Goal: Task Accomplishment & Management: Manage account settings

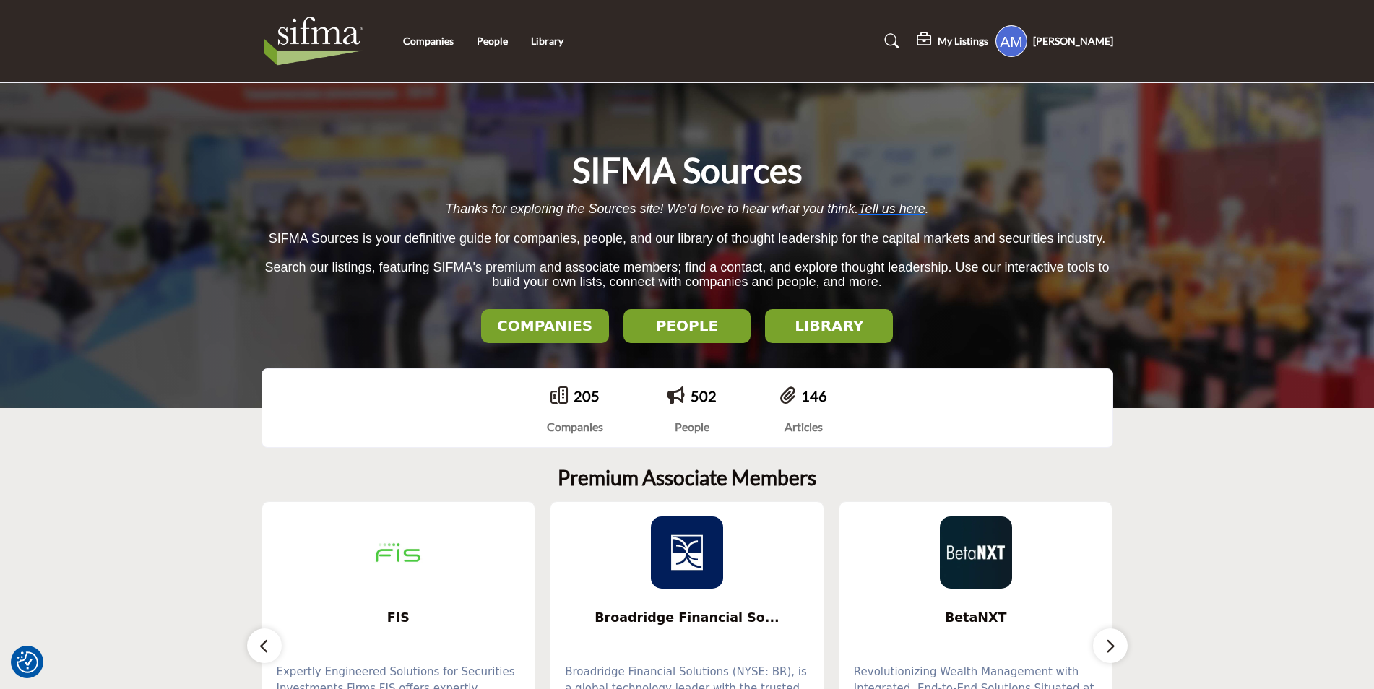
click at [990, 116] on div "SIFMA Sources Thanks for exploring the Sources site! We’d love to hear what you…" at bounding box center [687, 245] width 1374 height 325
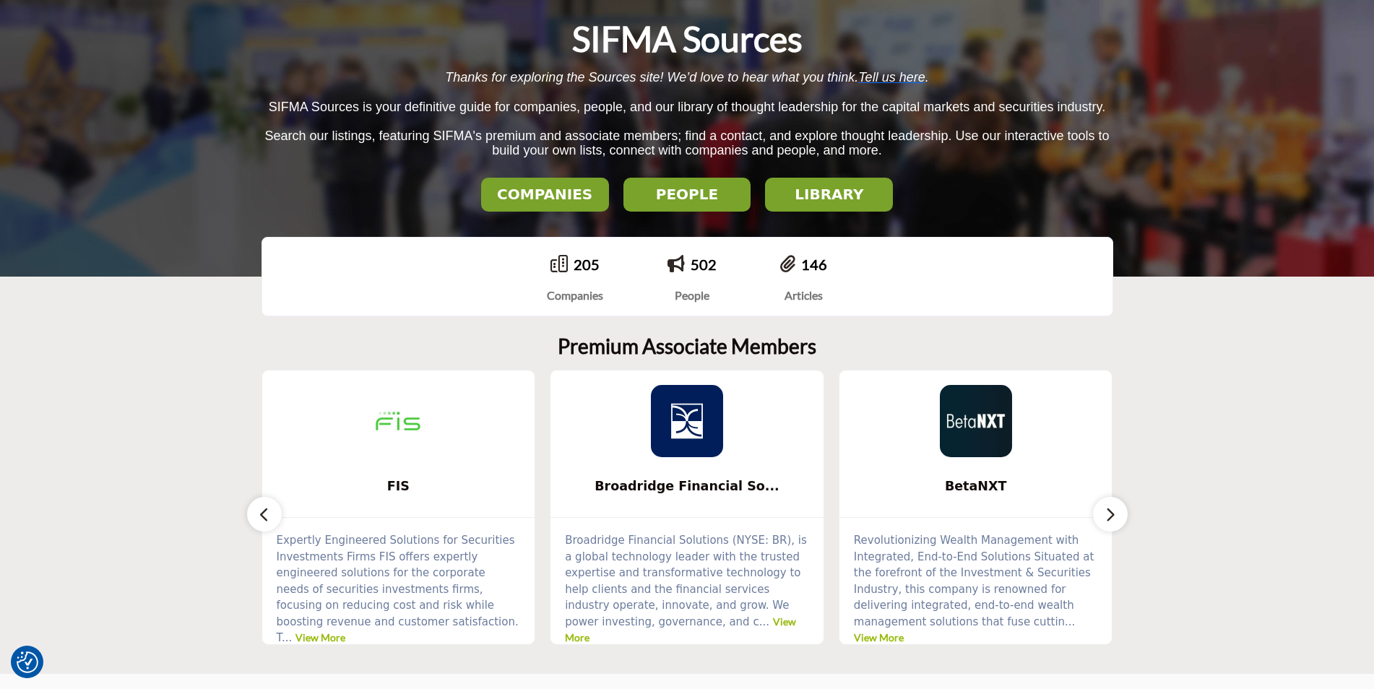
scroll to position [145, 0]
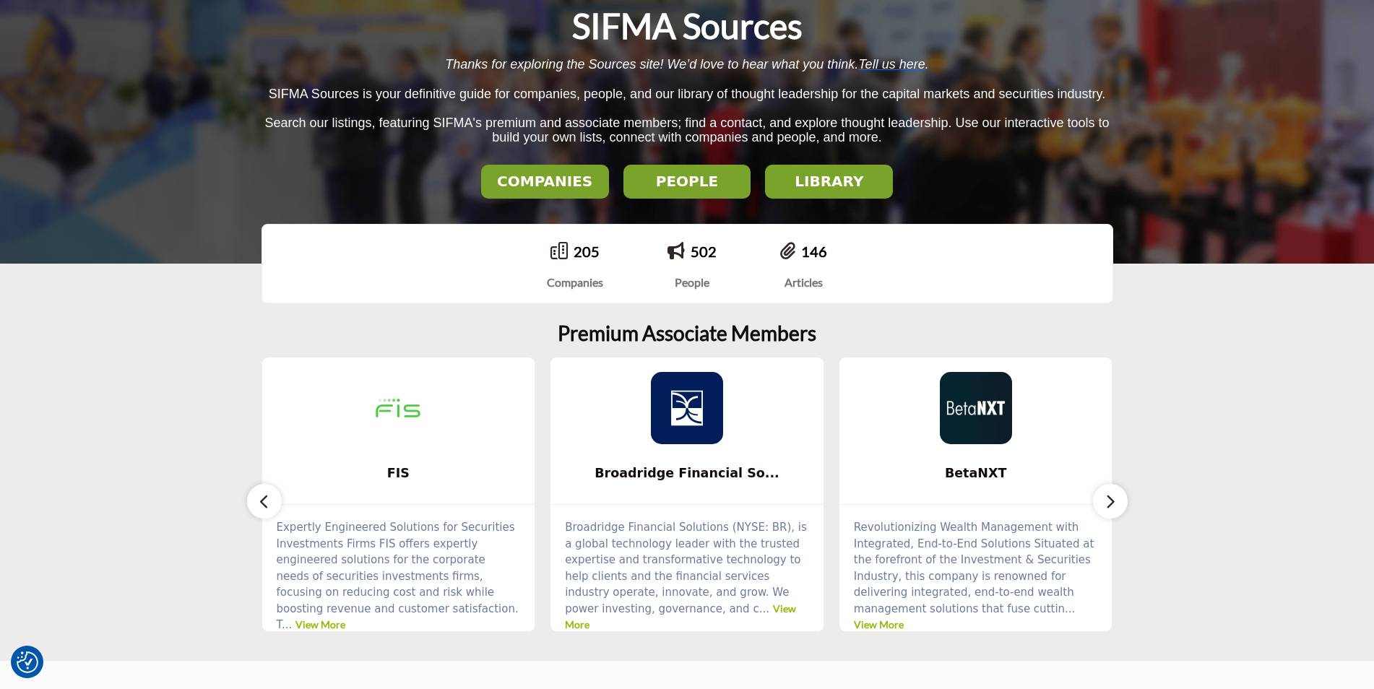
click at [1120, 507] on button "button" at bounding box center [1110, 501] width 35 height 35
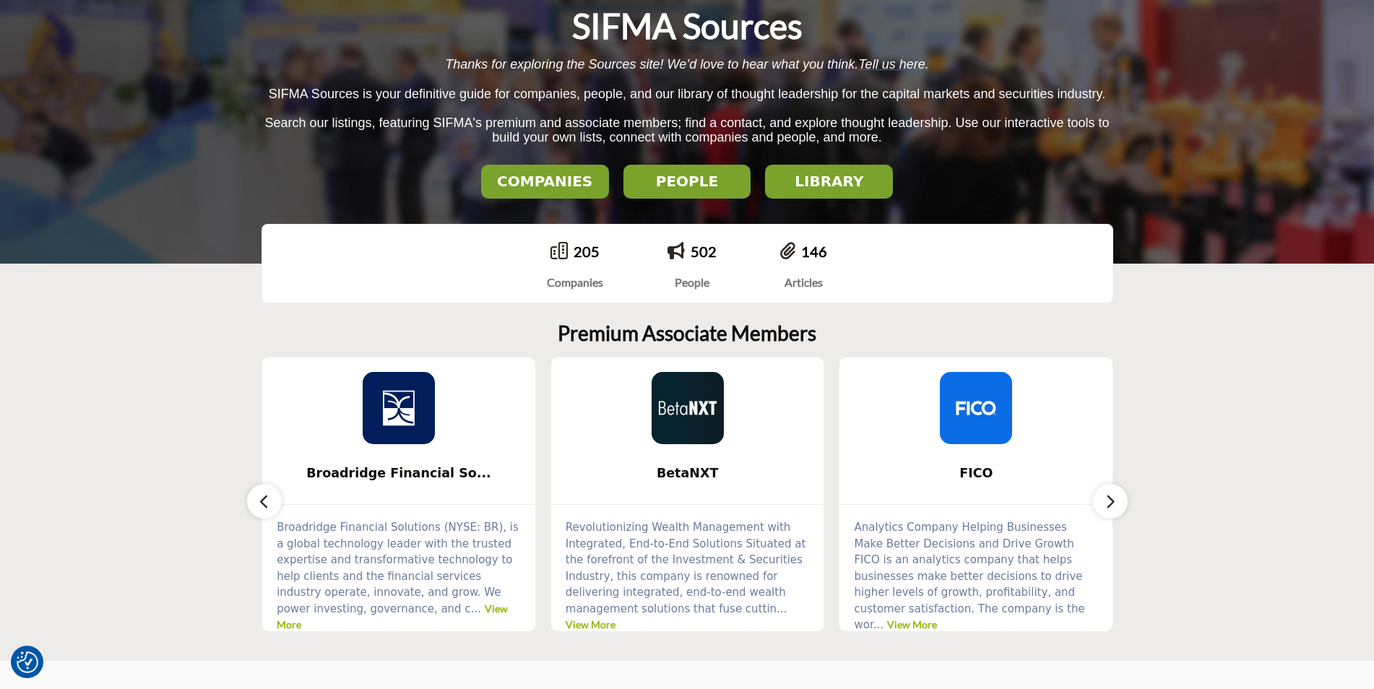
click at [1120, 507] on button "button" at bounding box center [1110, 501] width 35 height 35
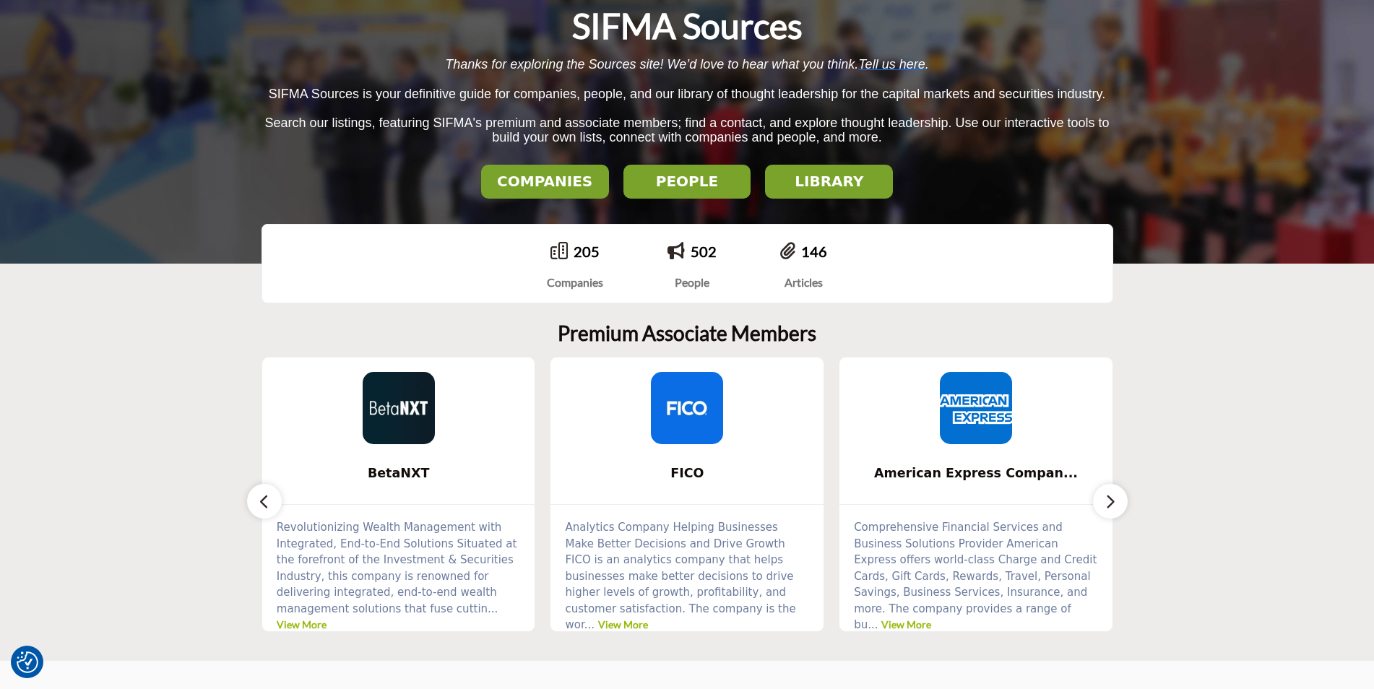
click at [1119, 507] on button "button" at bounding box center [1110, 501] width 35 height 35
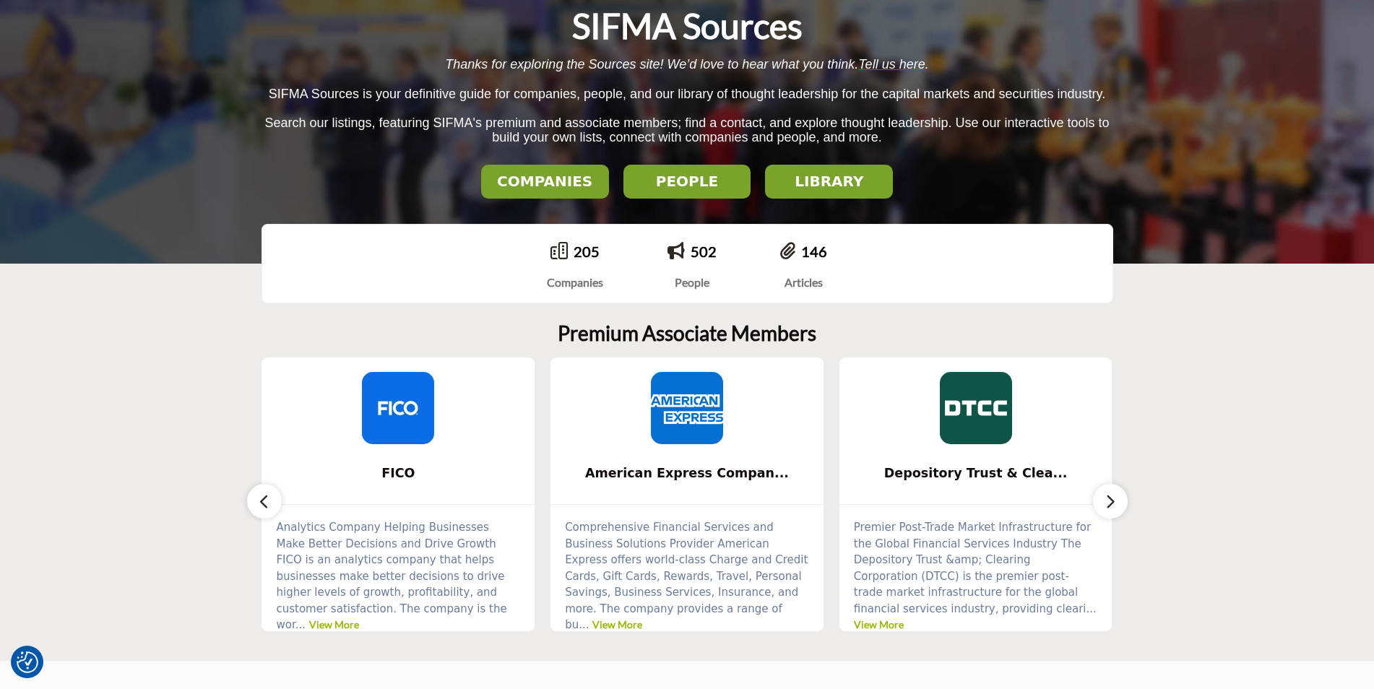
click at [1119, 507] on button "button" at bounding box center [1110, 501] width 35 height 35
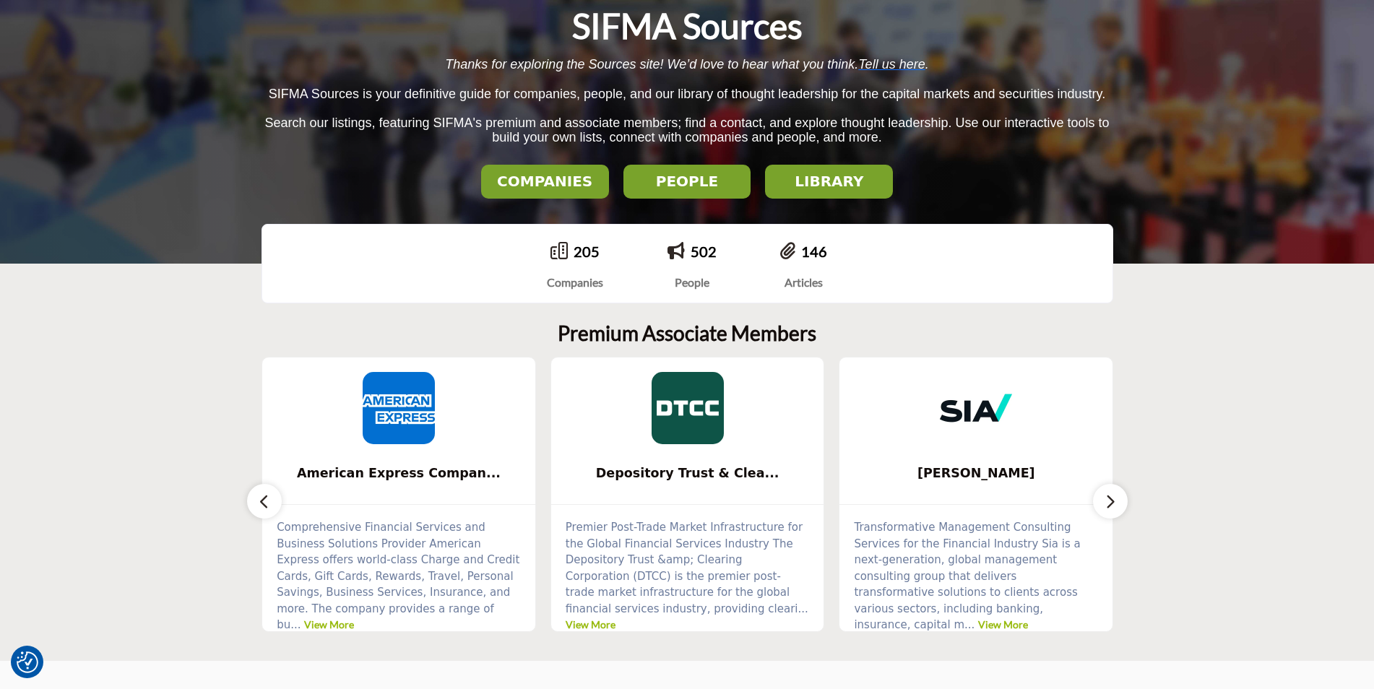
click at [1119, 507] on button "button" at bounding box center [1110, 501] width 35 height 35
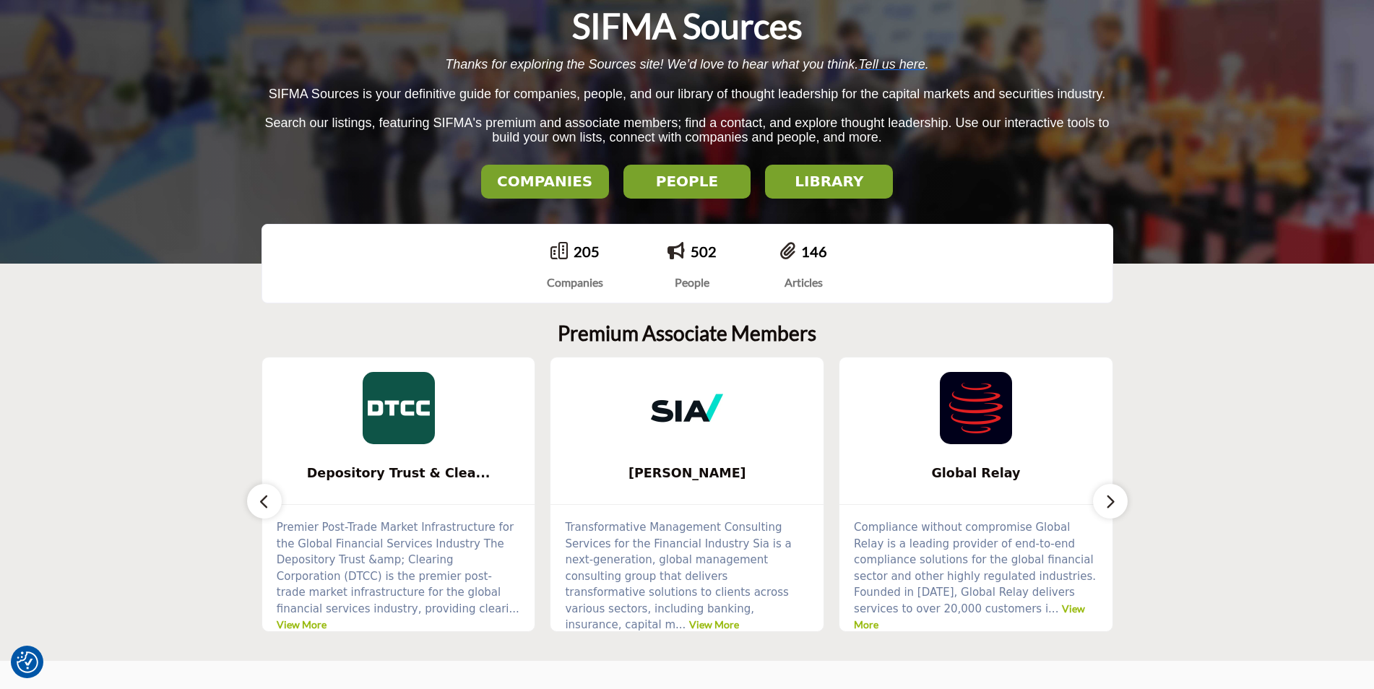
click at [1119, 507] on button "button" at bounding box center [1110, 501] width 35 height 35
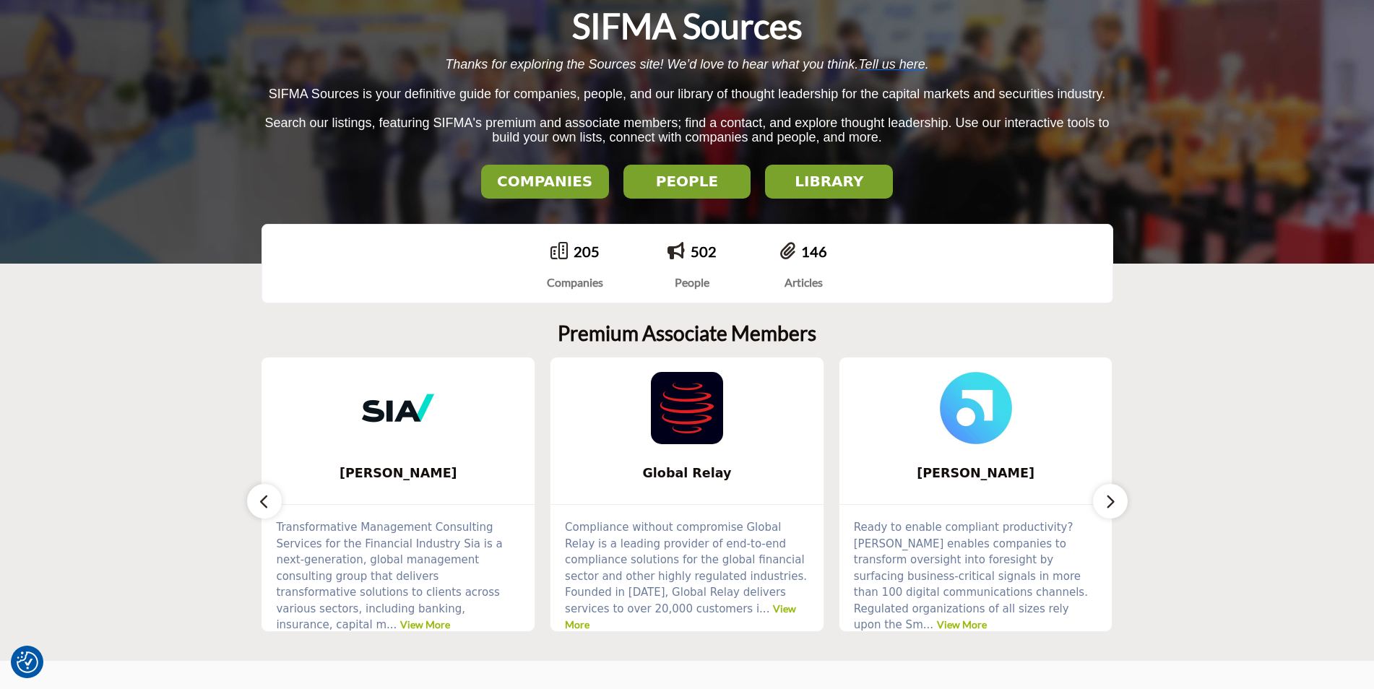
click at [254, 505] on button "button" at bounding box center [264, 501] width 35 height 35
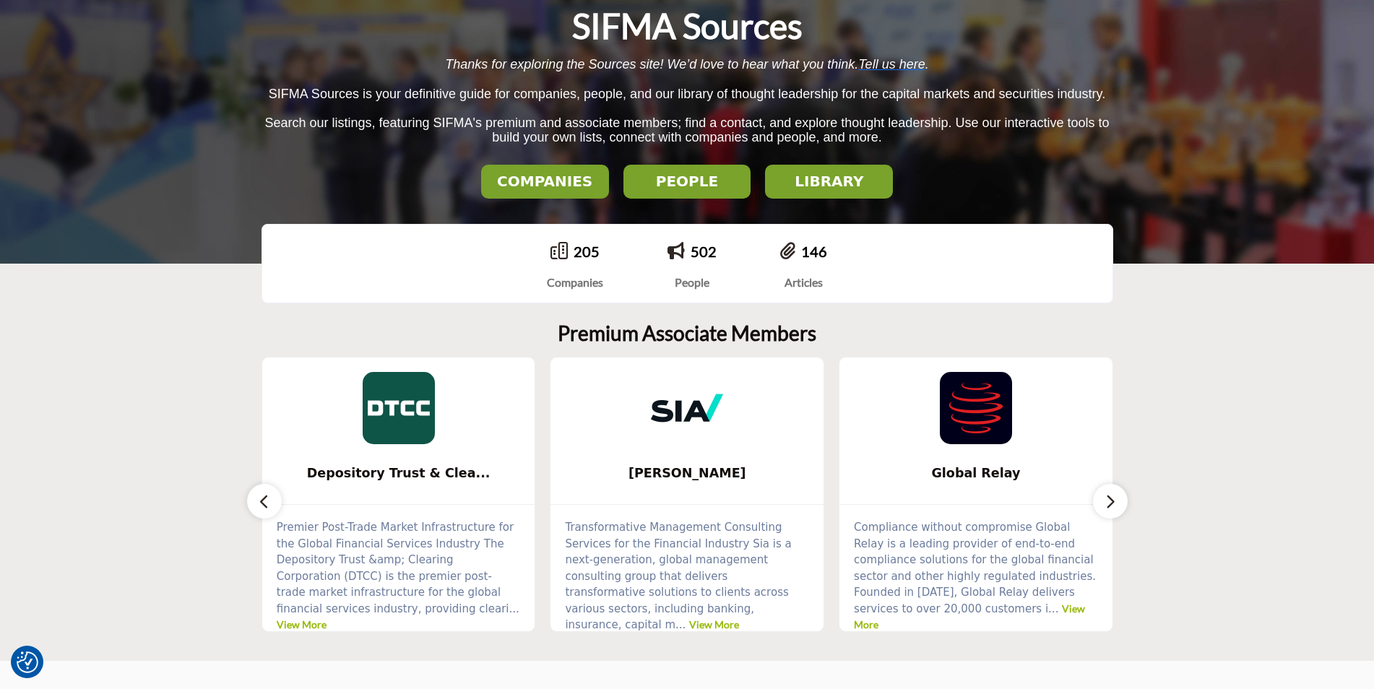
click at [254, 505] on button "button" at bounding box center [264, 501] width 35 height 35
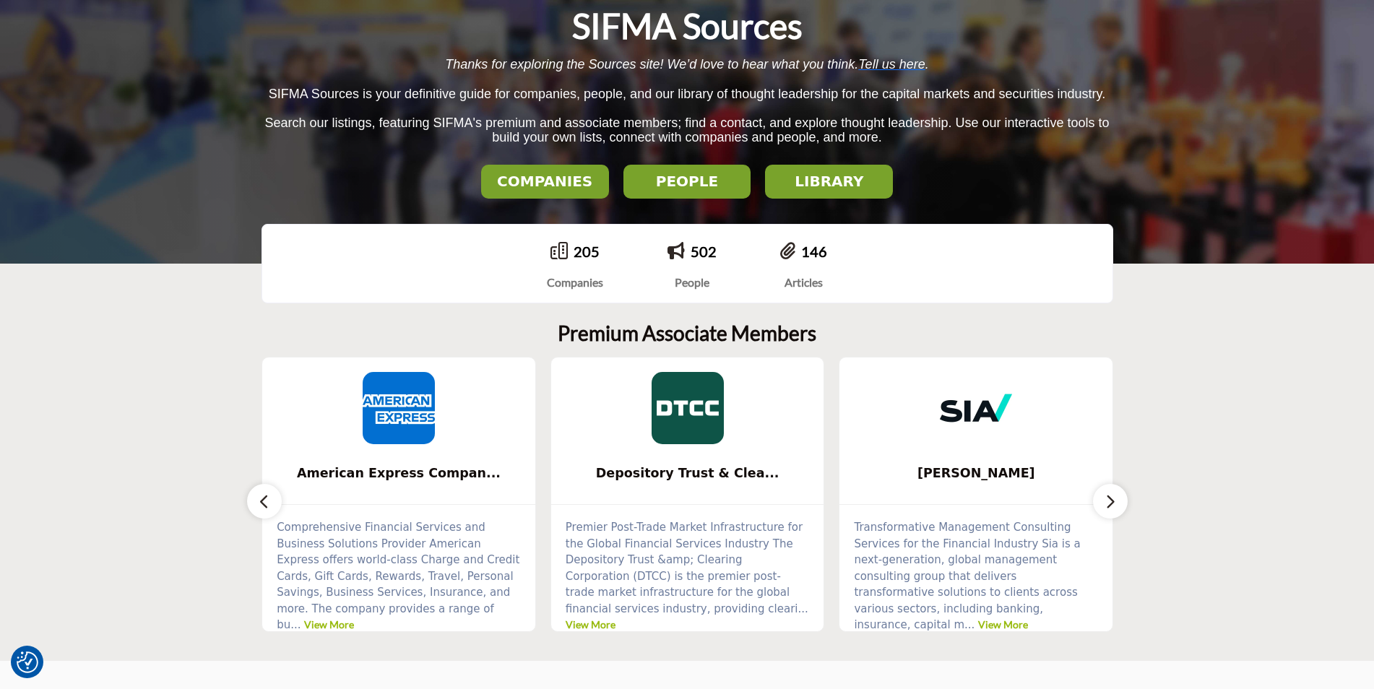
click at [254, 505] on button "button" at bounding box center [264, 501] width 35 height 35
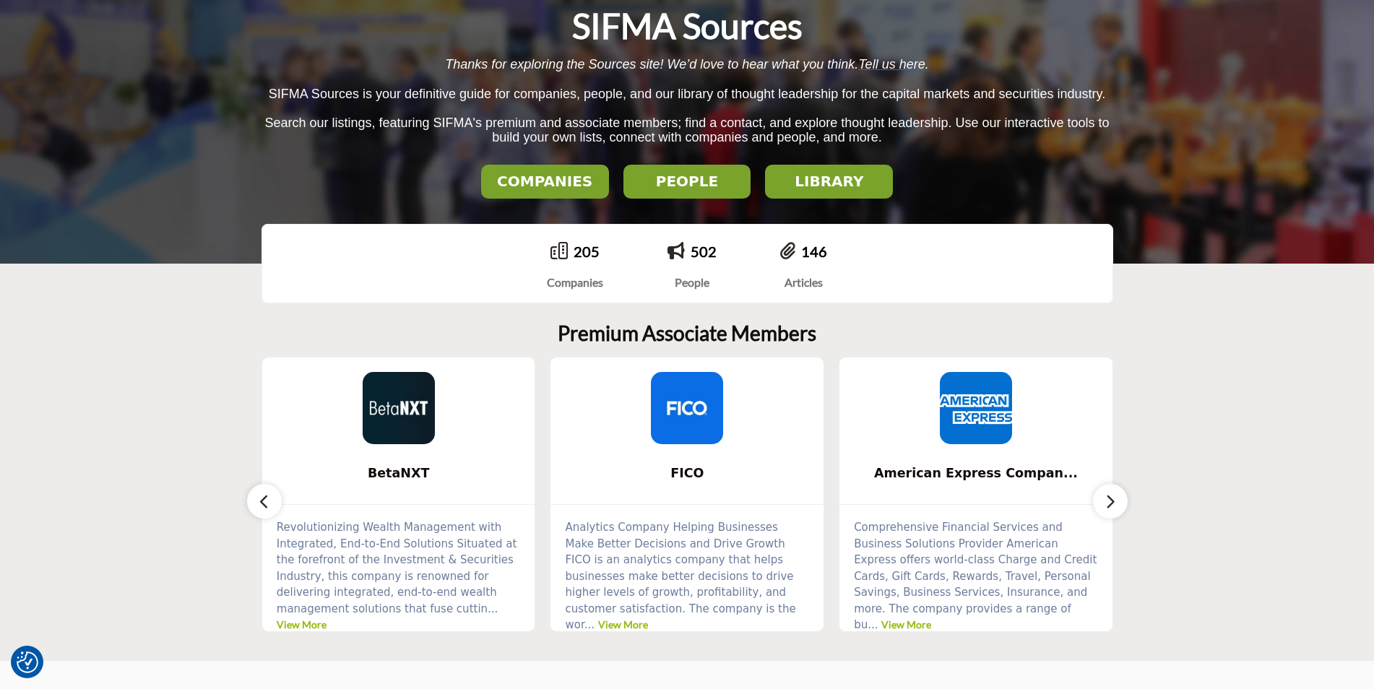
click at [254, 505] on button "button" at bounding box center [264, 501] width 35 height 35
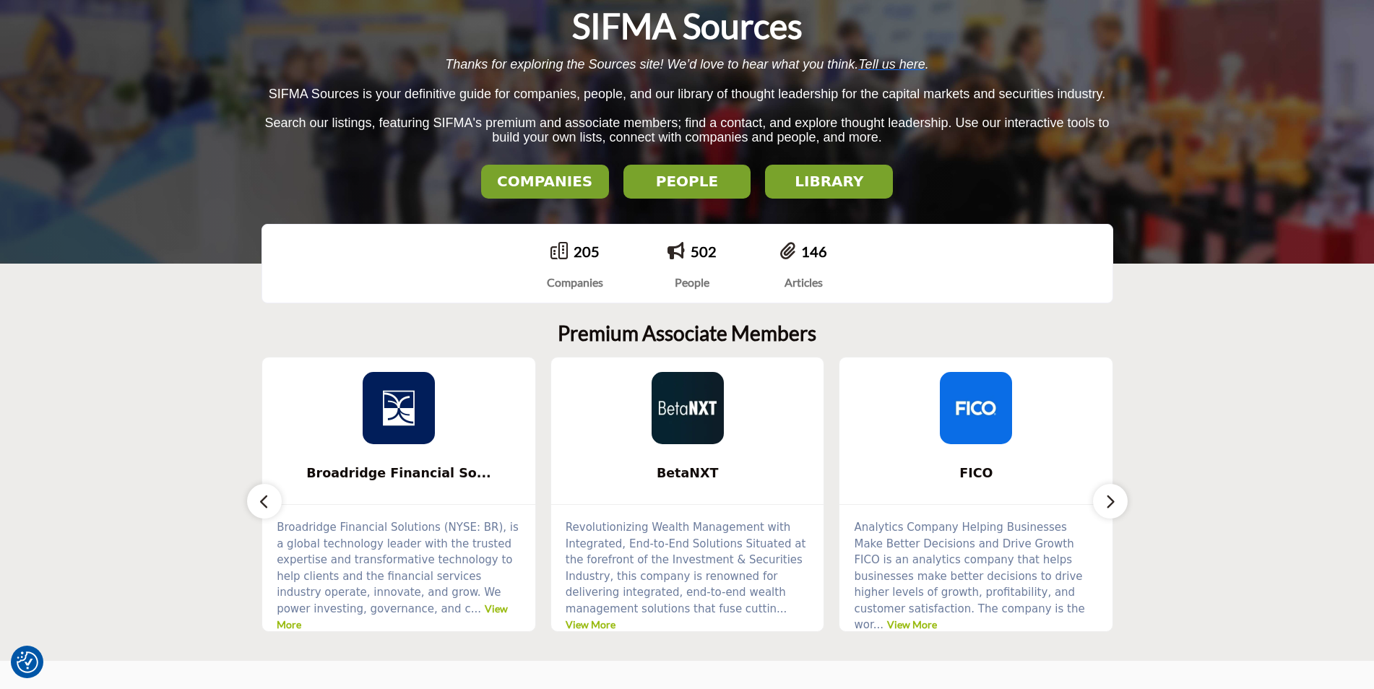
click at [256, 501] on button "button" at bounding box center [264, 501] width 35 height 35
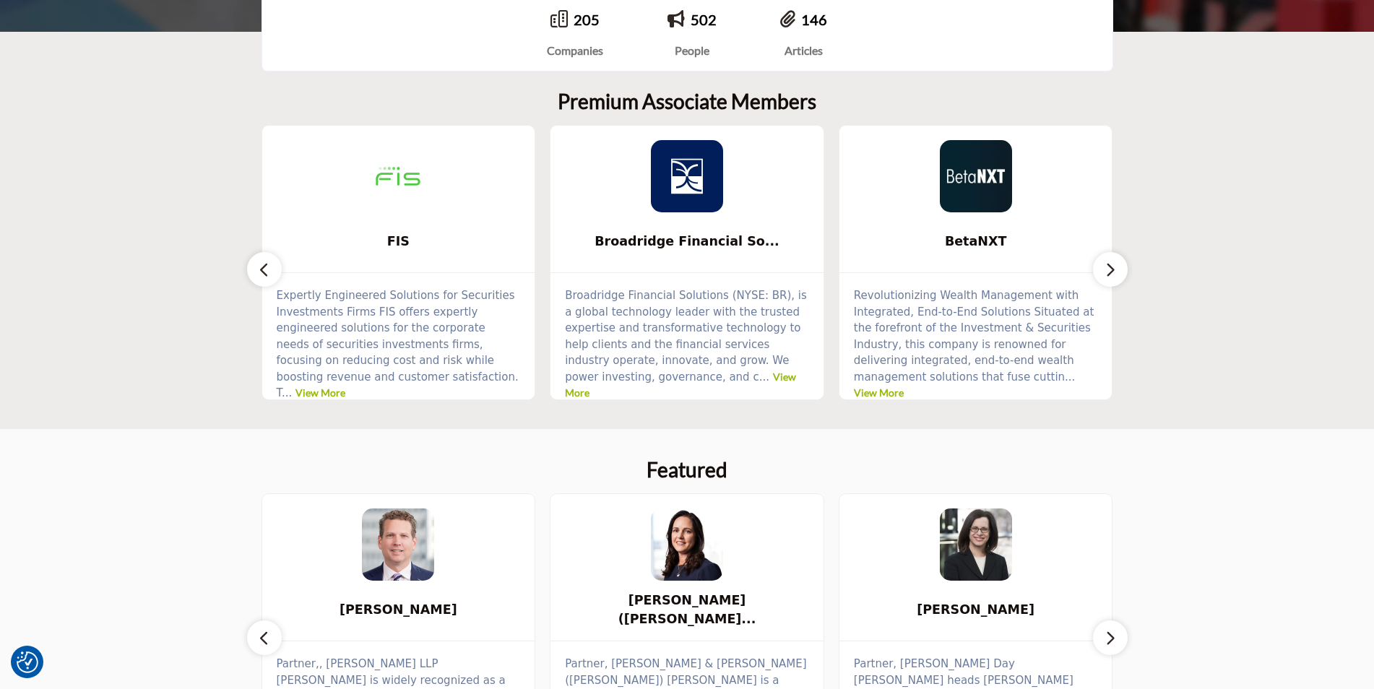
scroll to position [650, 0]
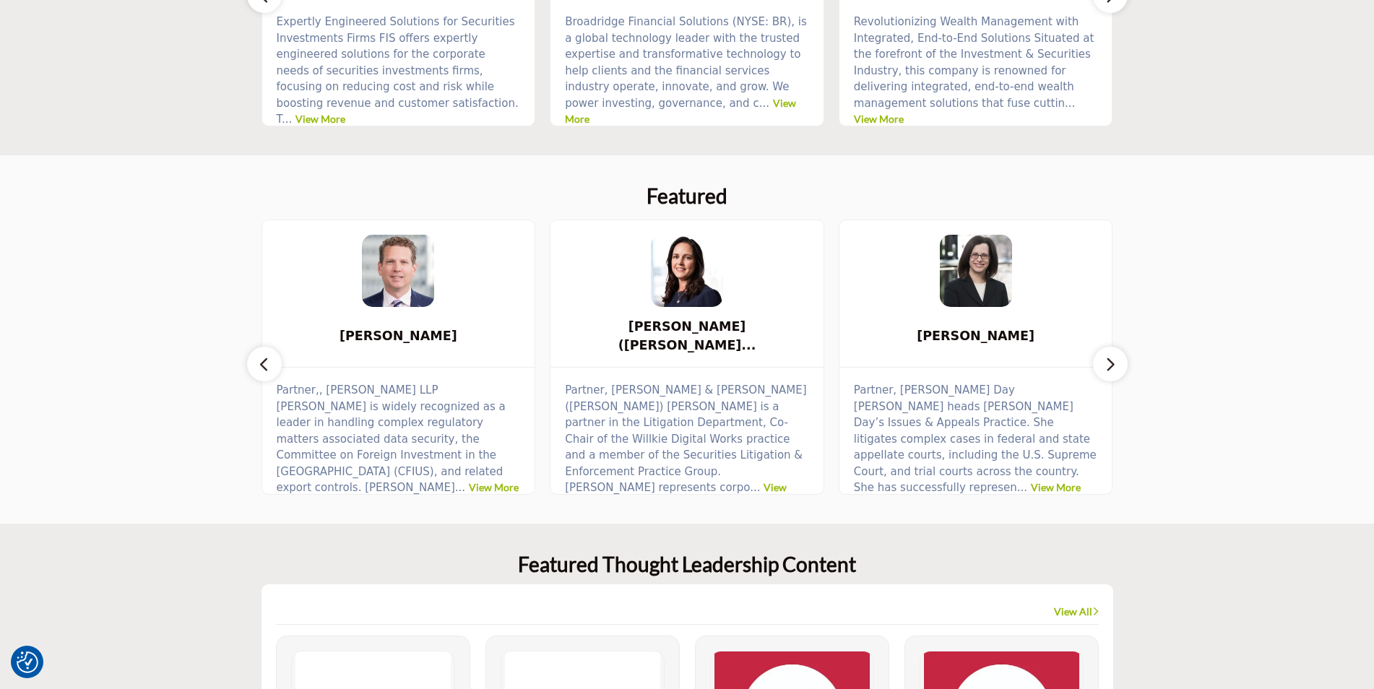
click at [1106, 366] on icon "button" at bounding box center [1111, 365] width 12 height 18
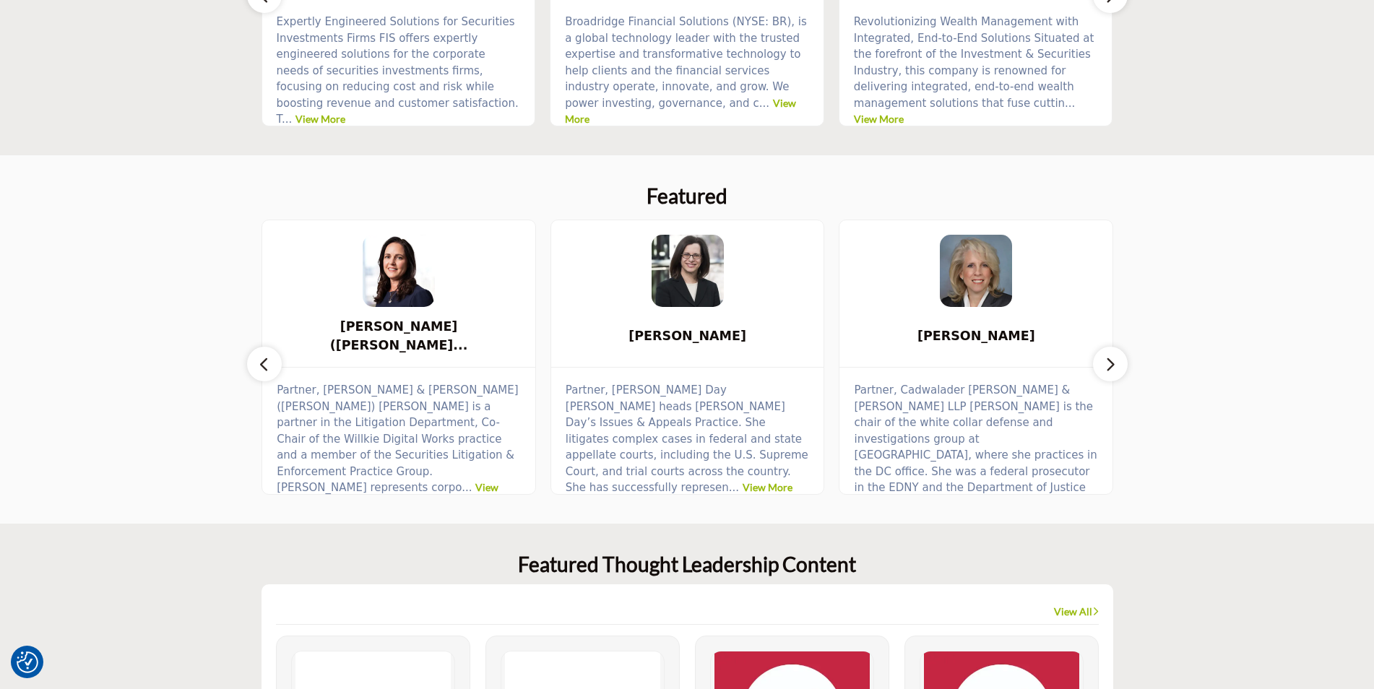
click at [269, 365] on icon "button" at bounding box center [265, 365] width 12 height 18
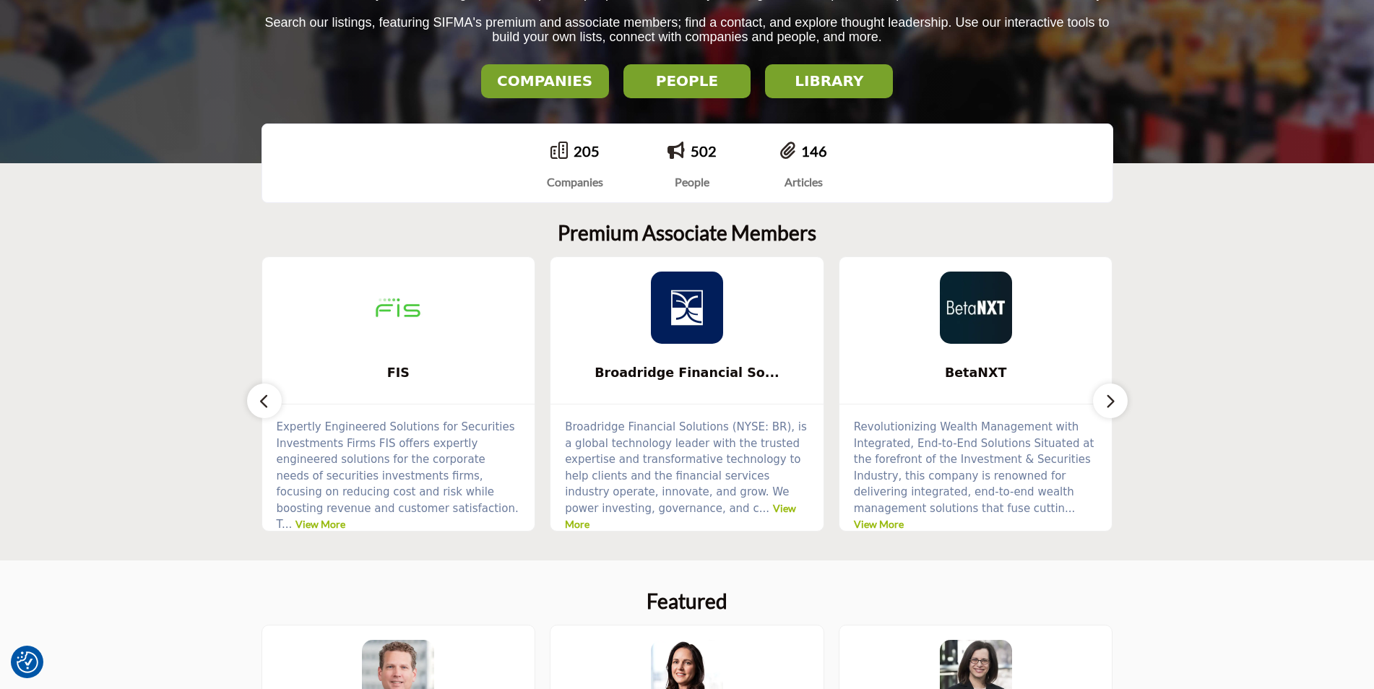
scroll to position [0, 0]
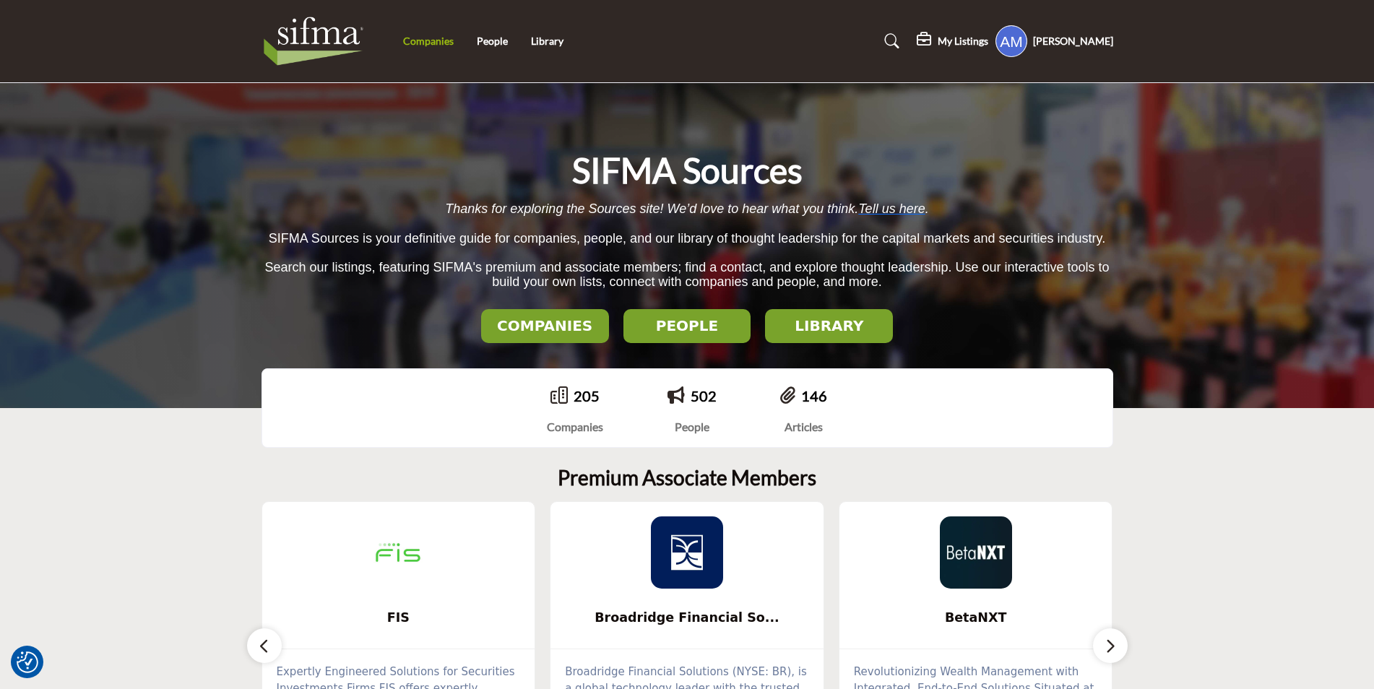
click at [424, 46] on link "Companies" at bounding box center [428, 41] width 51 height 12
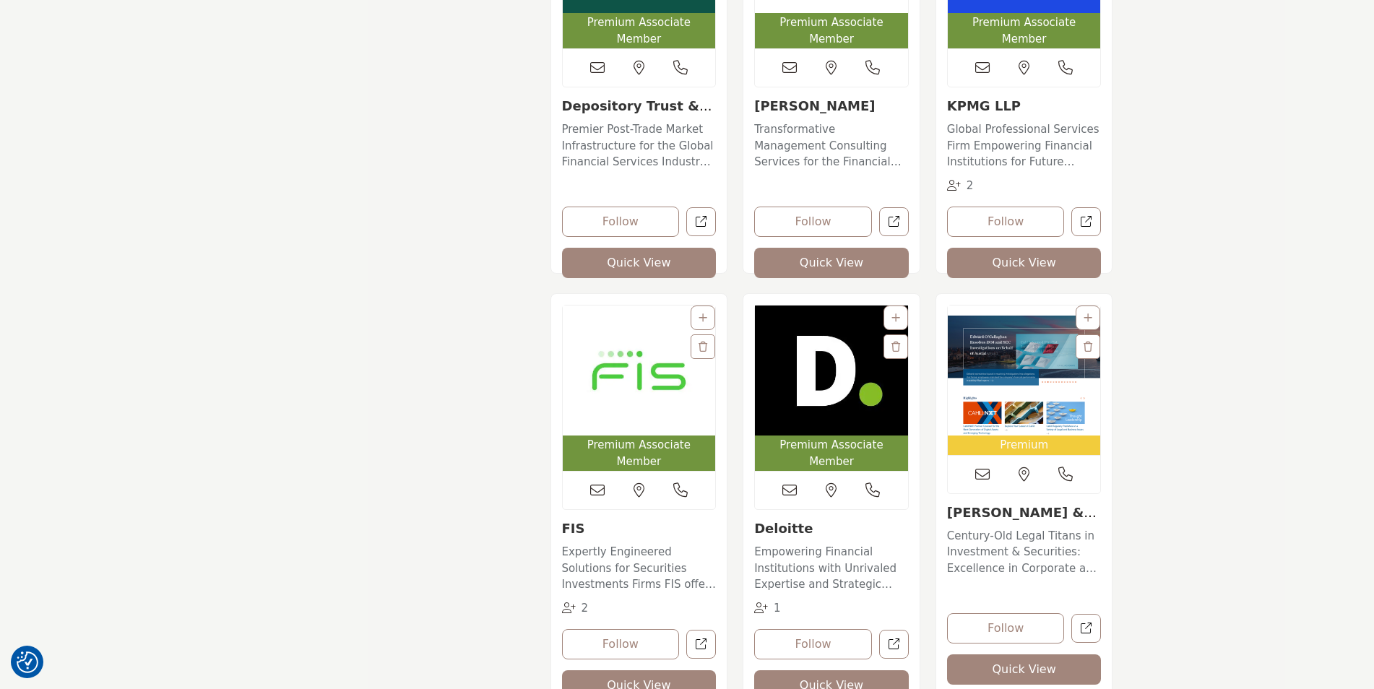
scroll to position [1807, 0]
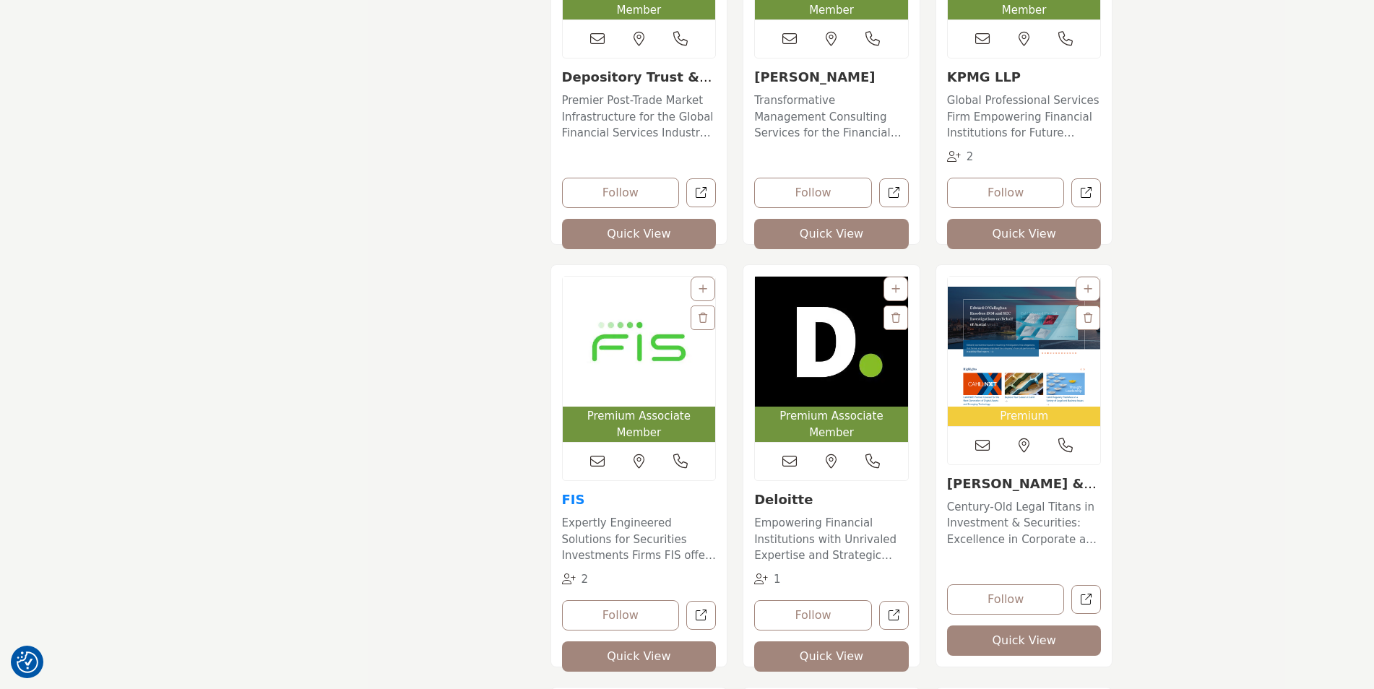
click at [573, 492] on link "FIS" at bounding box center [573, 499] width 23 height 15
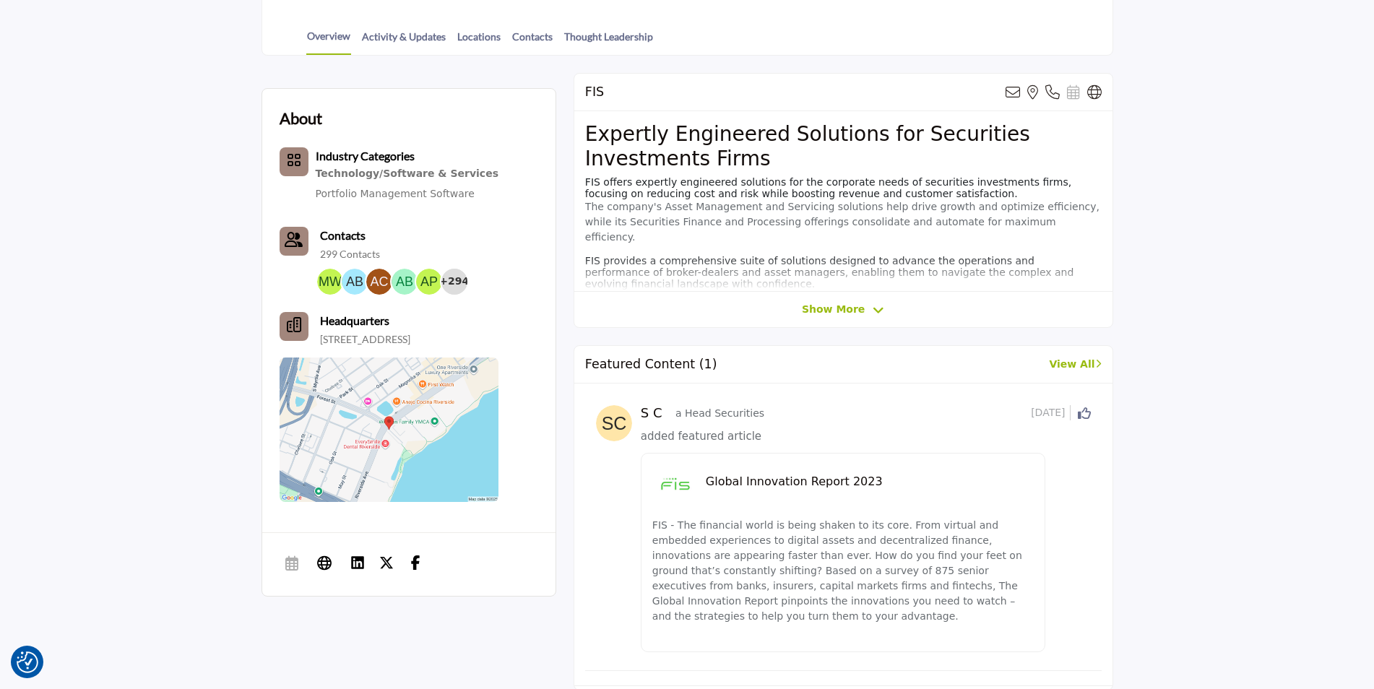
scroll to position [361, 0]
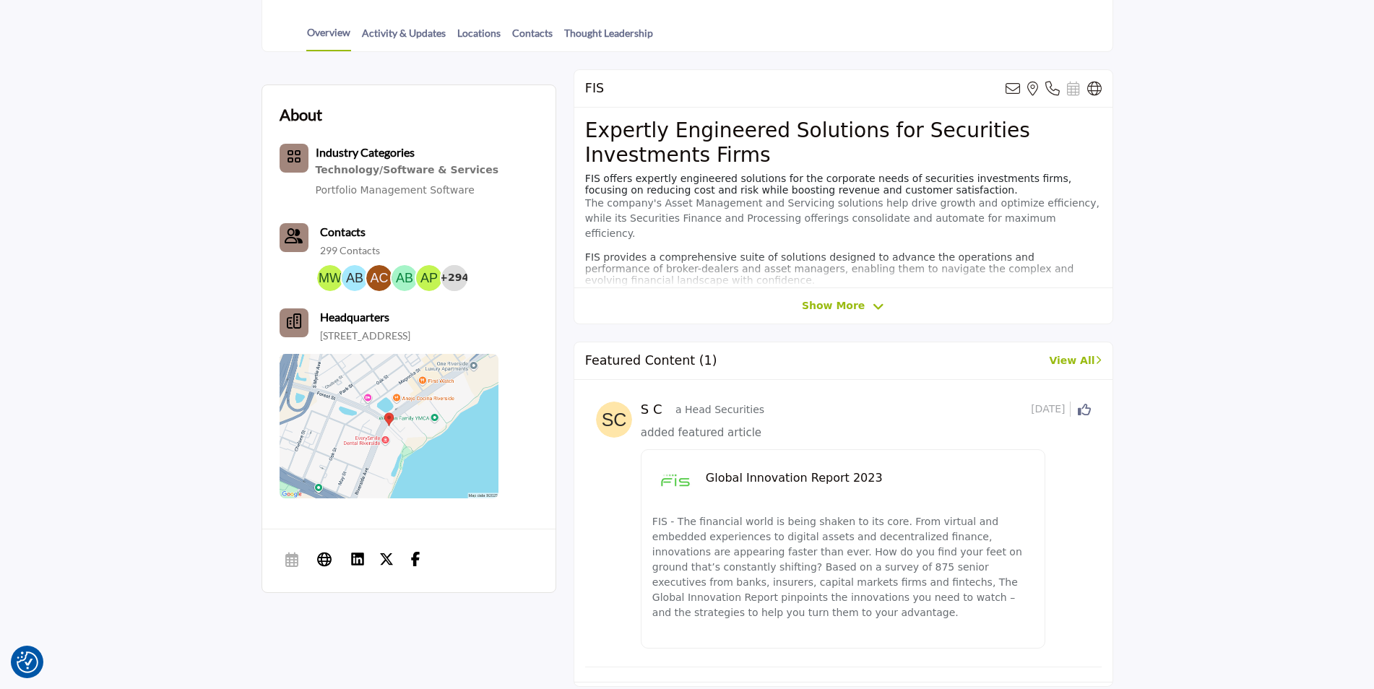
click at [826, 314] on span "Show More" at bounding box center [833, 305] width 63 height 15
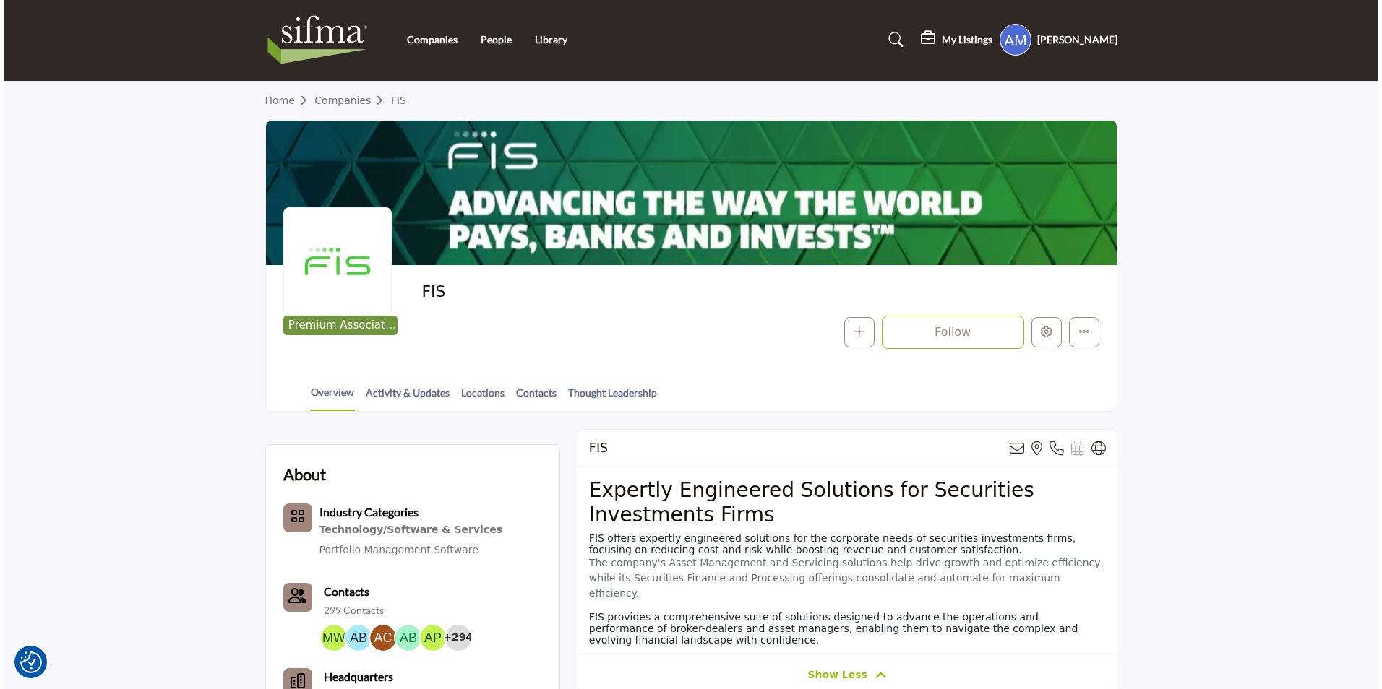
scroll to position [0, 0]
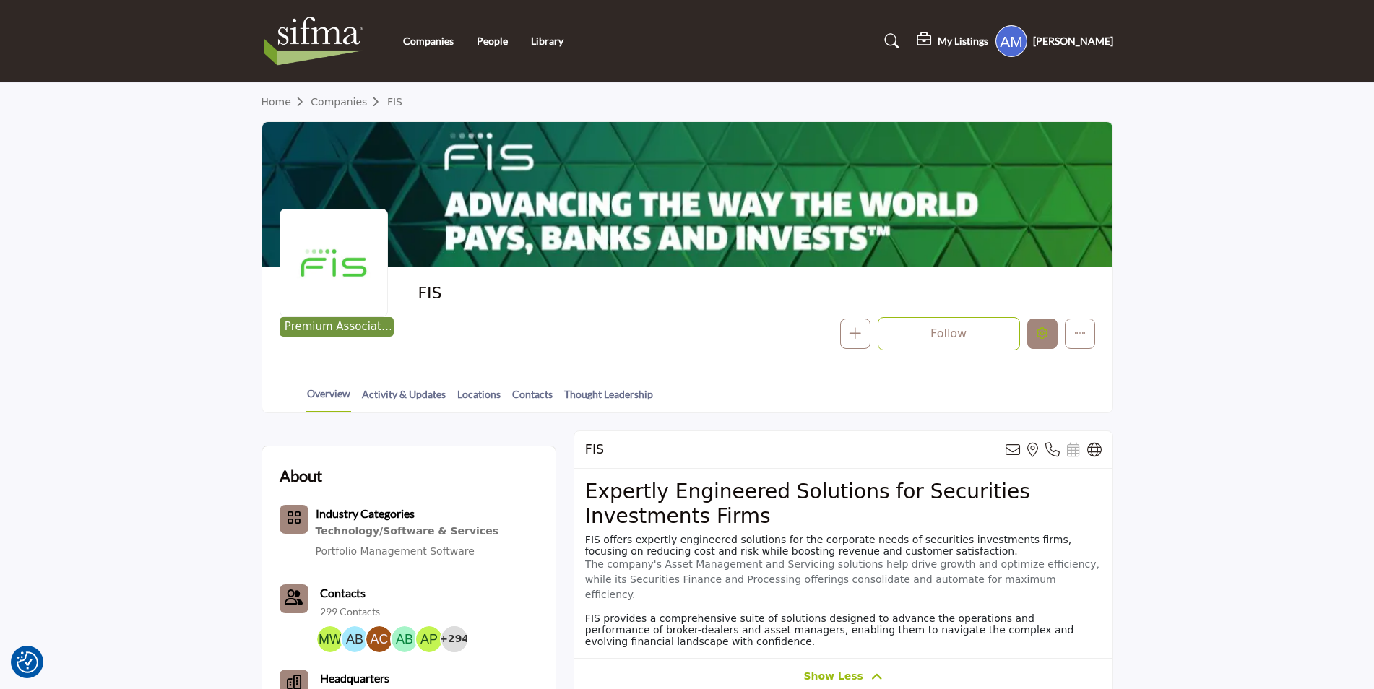
click at [1041, 332] on icon "Edit company" at bounding box center [1043, 333] width 12 height 12
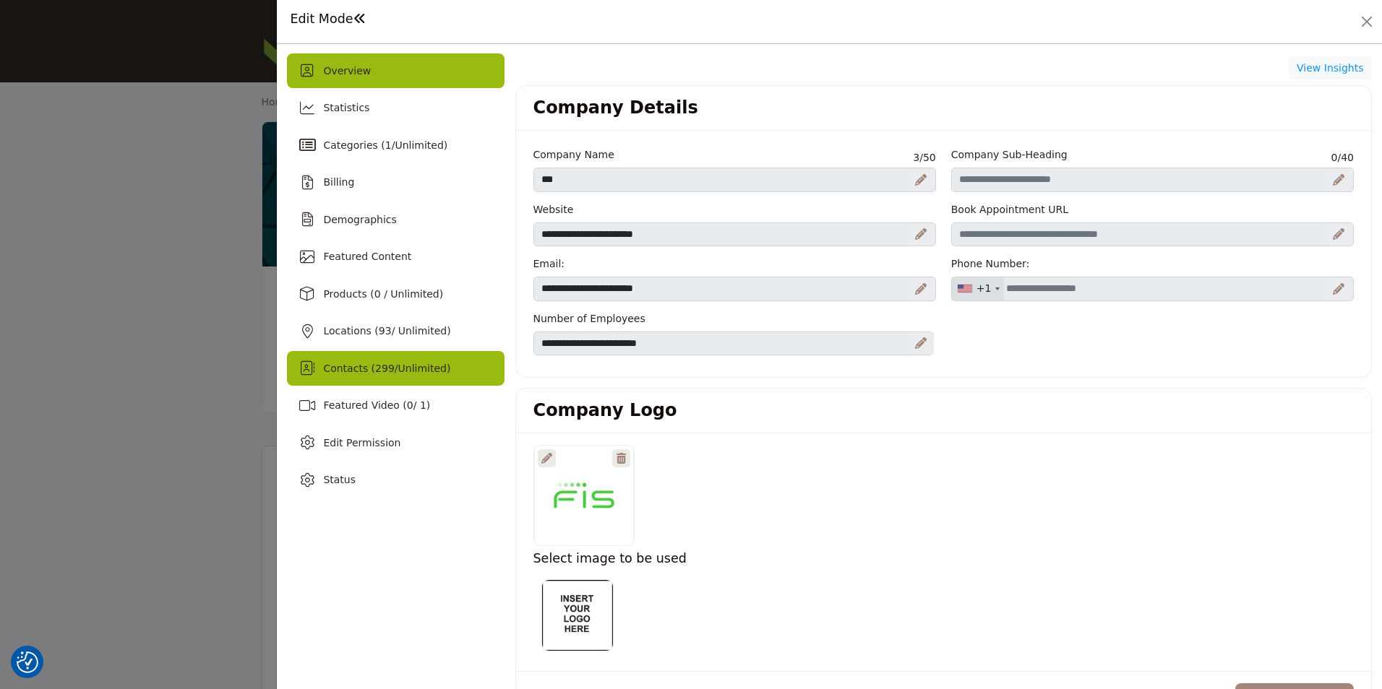
click at [384, 369] on span "299" at bounding box center [385, 369] width 20 height 12
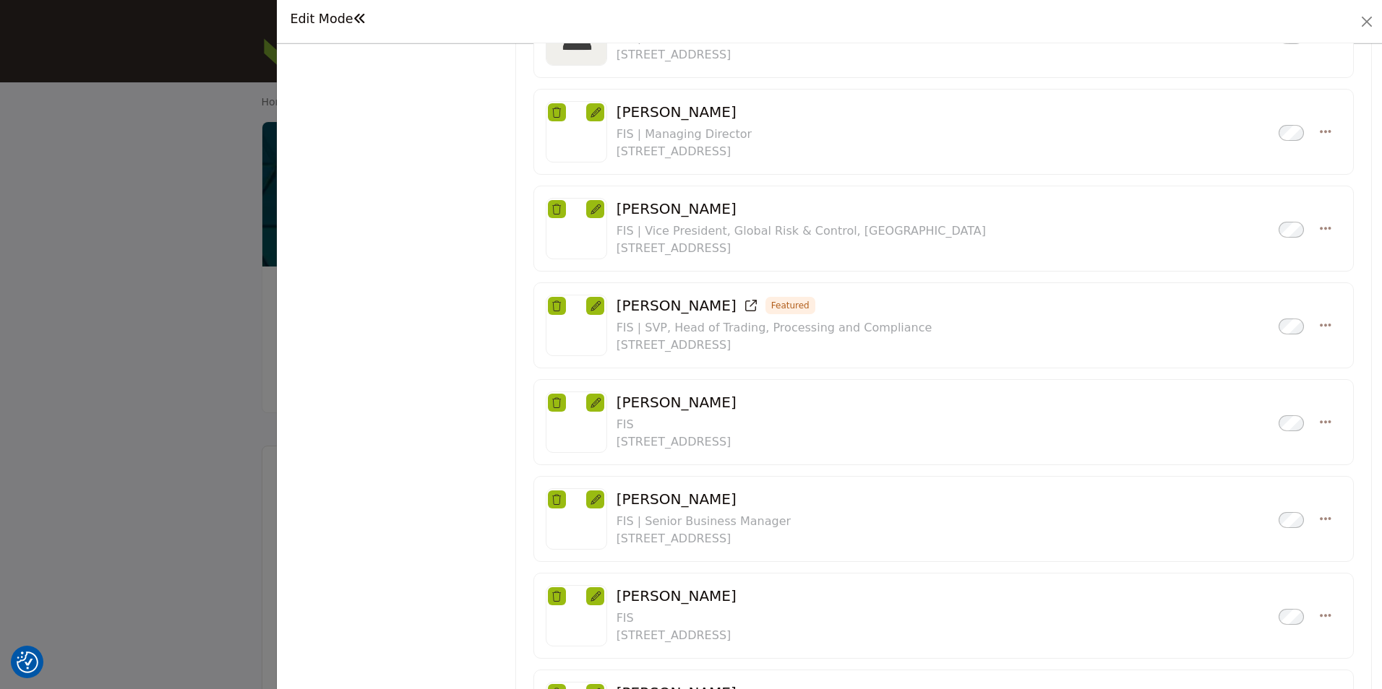
scroll to position [650, 0]
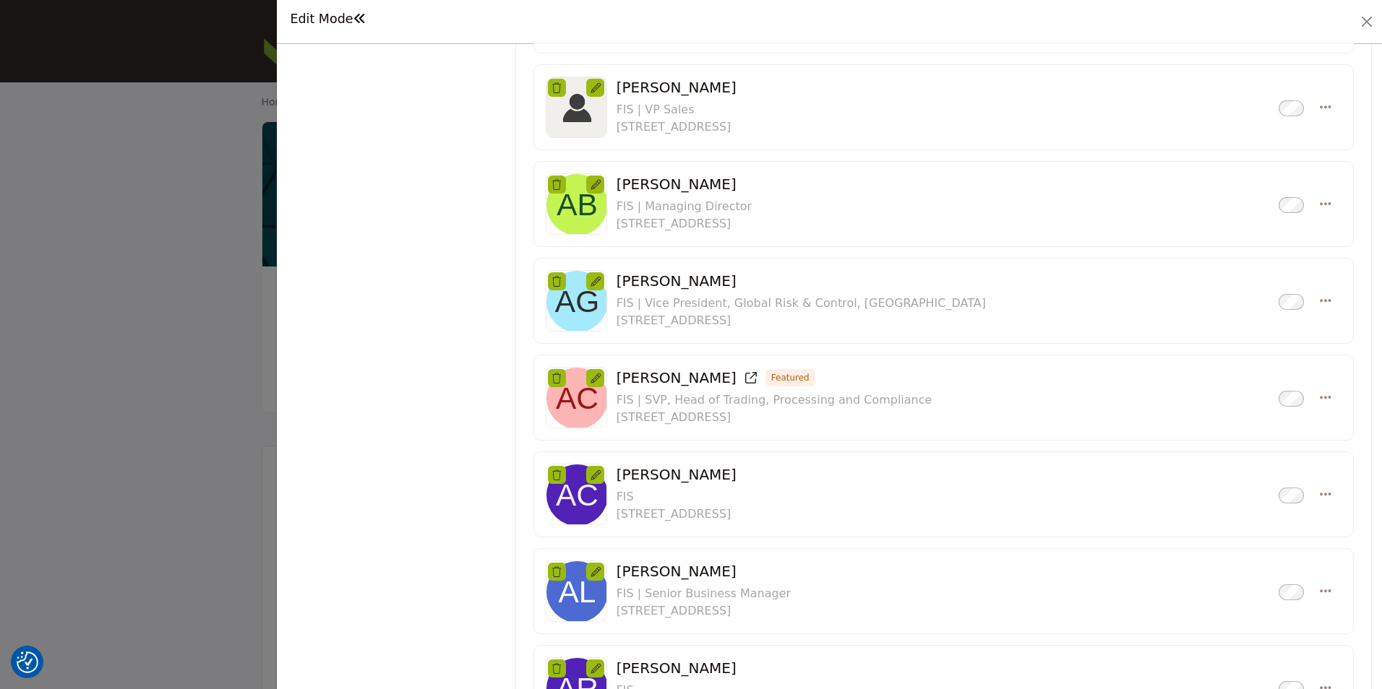
click at [668, 379] on h3 "Andres Choussy Featured Inactive" at bounding box center [774, 377] width 316 height 17
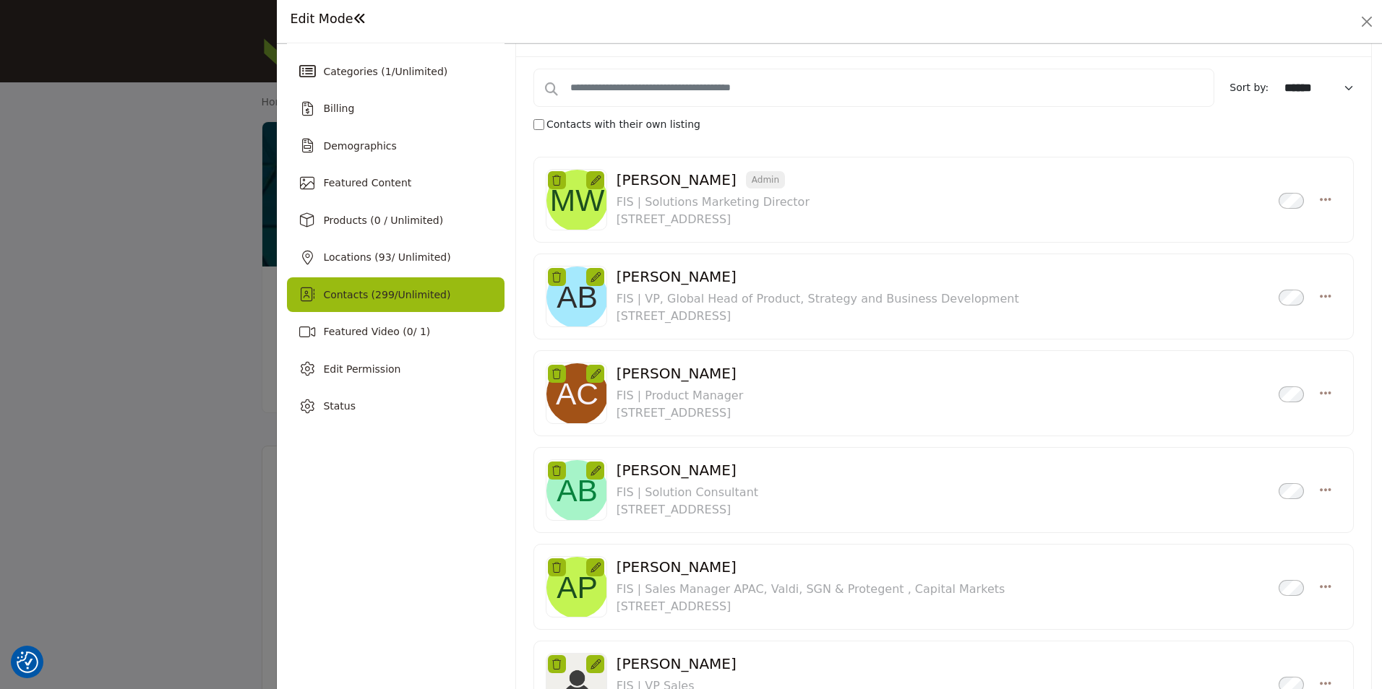
scroll to position [72, 0]
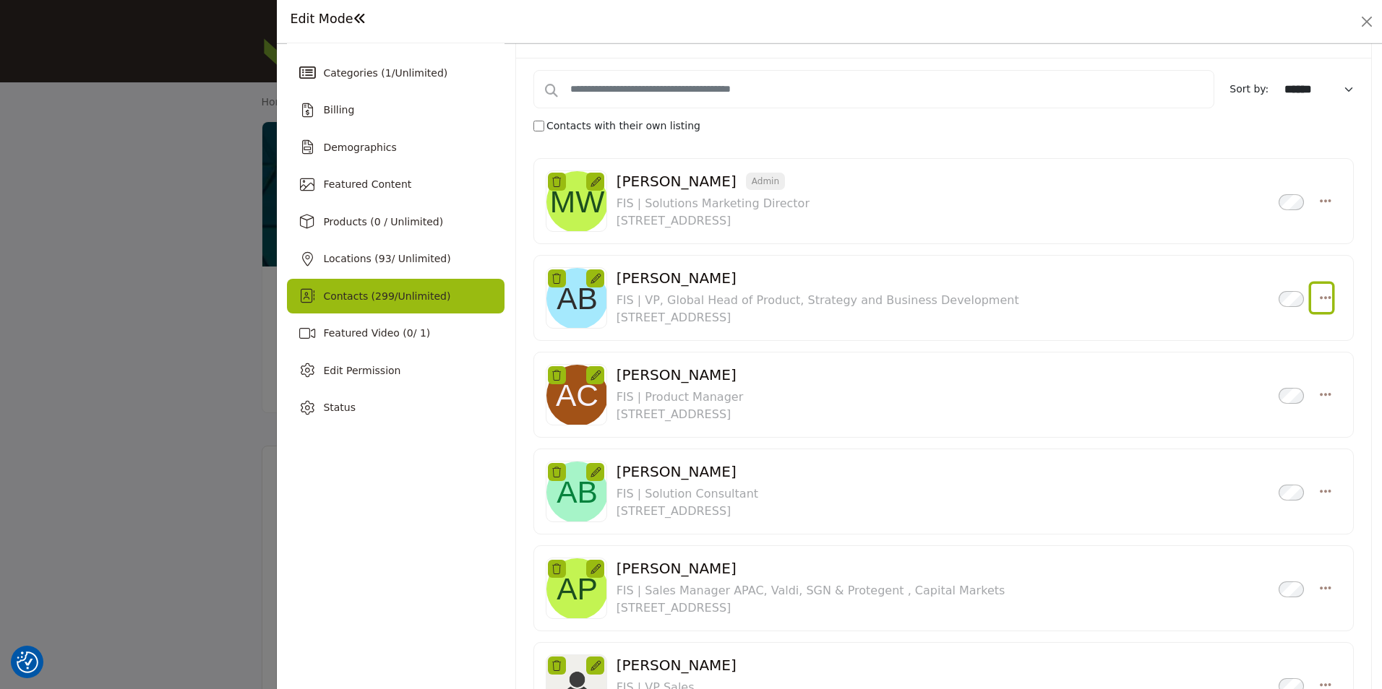
click at [1319, 298] on icon "Select Droddown options" at bounding box center [1325, 297] width 12 height 13
click at [1210, 436] on link "Create Listing" at bounding box center [1255, 436] width 140 height 26
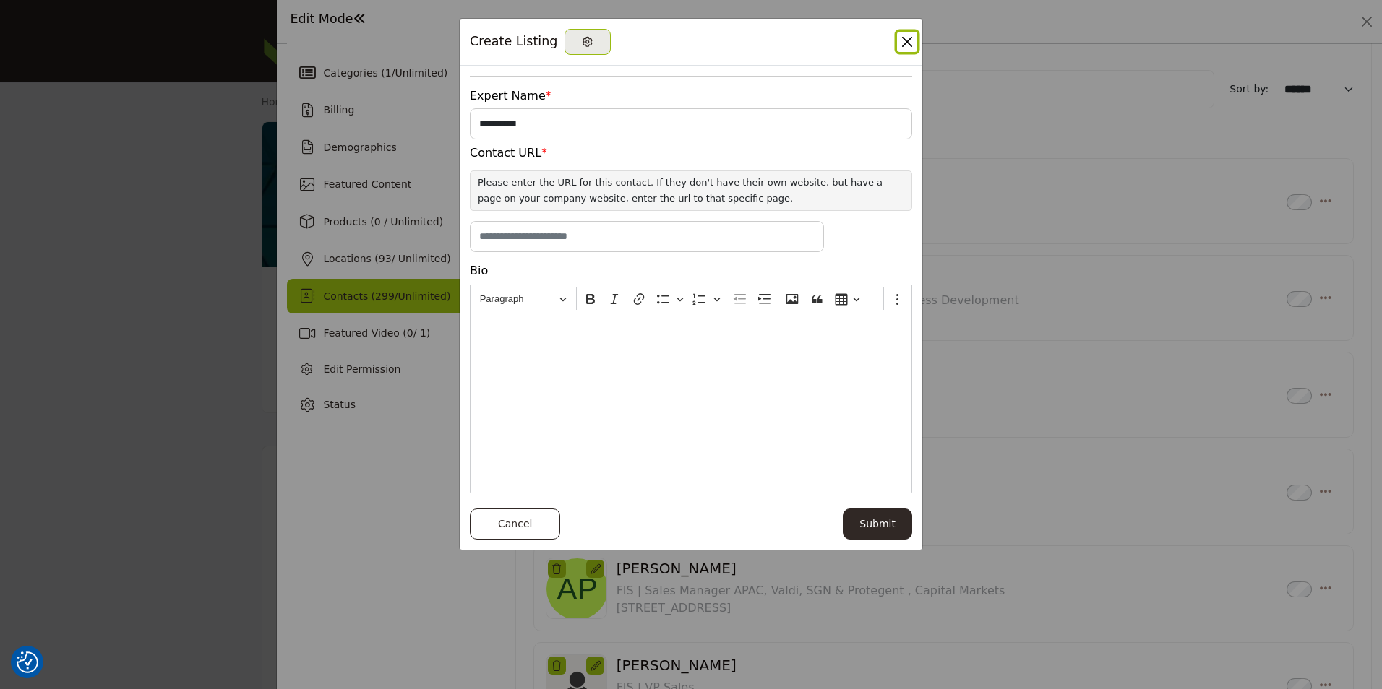
click at [906, 36] on button "Close" at bounding box center [907, 42] width 20 height 20
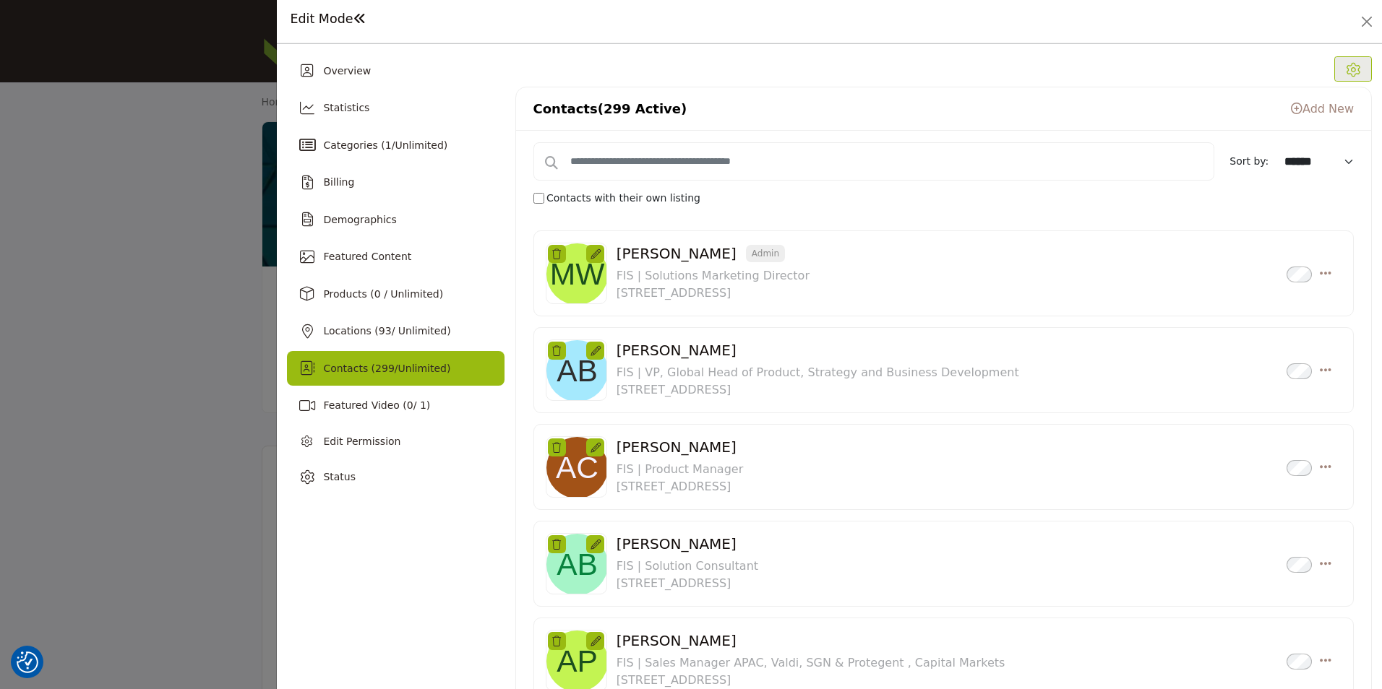
click at [1331, 111] on link "Add New" at bounding box center [1322, 109] width 63 height 14
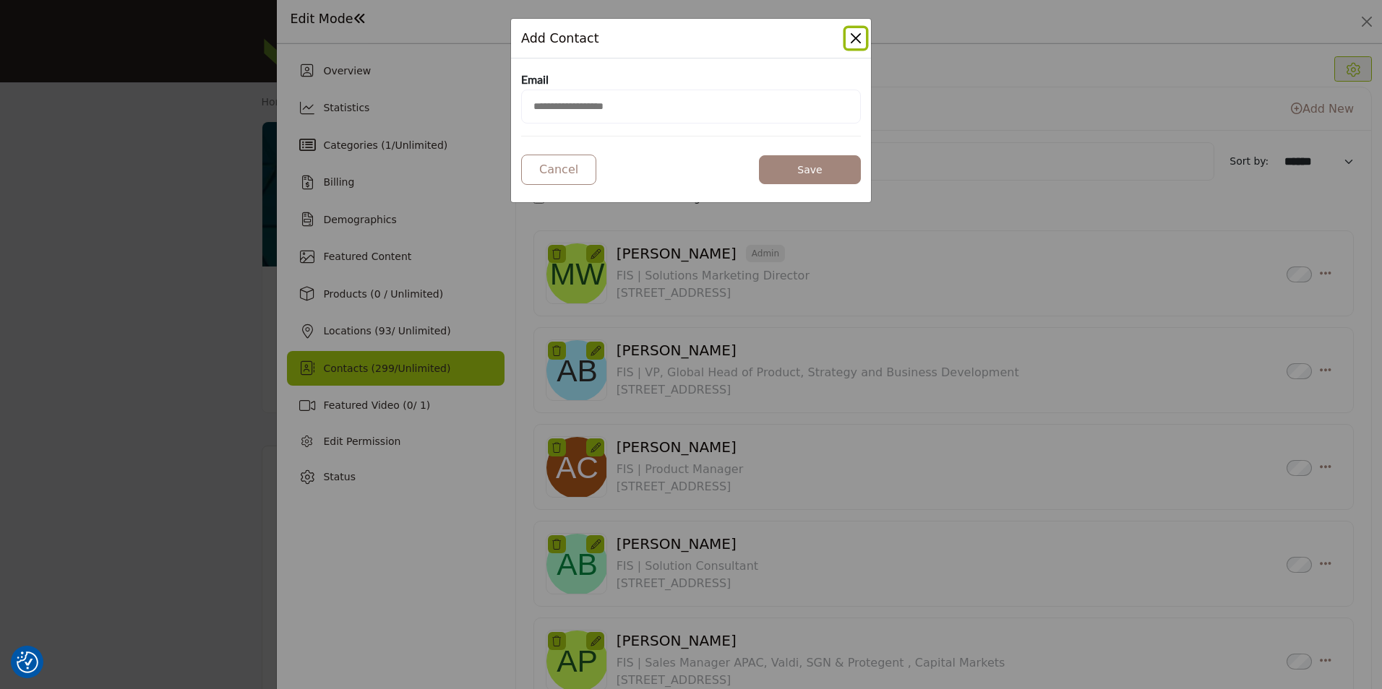
click at [862, 43] on button "Close Modal" at bounding box center [855, 38] width 20 height 20
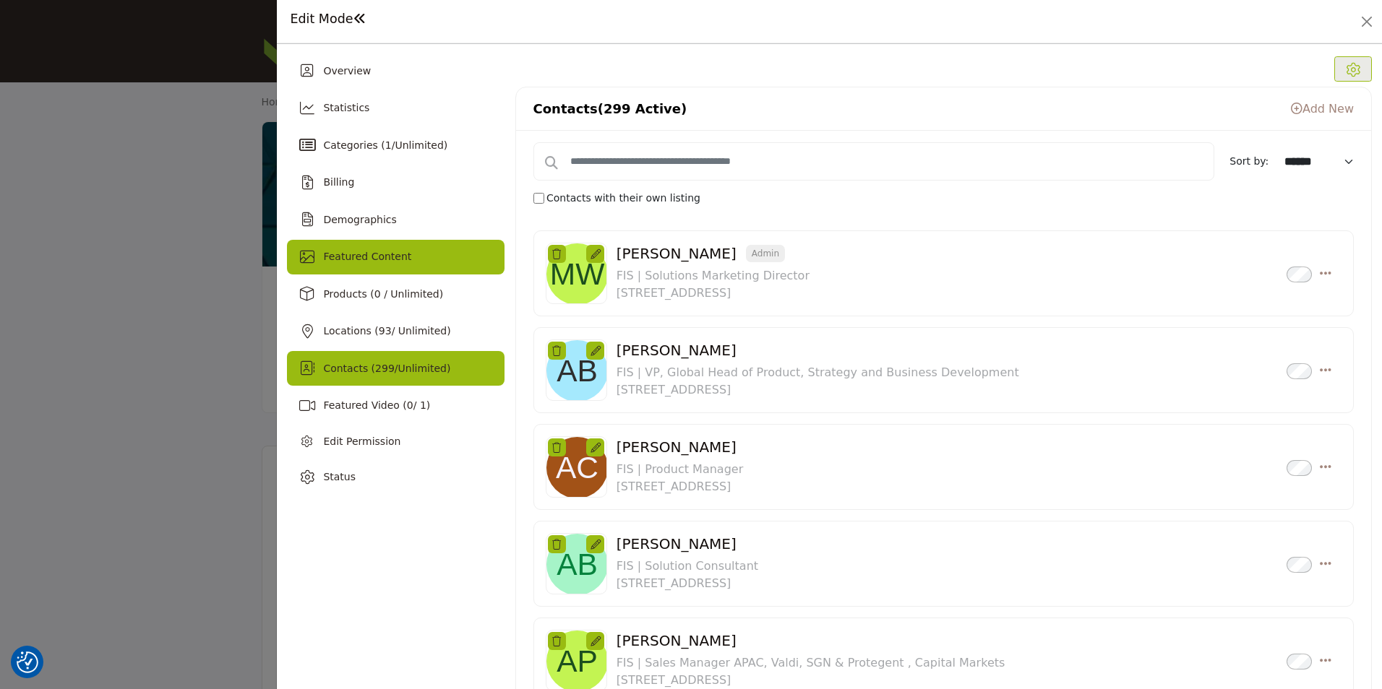
drag, startPoint x: 464, startPoint y: 229, endPoint x: 370, endPoint y: 270, distance: 102.6
click at [370, 270] on div "Featured Content" at bounding box center [395, 257] width 217 height 35
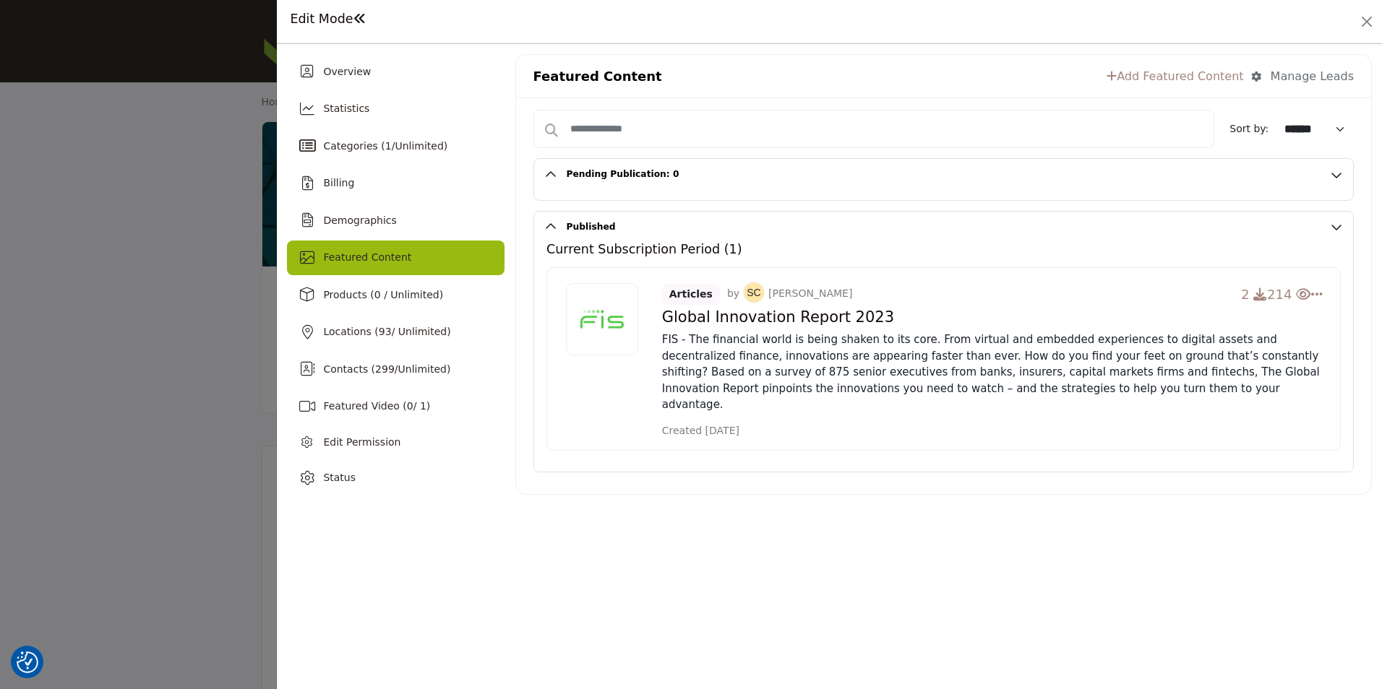
click at [702, 322] on h4 "Global Innovation Report 2023" at bounding box center [992, 318] width 661 height 18
click at [593, 314] on img at bounding box center [602, 319] width 72 height 72
click at [1364, 27] on button "Close" at bounding box center [1366, 22] width 20 height 20
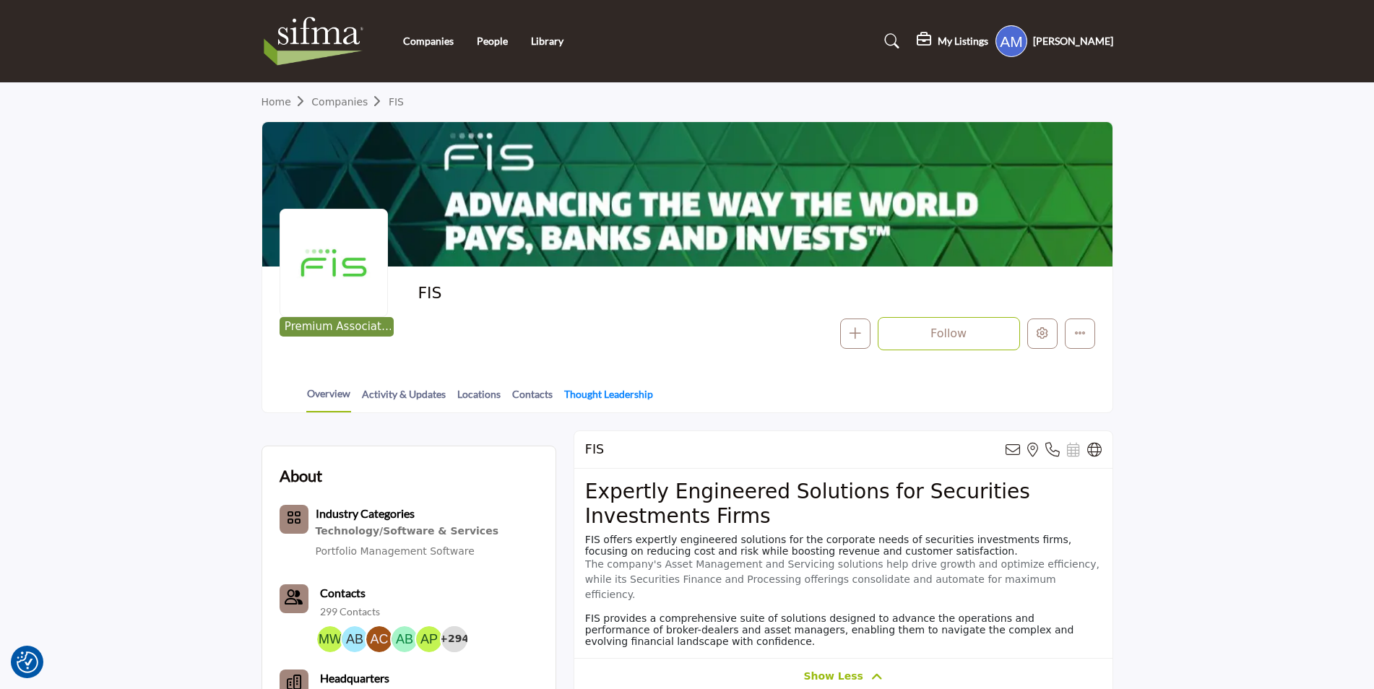
click at [642, 405] on link "Thought Leadership" at bounding box center [609, 399] width 90 height 25
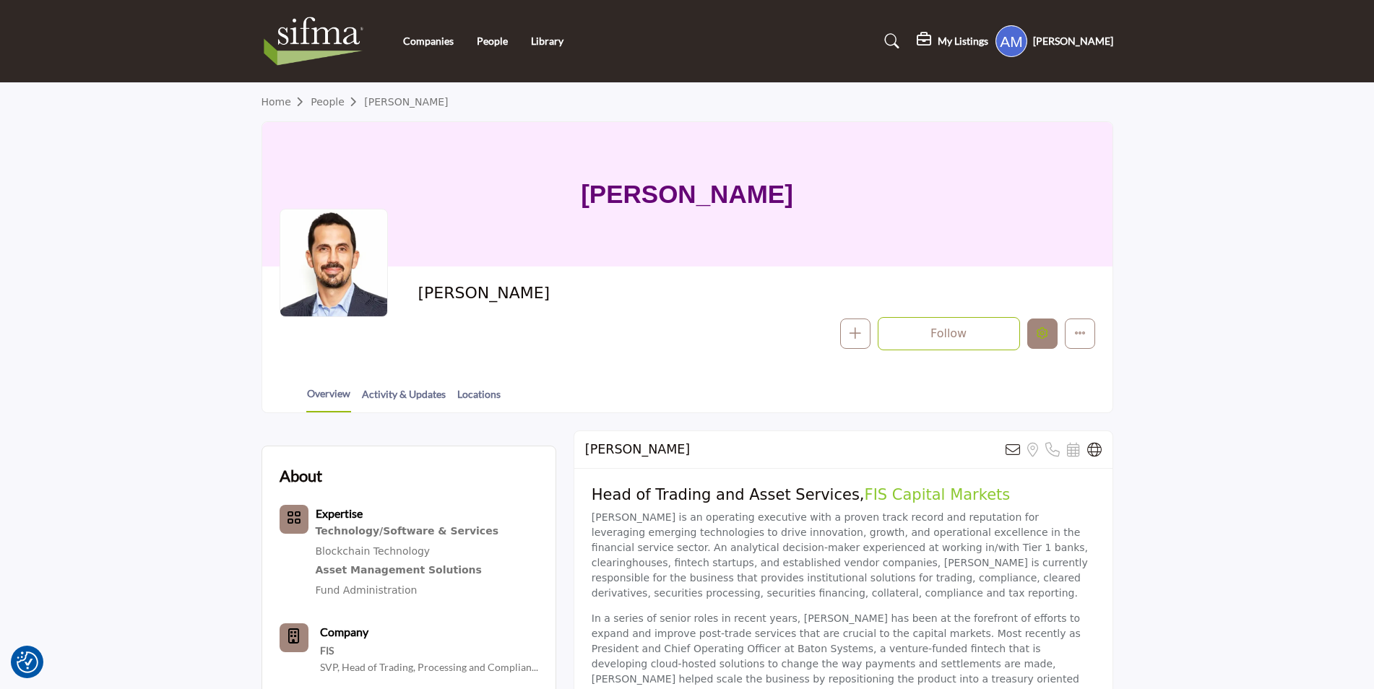
click at [1040, 341] on button "Edit company" at bounding box center [1043, 334] width 30 height 30
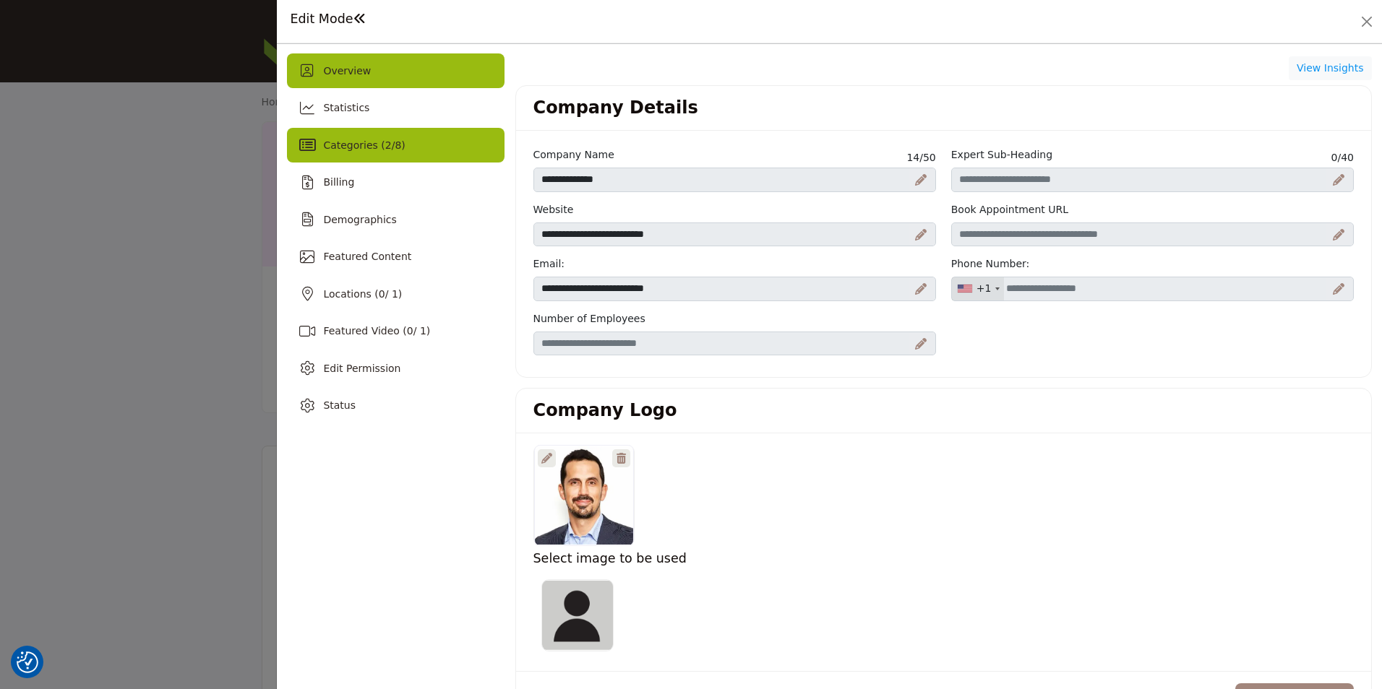
click at [325, 140] on span "Categories ( 2 / 8 )" at bounding box center [364, 145] width 82 height 12
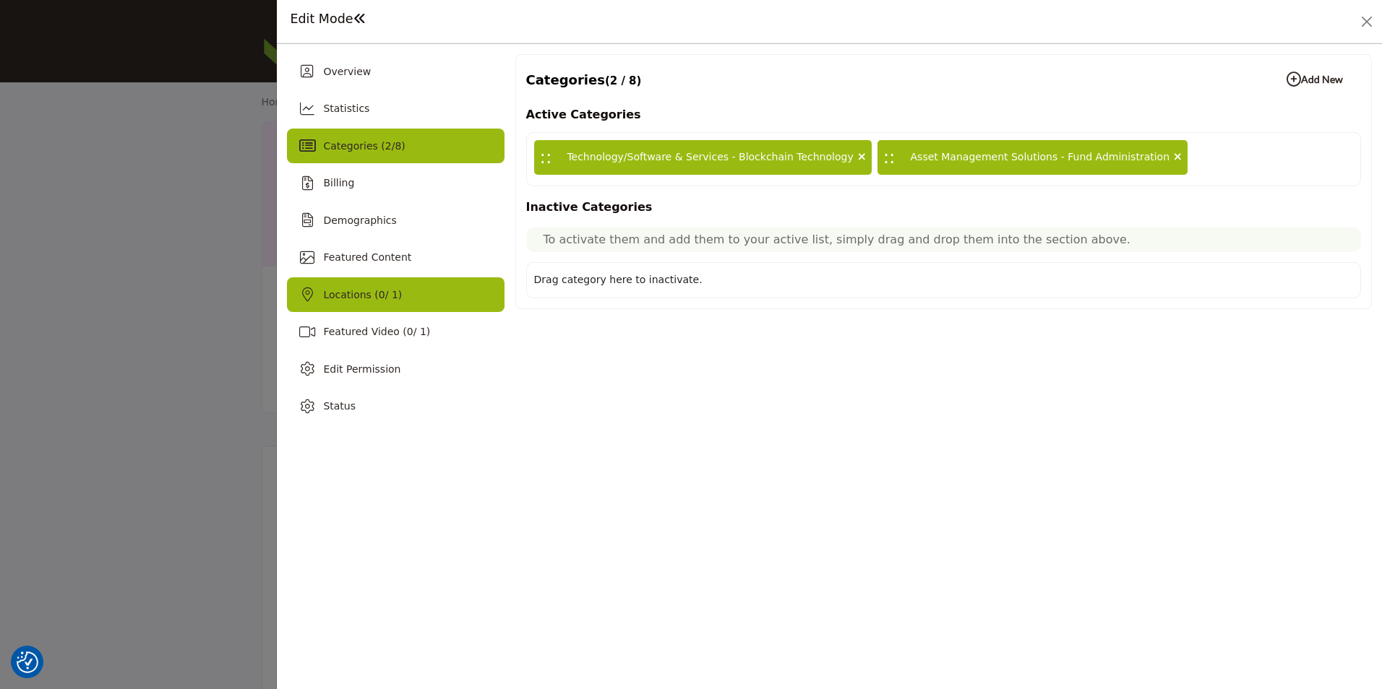
click at [369, 301] on span "Locations ( 0 / 1)" at bounding box center [362, 295] width 79 height 12
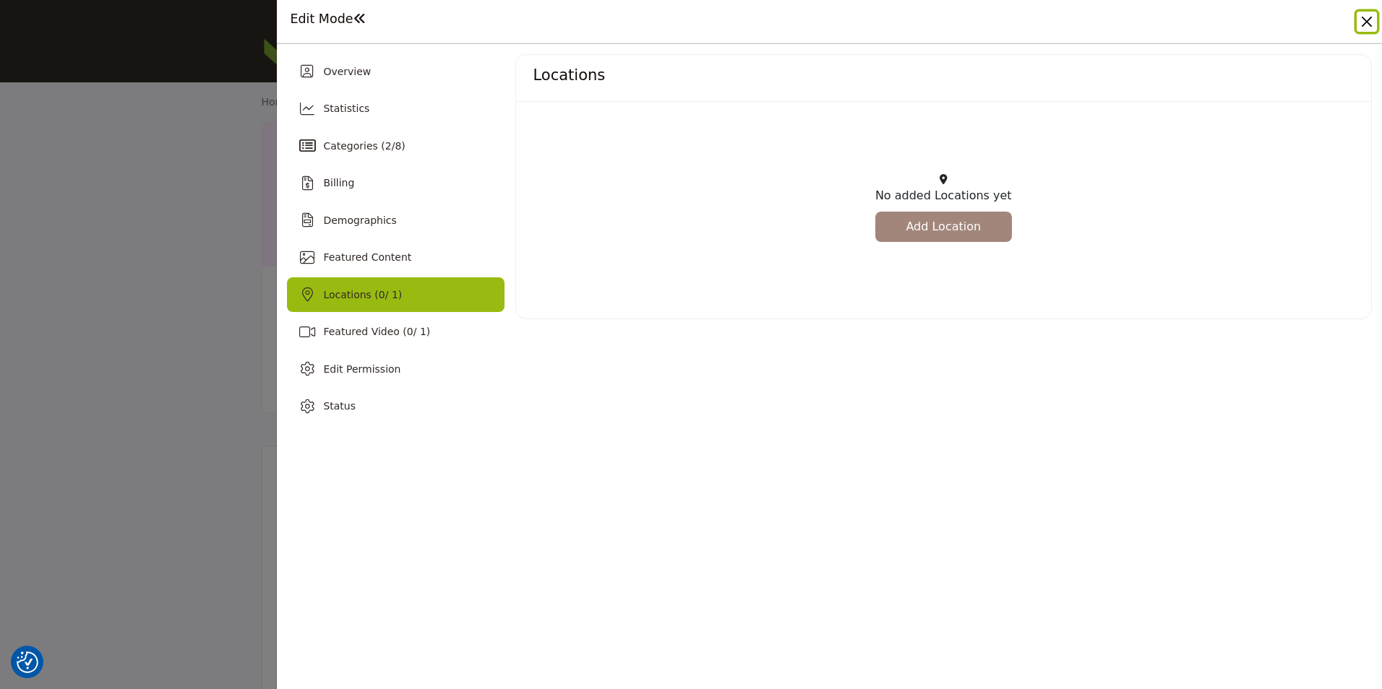
click at [1369, 24] on button "Close" at bounding box center [1366, 22] width 20 height 20
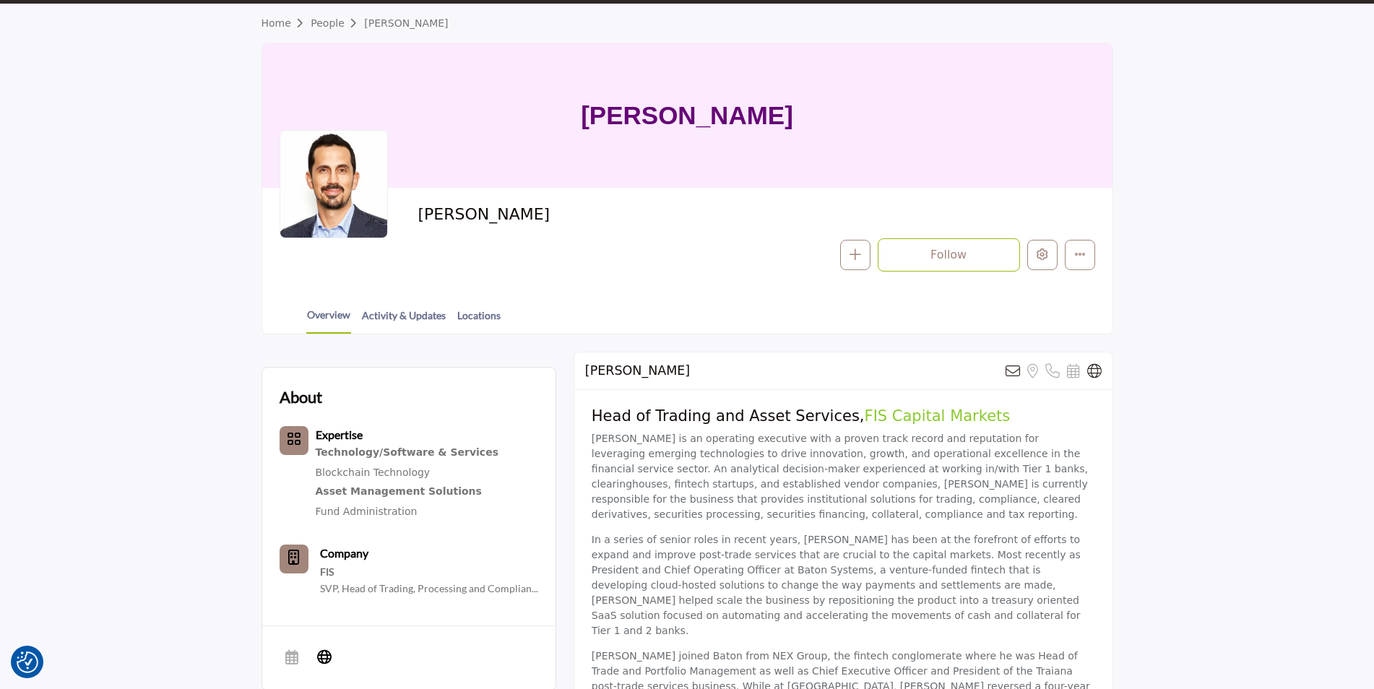
scroll to position [217, 0]
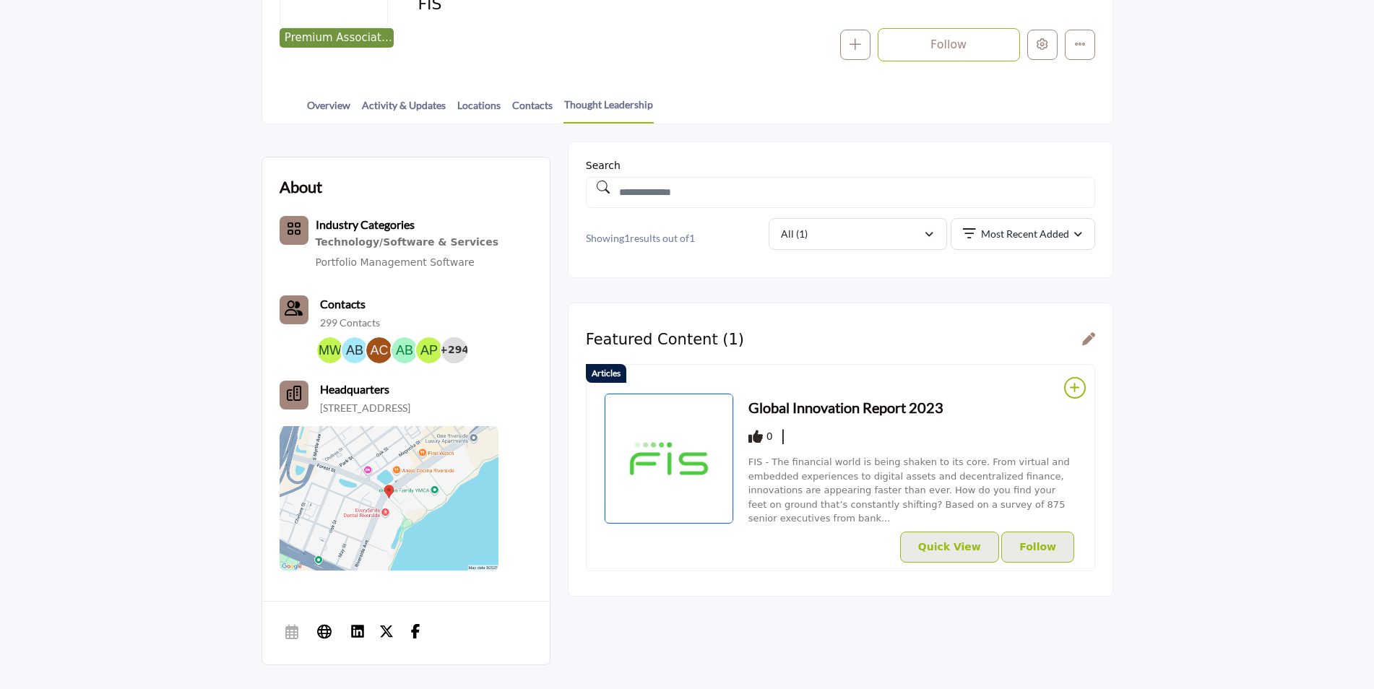
scroll to position [289, 0]
click at [823, 405] on h3 "Global Innovation Report 2023" at bounding box center [846, 408] width 195 height 22
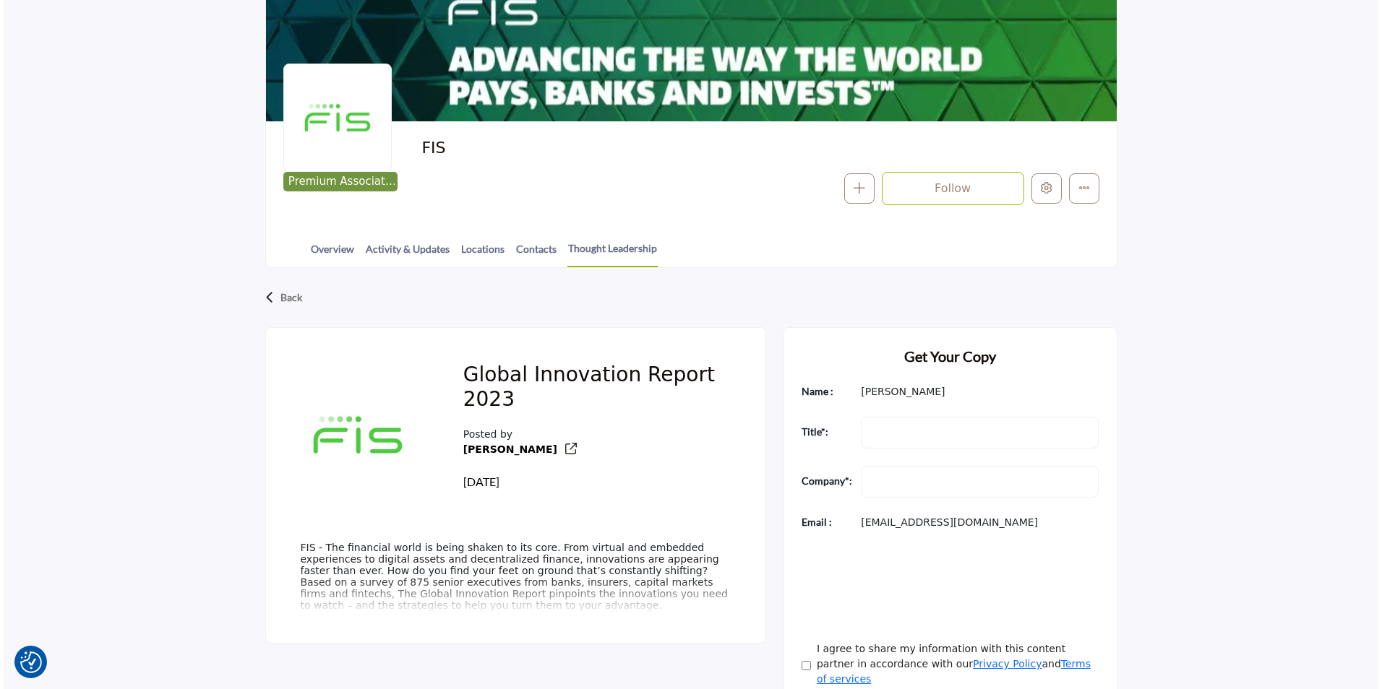
scroll to position [145, 0]
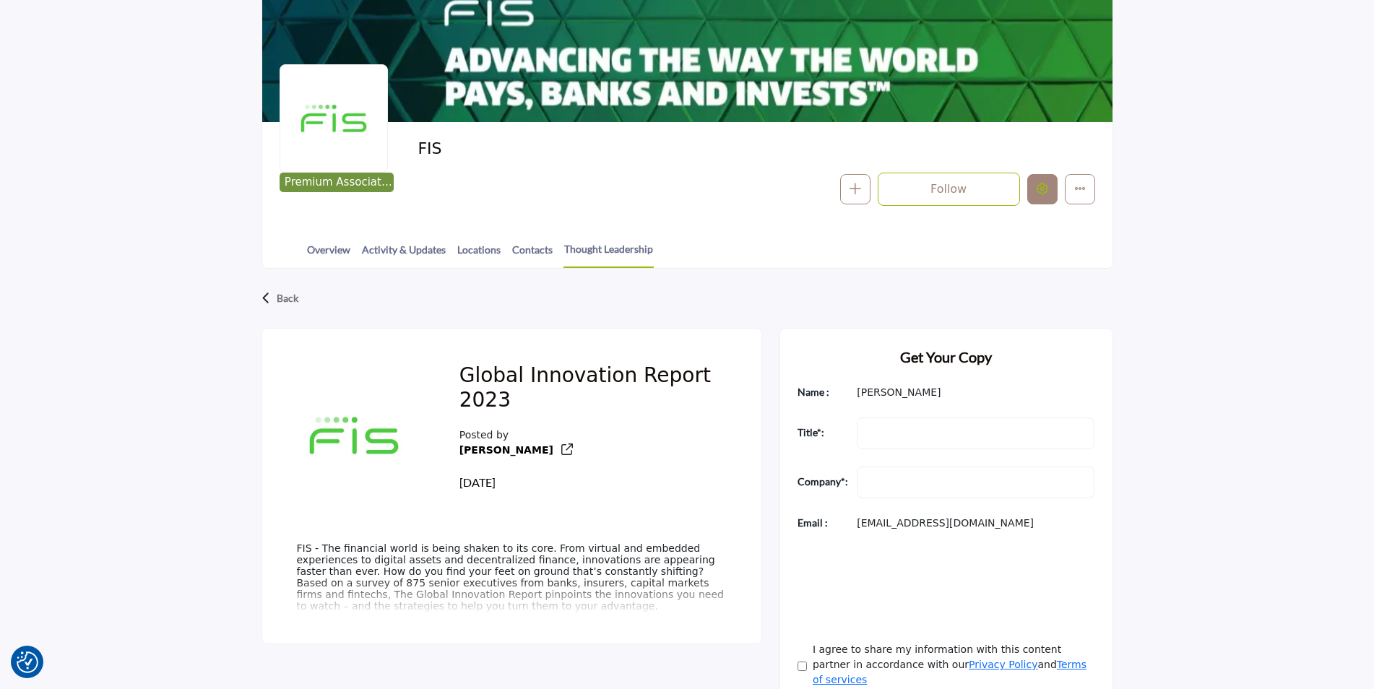
click at [1041, 192] on icon "Edit company" at bounding box center [1043, 189] width 12 height 12
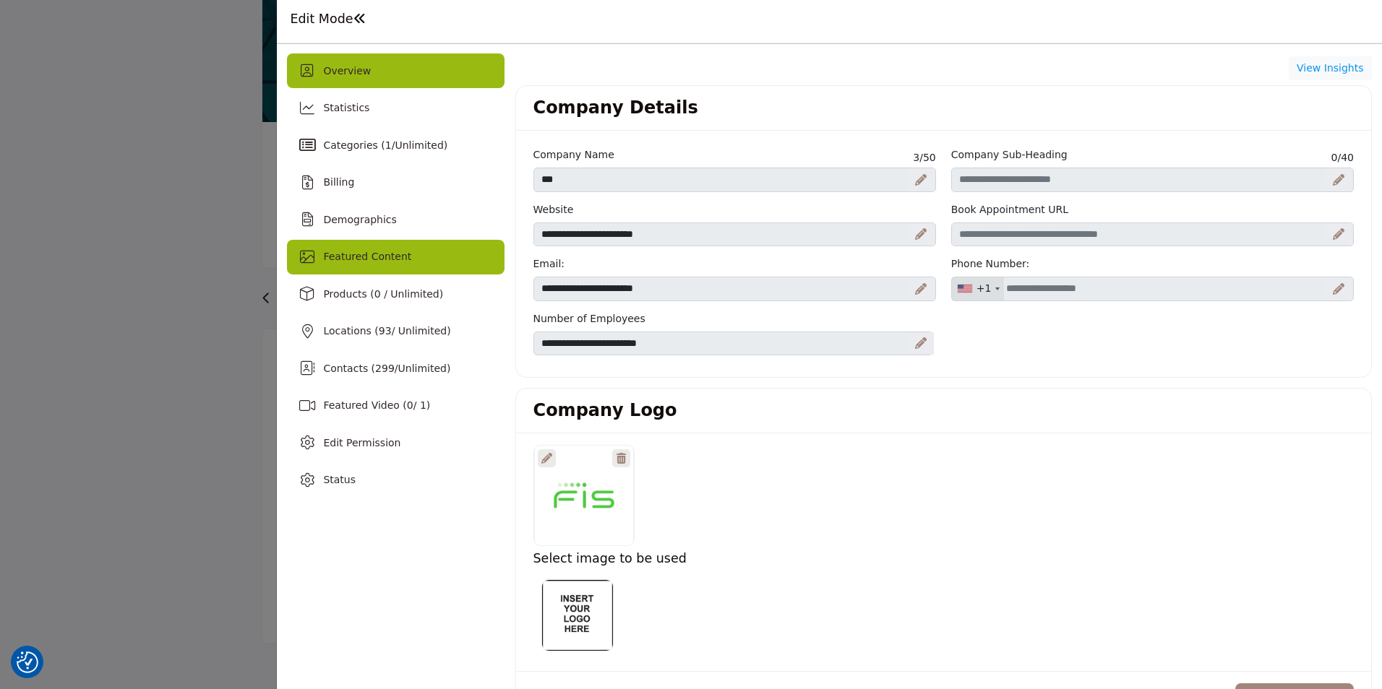
click at [441, 249] on div "Featured Content" at bounding box center [395, 257] width 217 height 35
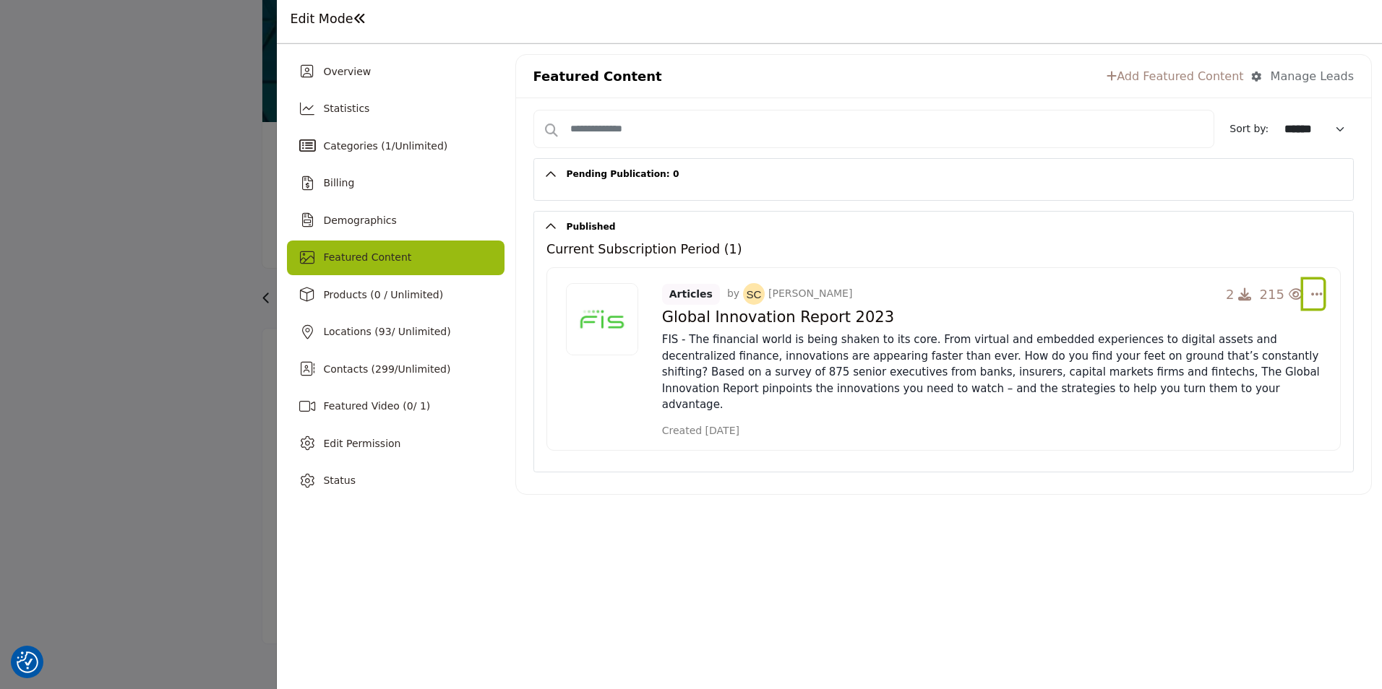
click at [1322, 293] on icon "Select Dropdown Options" at bounding box center [1317, 294] width 12 height 13
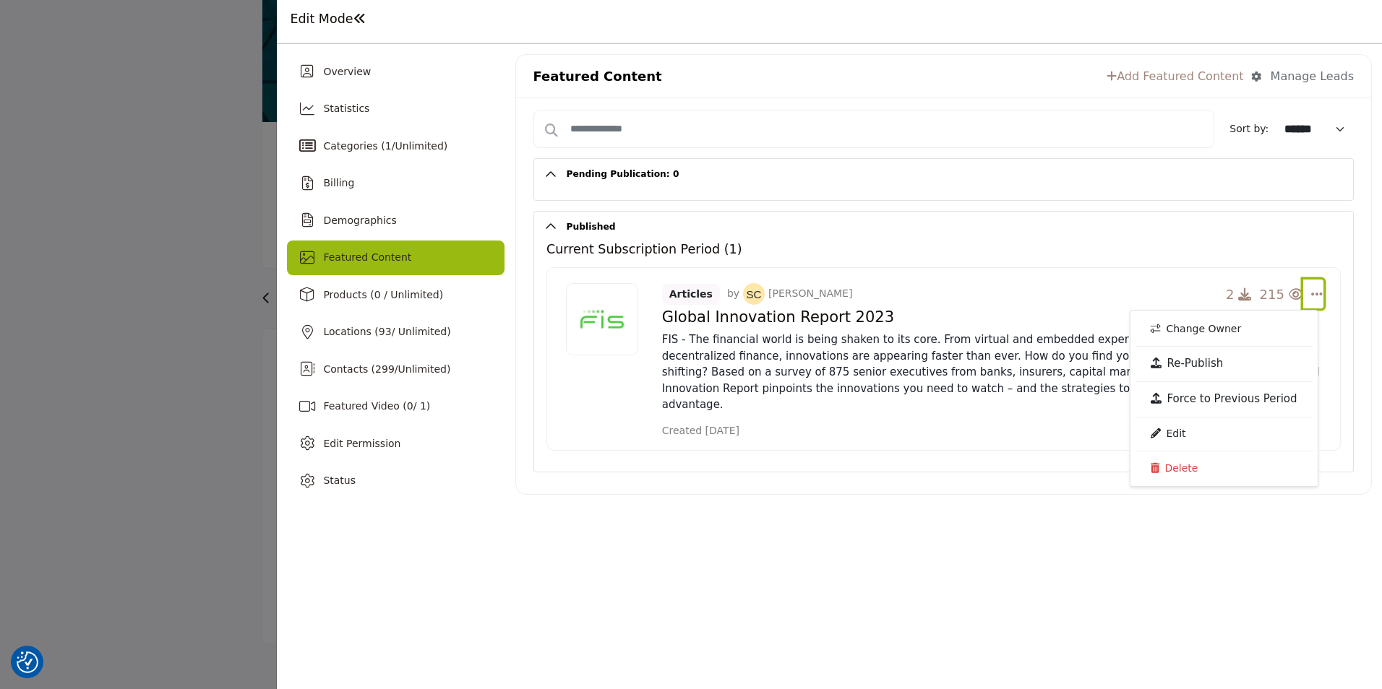
click at [1322, 293] on icon "Select Dropdown Options" at bounding box center [1317, 294] width 12 height 13
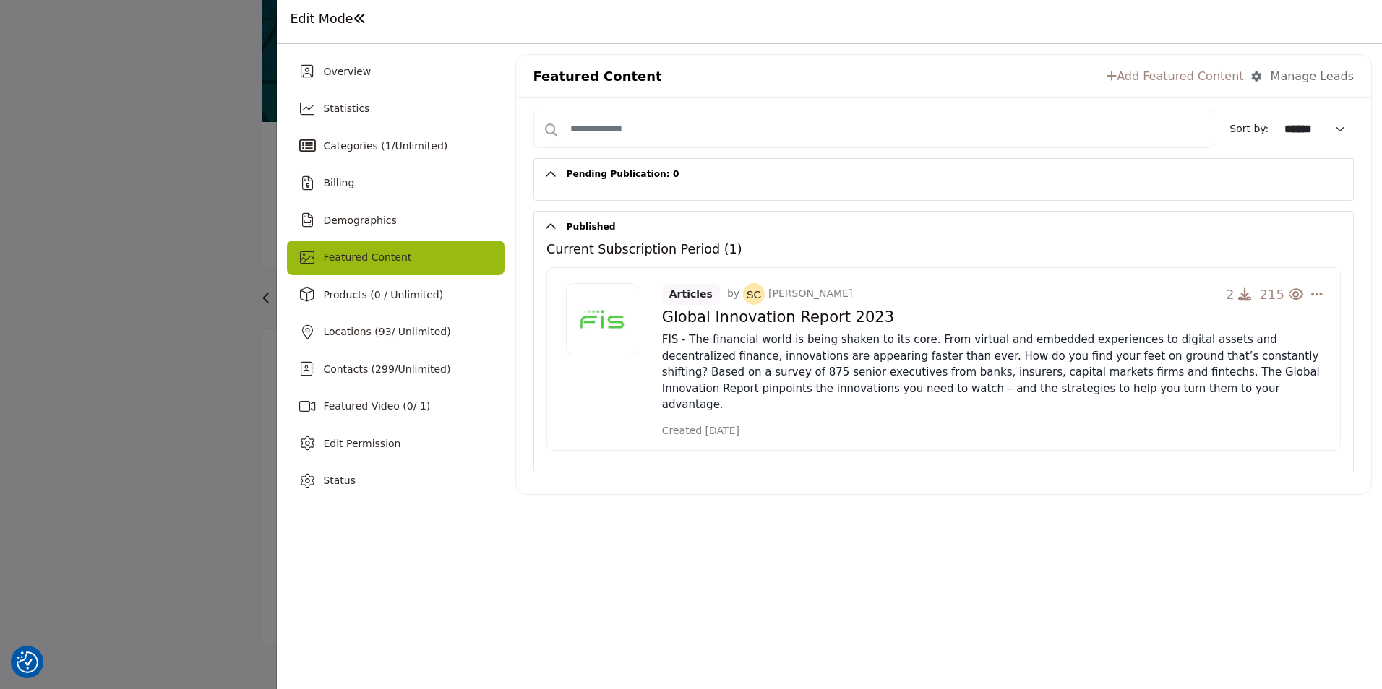
click at [1189, 81] on link "Add Featured Content" at bounding box center [1174, 76] width 137 height 17
select select
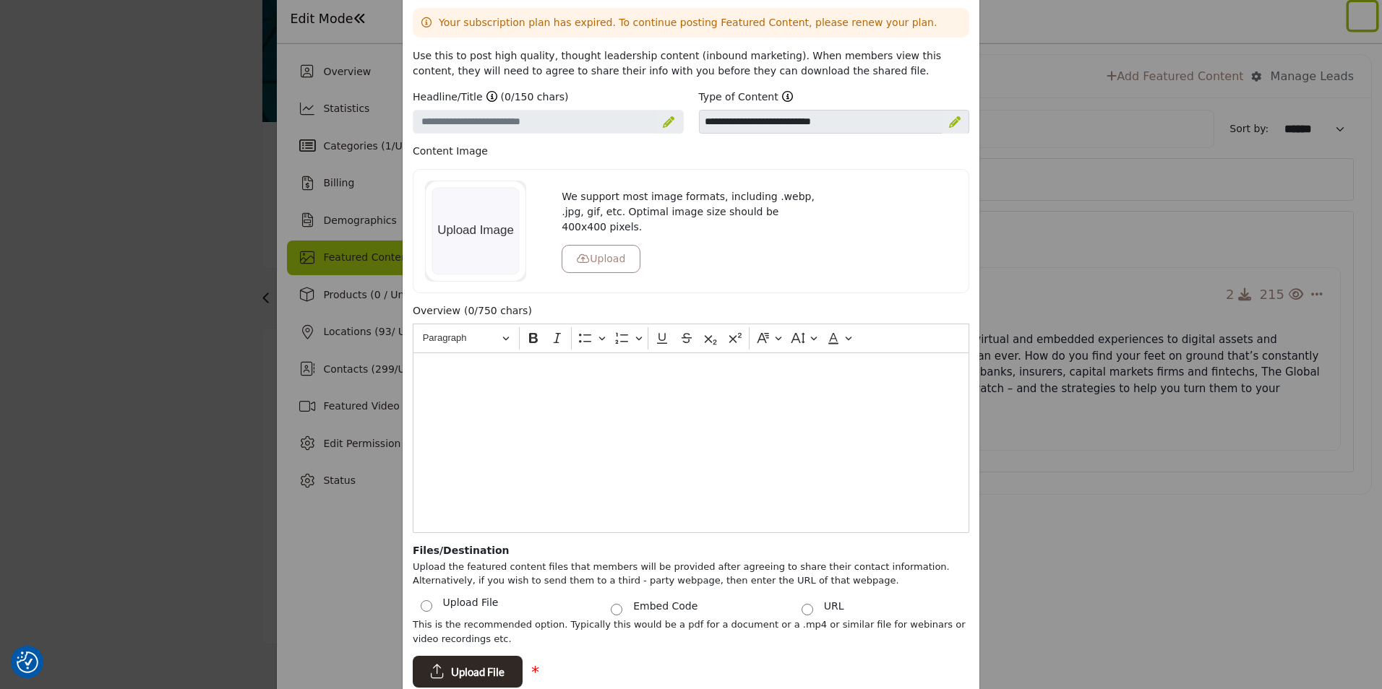
scroll to position [184, 0]
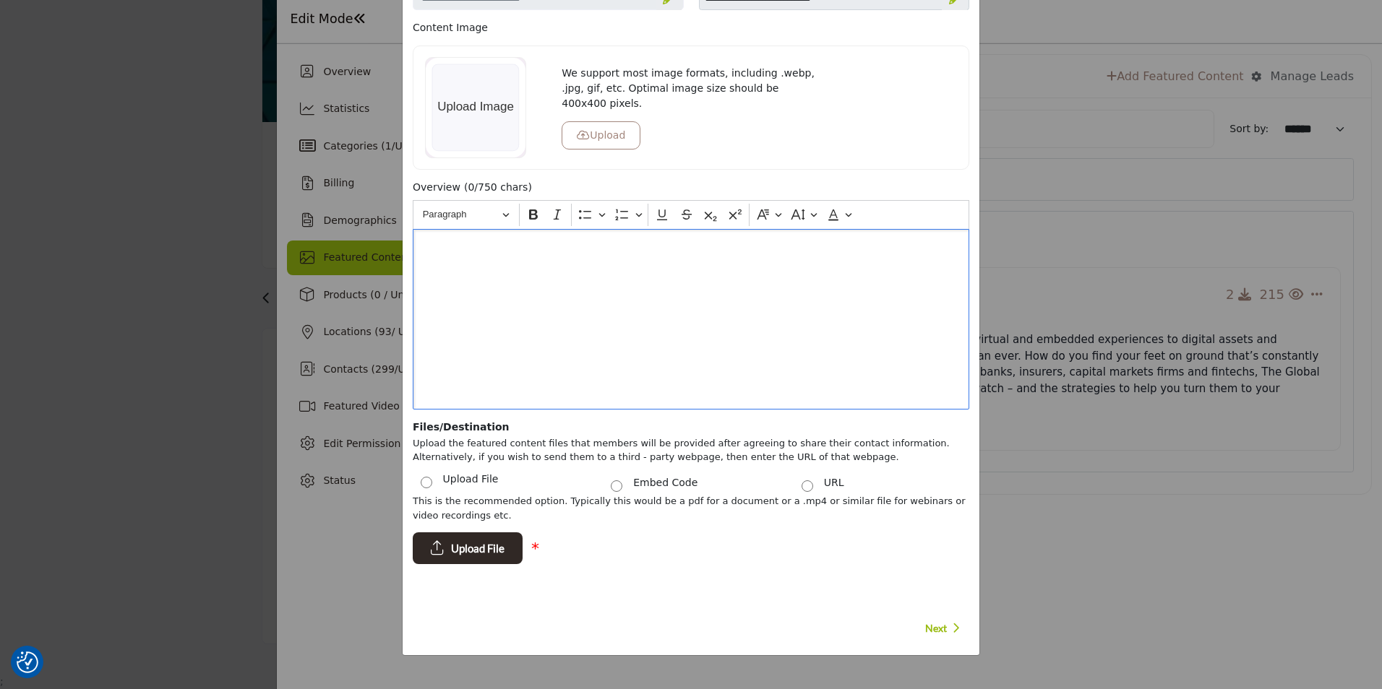
drag, startPoint x: 438, startPoint y: 244, endPoint x: 852, endPoint y: 434, distance: 455.6
click at [852, 437] on div "Overview (0/750 chars) Rich Text Editor Paragraph Bold Italic Bulleted List Bul…" at bounding box center [691, 412] width 572 height 465
click at [810, 484] on div "URL" at bounding box center [881, 486] width 191 height 16
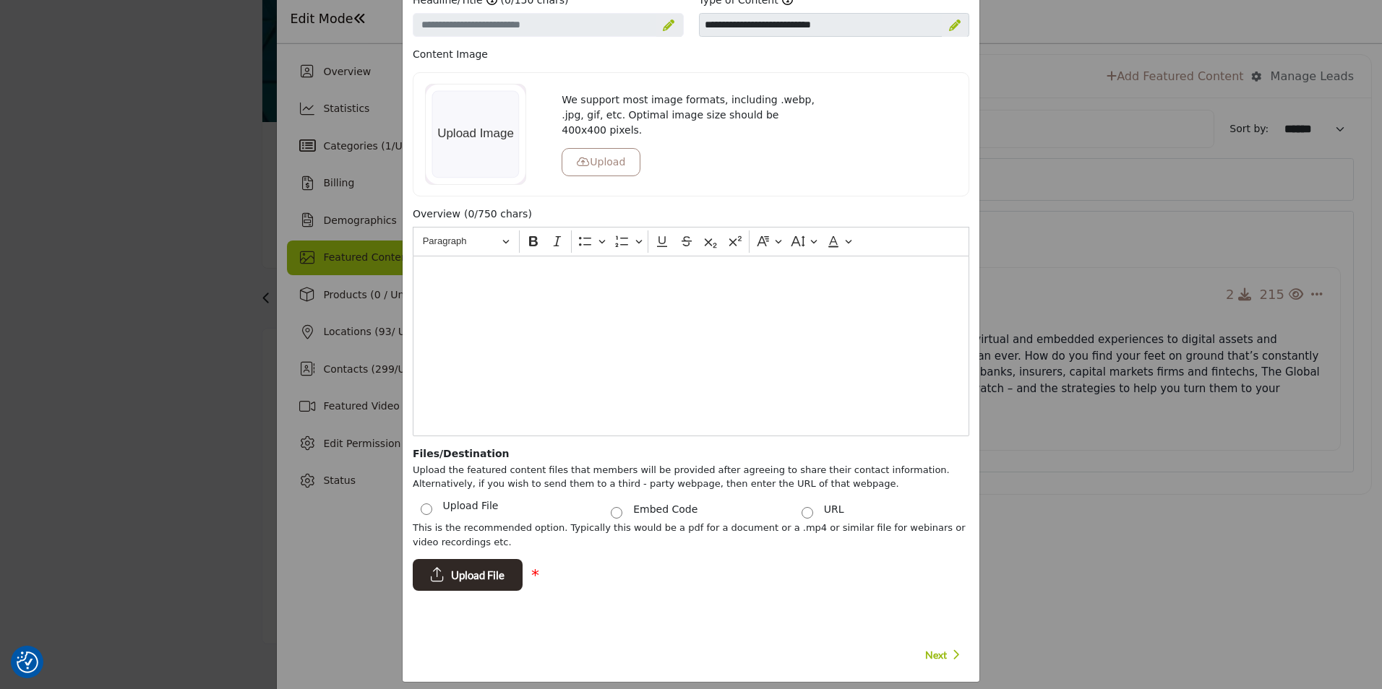
scroll to position [0, 0]
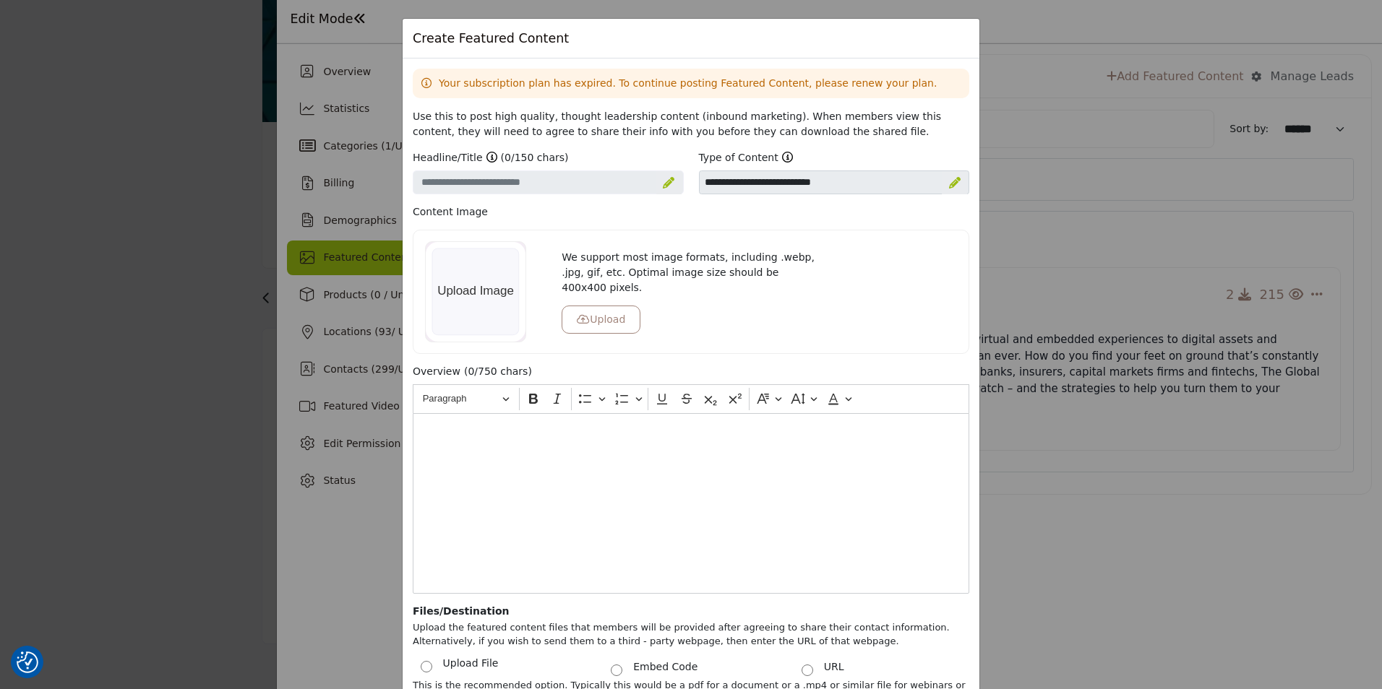
click at [1094, 200] on div "Create Featured Content Your subscription plan has expired. To continue posting…" at bounding box center [691, 344] width 1382 height 689
click at [1151, 388] on div "Create Featured Content Your subscription plan has expired. To continue posting…" at bounding box center [691, 344] width 1382 height 689
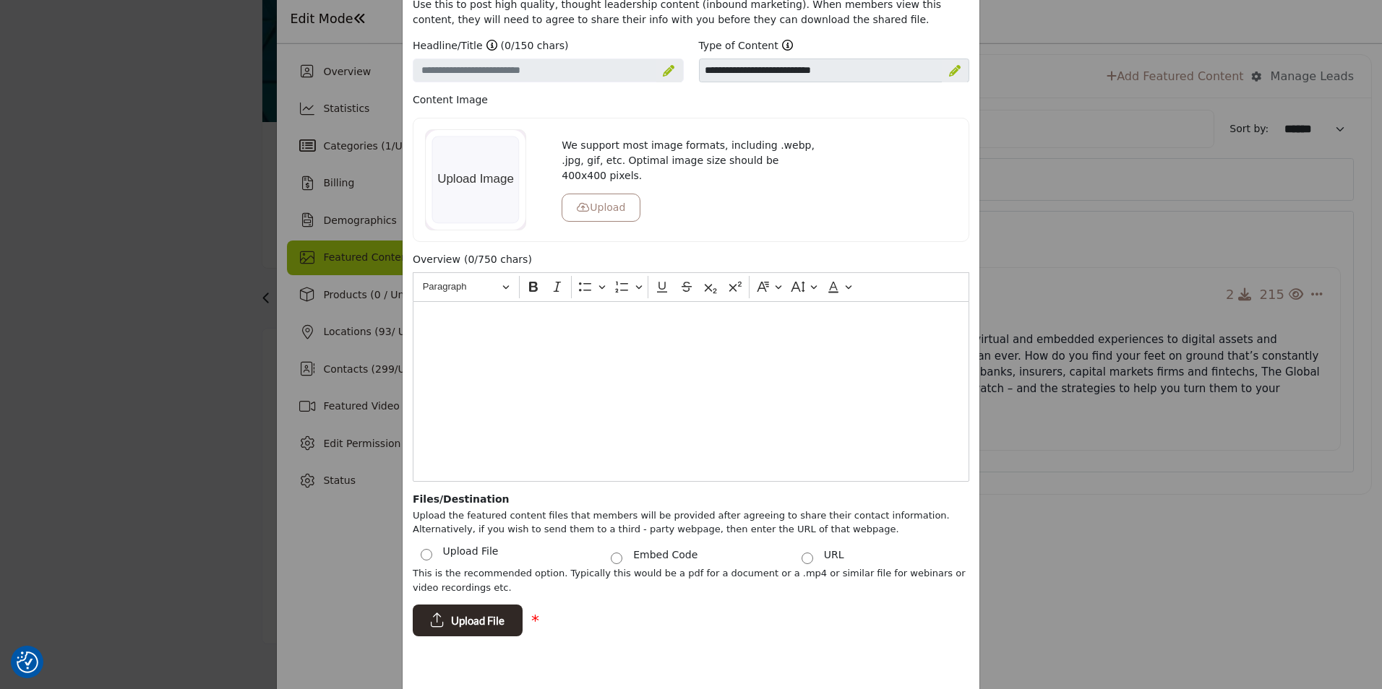
click at [1061, 434] on div "Create Featured Content Your subscription plan has expired. To continue posting…" at bounding box center [691, 344] width 1382 height 689
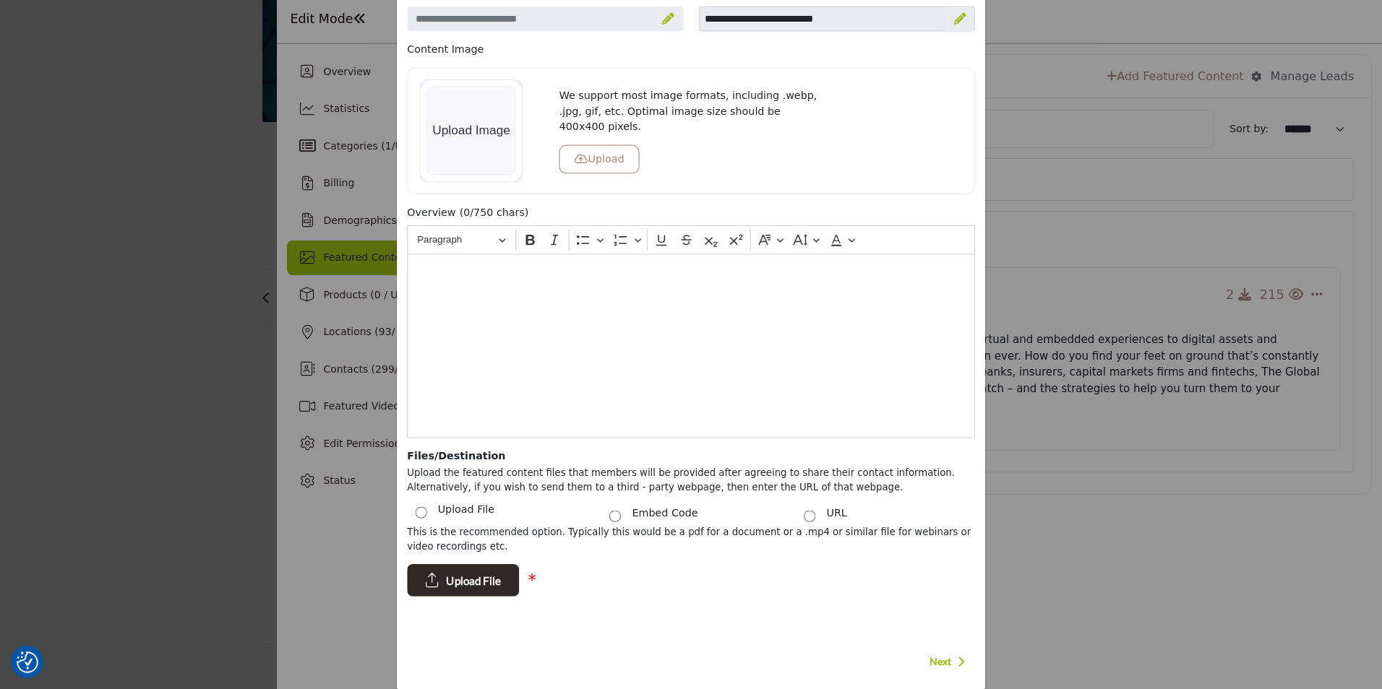
scroll to position [184, 0]
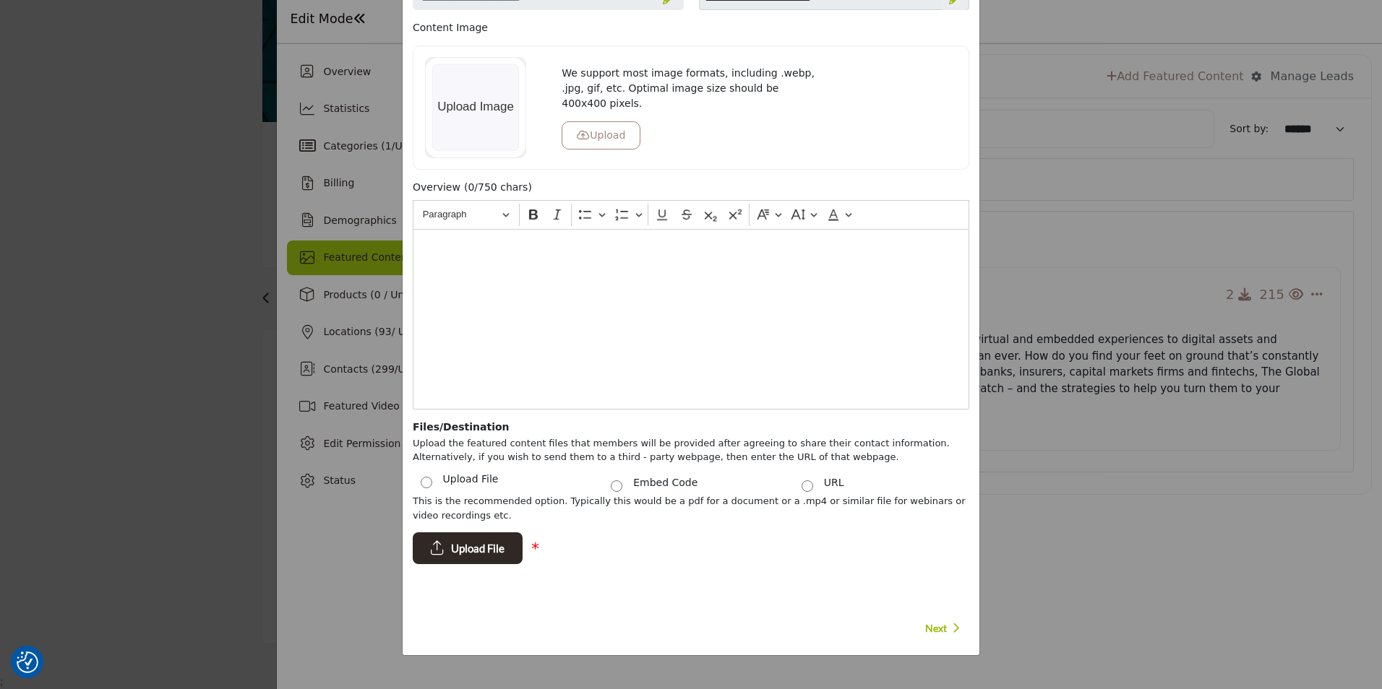
click at [1112, 429] on div "Create Featured Content Your subscription plan has expired. To continue posting…" at bounding box center [691, 344] width 1382 height 689
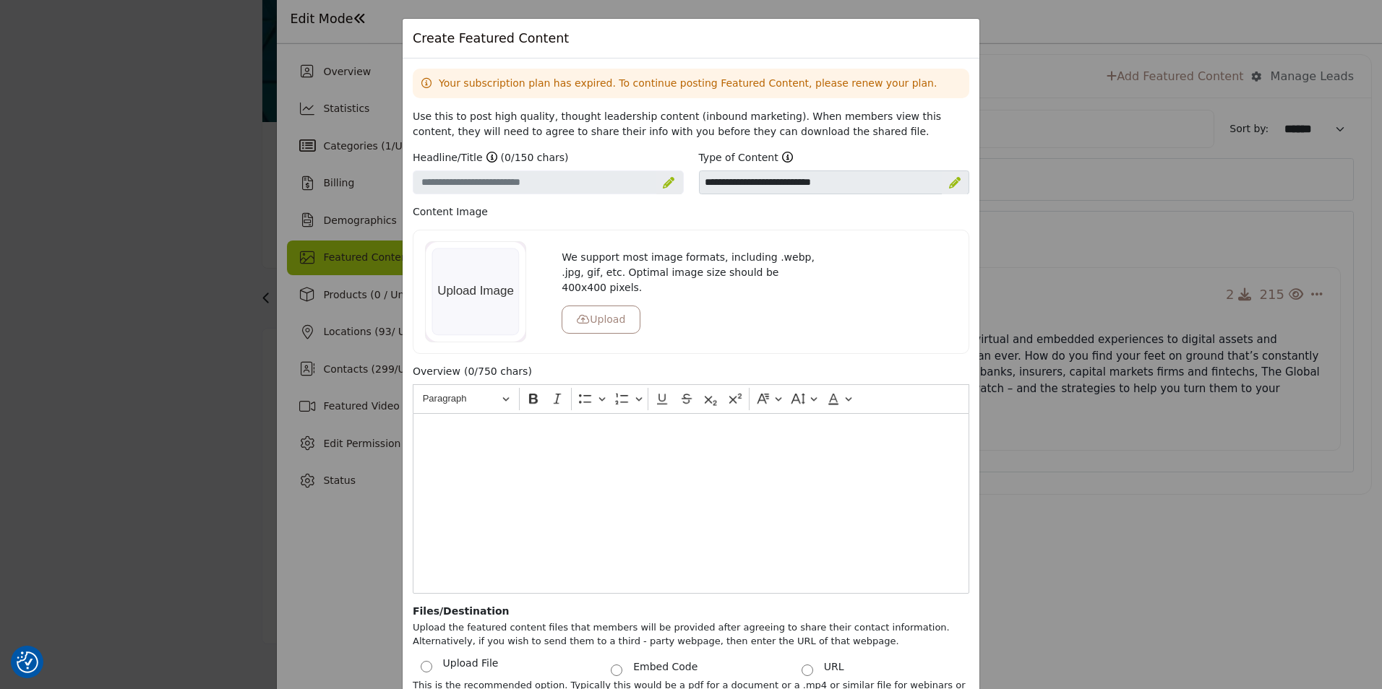
click at [1011, 199] on div "Create Featured Content Your subscription plan has expired. To continue posting…" at bounding box center [691, 344] width 1382 height 689
click at [1015, 197] on div "Create Featured Content Your subscription plan has expired. To continue posting…" at bounding box center [691, 344] width 1382 height 689
drag, startPoint x: 1015, startPoint y: 197, endPoint x: 1202, endPoint y: 119, distance: 202.1
click at [1202, 119] on div "Create Featured Content Your subscription plan has expired. To continue posting…" at bounding box center [691, 344] width 1382 height 689
click at [1205, 115] on div "Create Featured Content Your subscription plan has expired. To continue posting…" at bounding box center [691, 344] width 1382 height 689
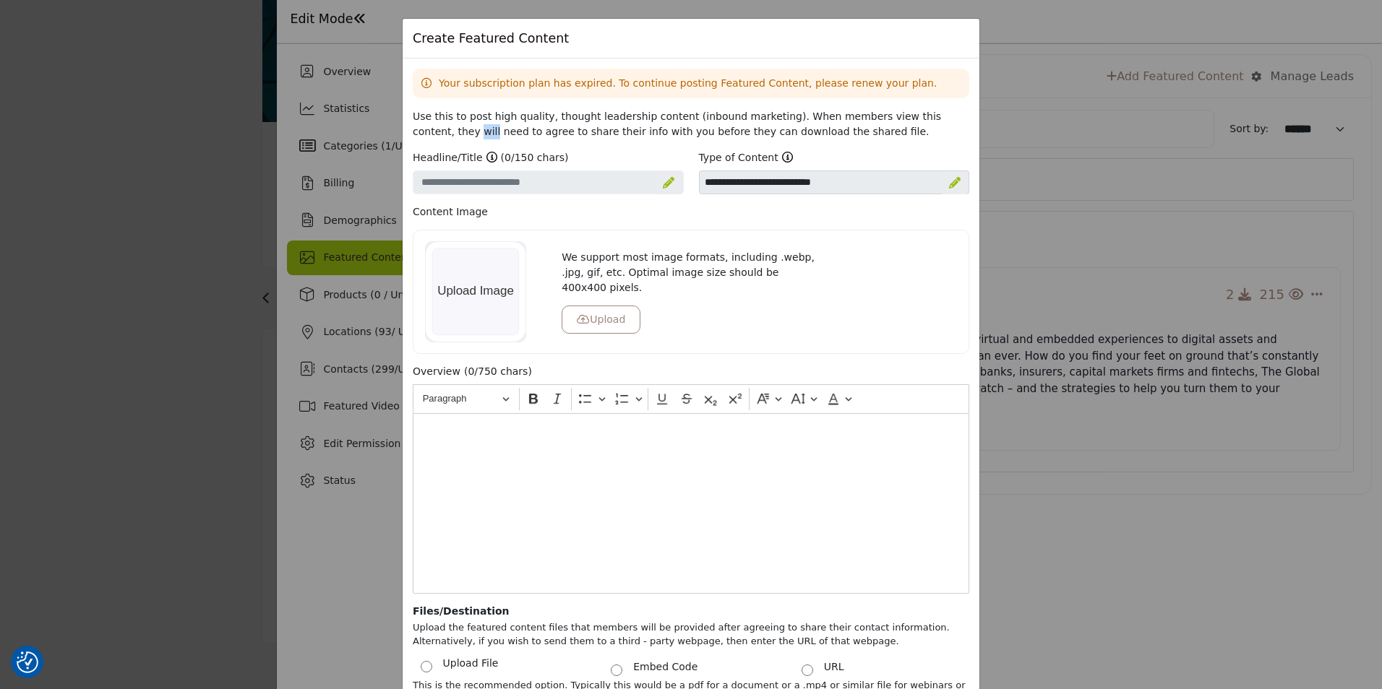
click at [1205, 114] on div "Create Featured Content Your subscription plan has expired. To continue posting…" at bounding box center [691, 344] width 1382 height 689
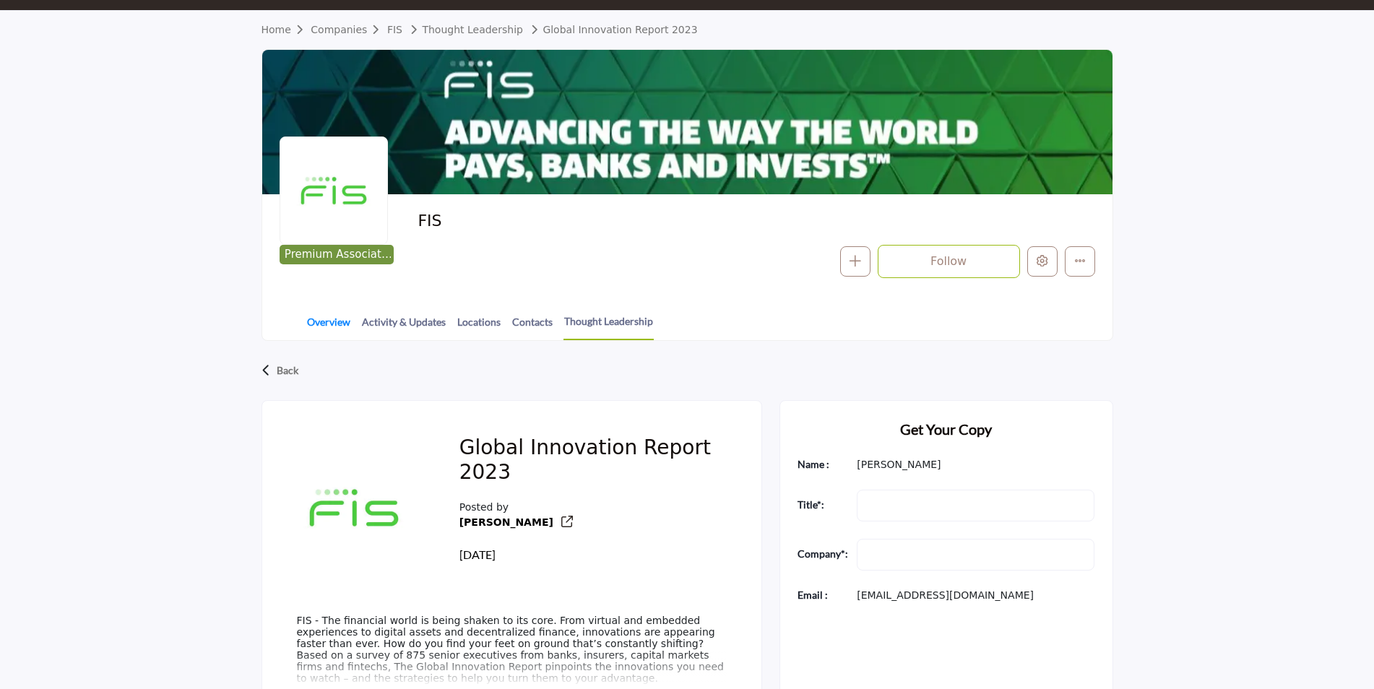
scroll to position [72, 0]
click at [345, 322] on link "Overview" at bounding box center [328, 326] width 45 height 25
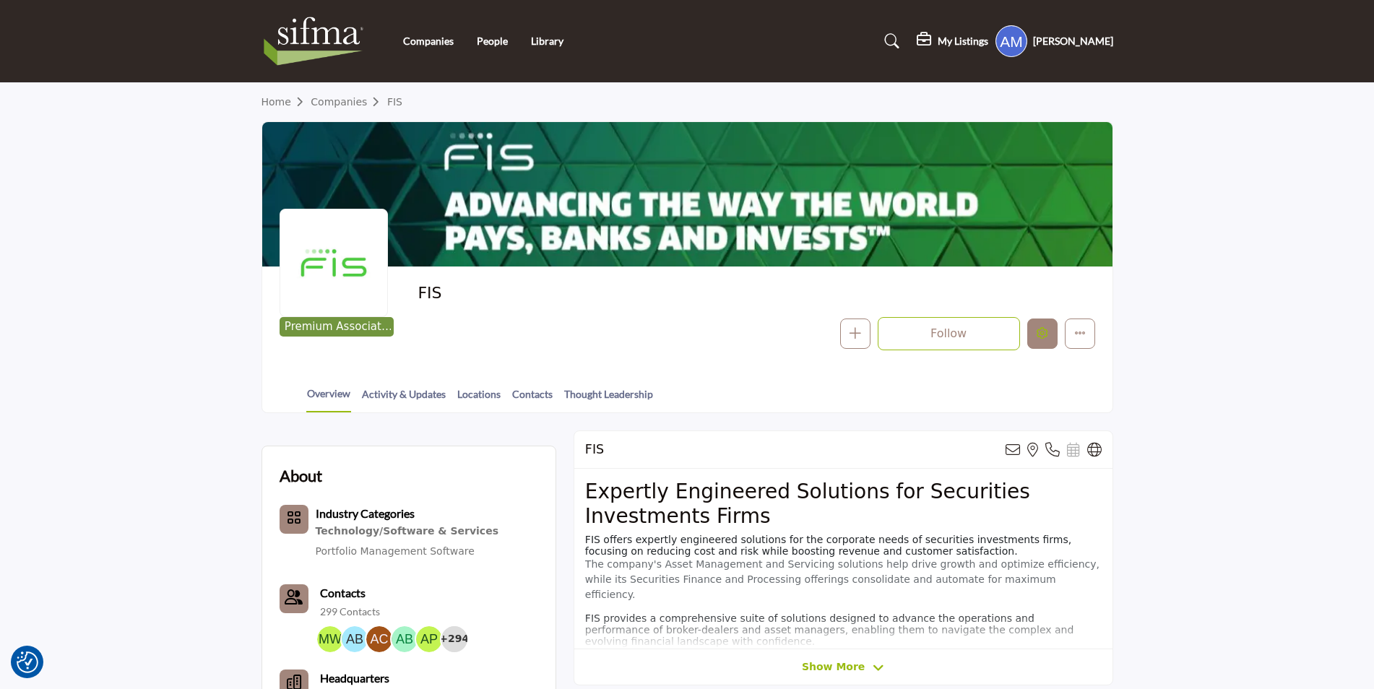
click at [1042, 332] on icon "Edit company" at bounding box center [1043, 333] width 12 height 12
click at [1037, 332] on icon "Edit company" at bounding box center [1043, 333] width 12 height 12
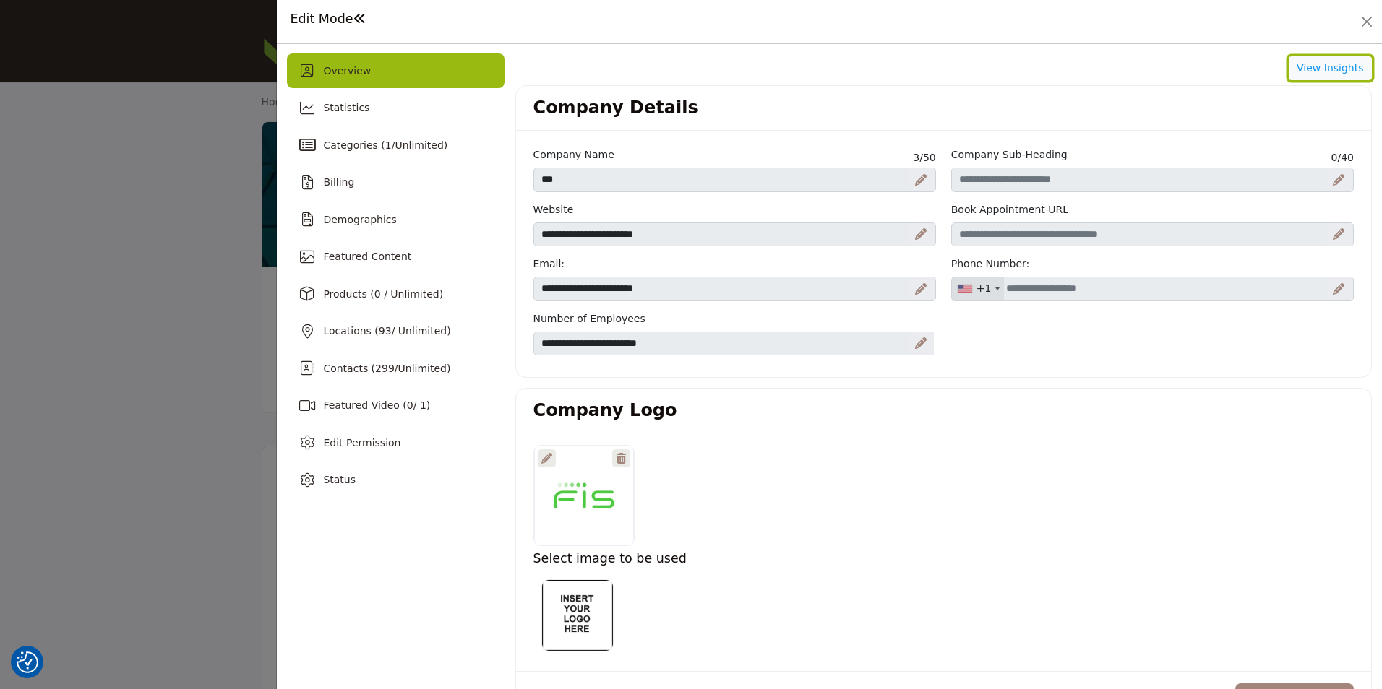
click at [1317, 66] on button "View Insights" at bounding box center [1329, 68] width 83 height 25
click at [43, 80] on div at bounding box center [691, 344] width 1382 height 689
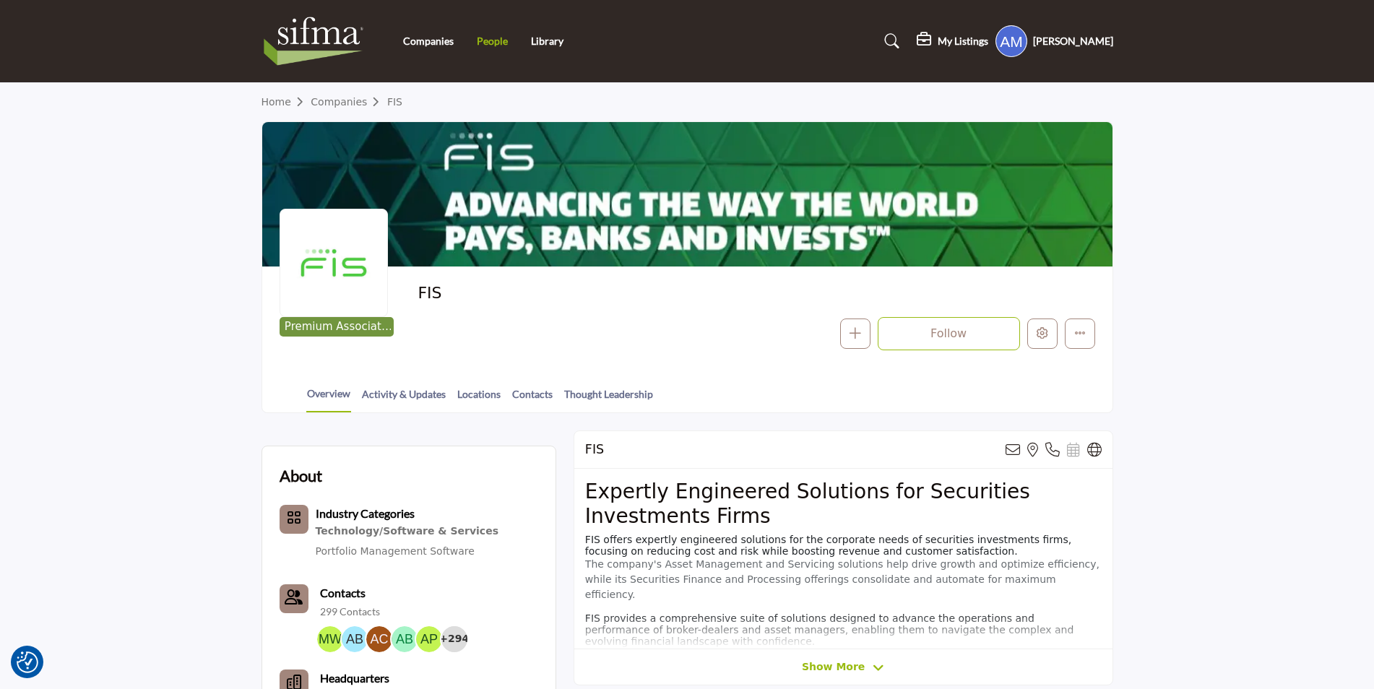
click at [501, 46] on link "People" at bounding box center [492, 41] width 31 height 12
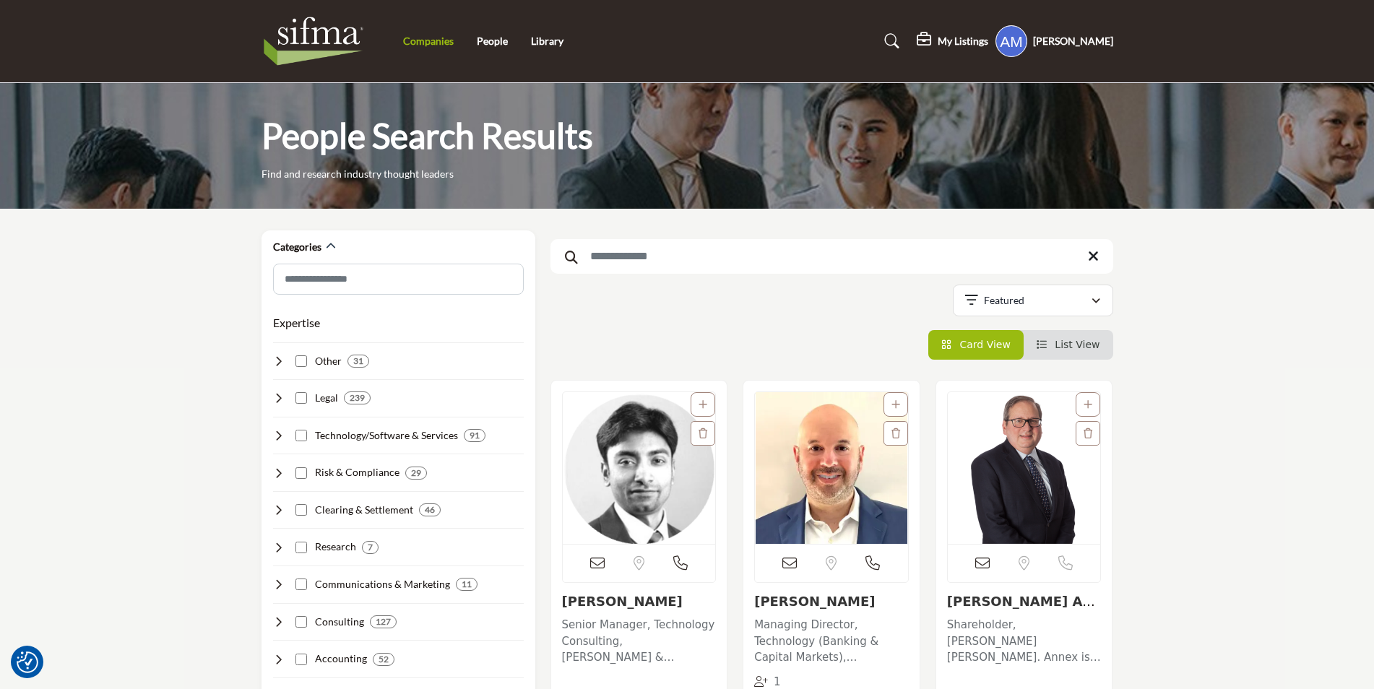
click at [424, 46] on link "Companies" at bounding box center [428, 41] width 51 height 12
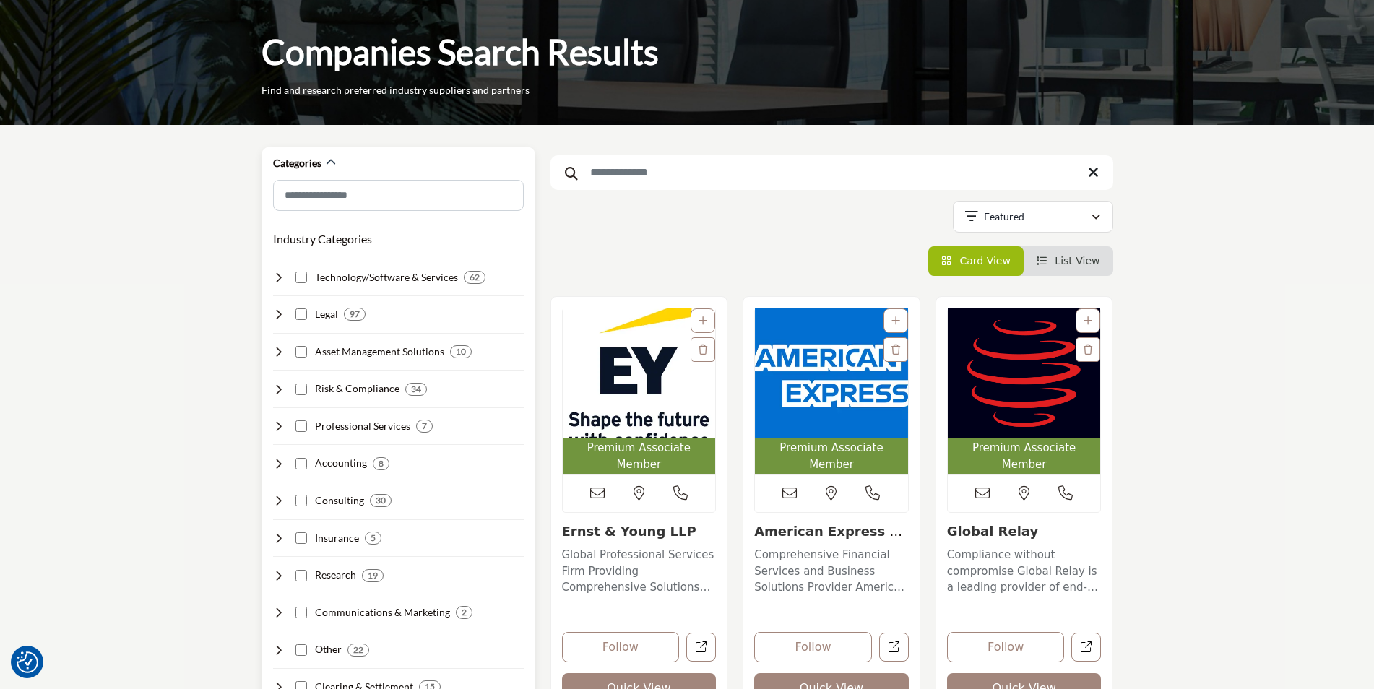
scroll to position [217, 0]
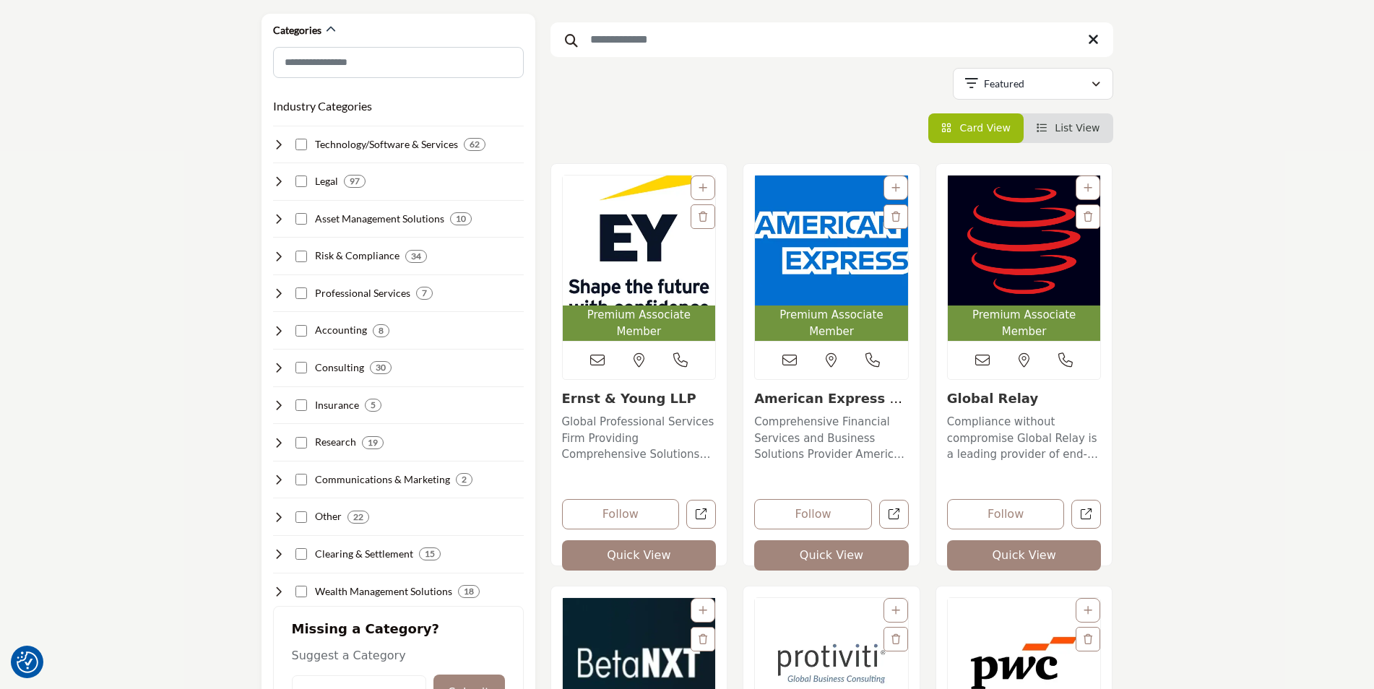
click at [686, 49] on input "Search Keyword" at bounding box center [832, 39] width 563 height 35
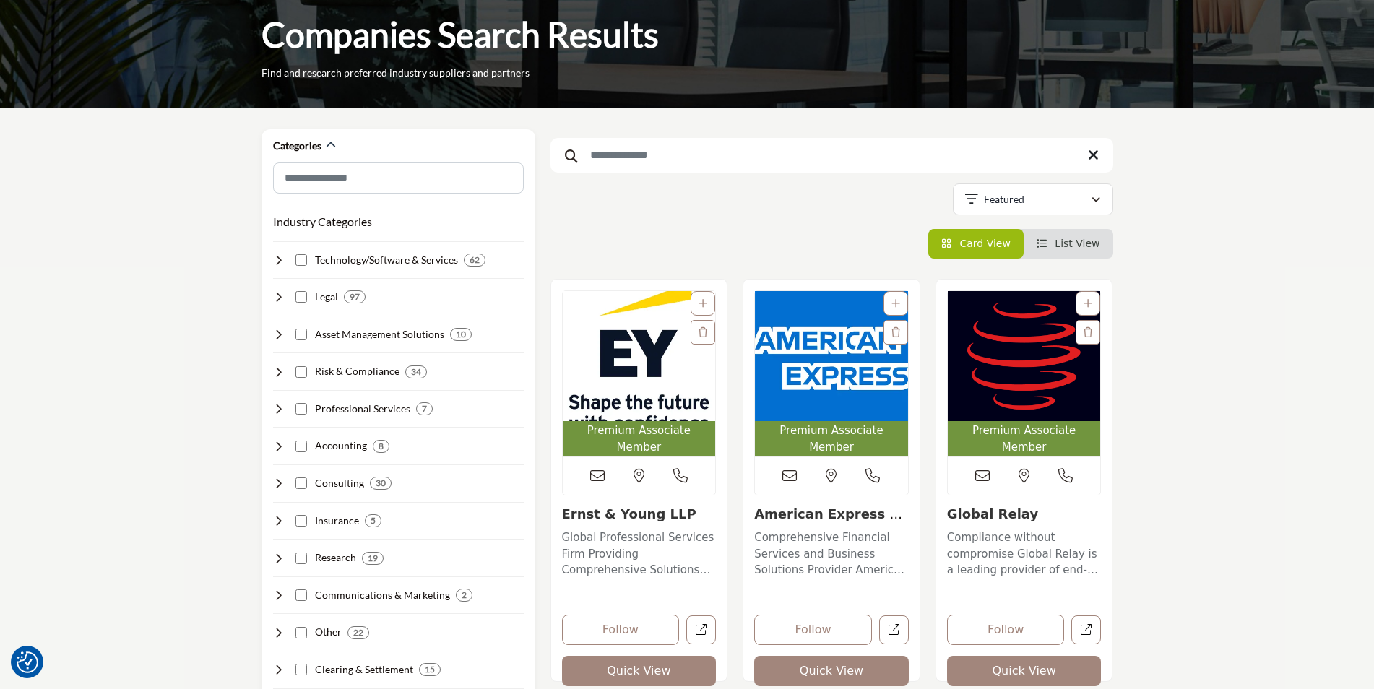
scroll to position [0, 0]
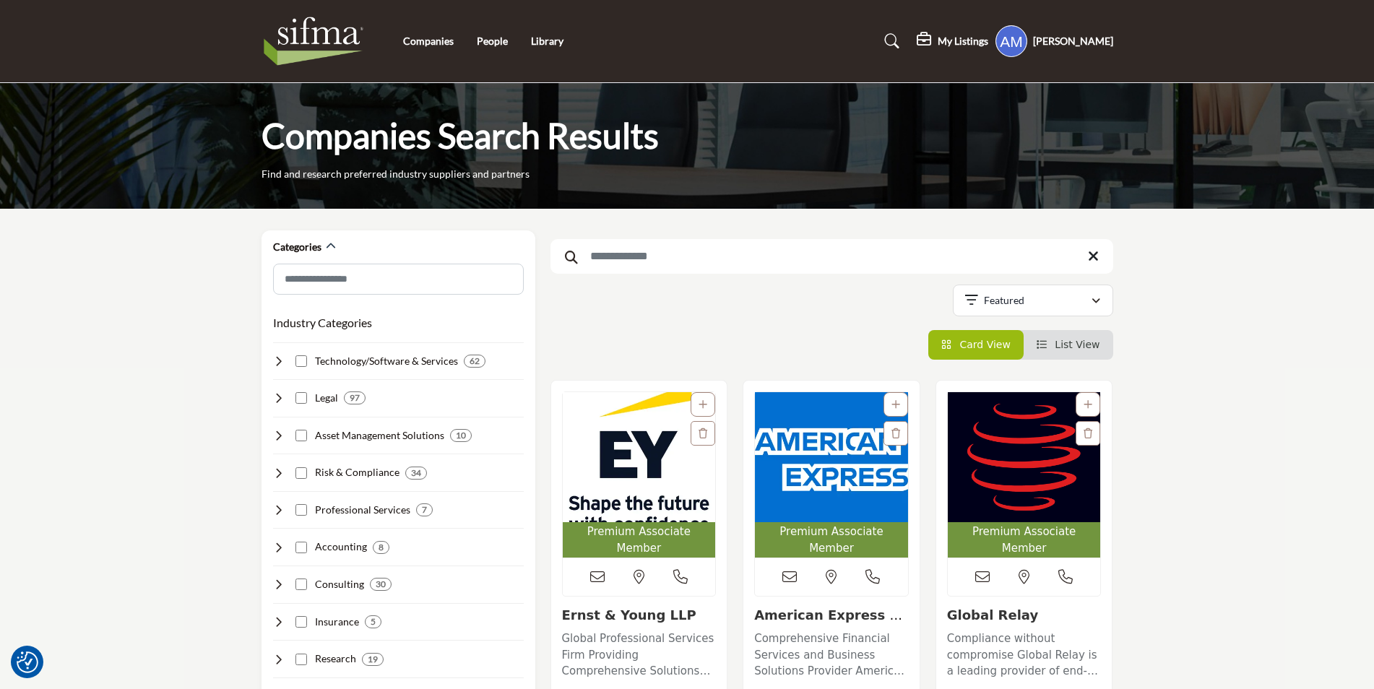
click at [697, 246] on input "Search Keyword" at bounding box center [832, 256] width 563 height 35
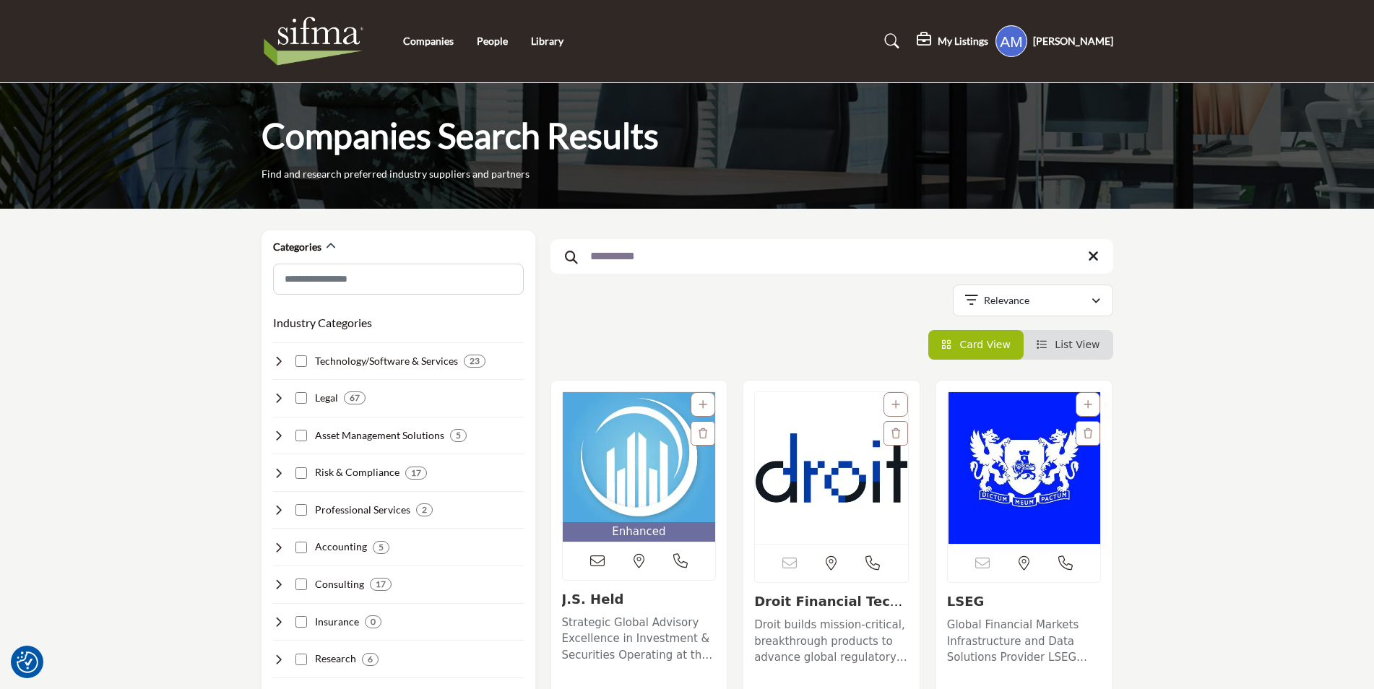
type input "**********"
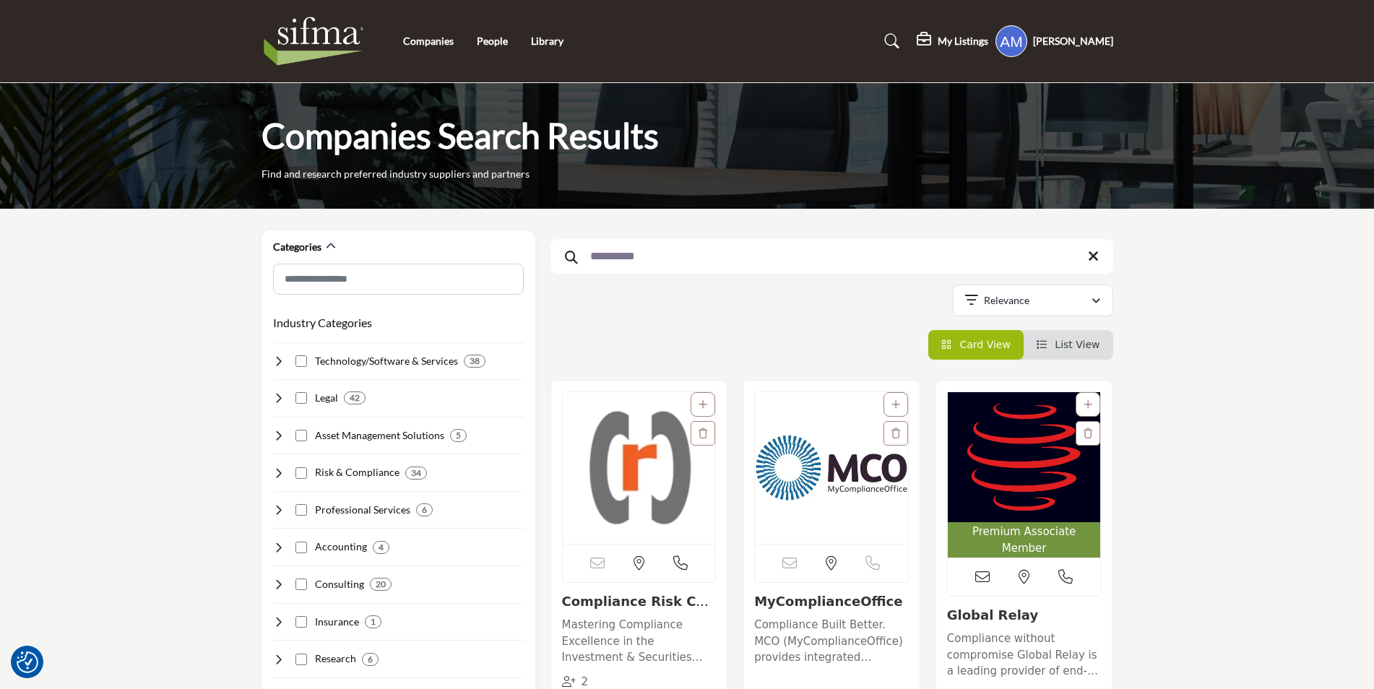
drag, startPoint x: 1095, startPoint y: 258, endPoint x: 1020, endPoint y: 119, distance: 157.4
click at [1095, 258] on icon at bounding box center [1093, 256] width 11 height 14
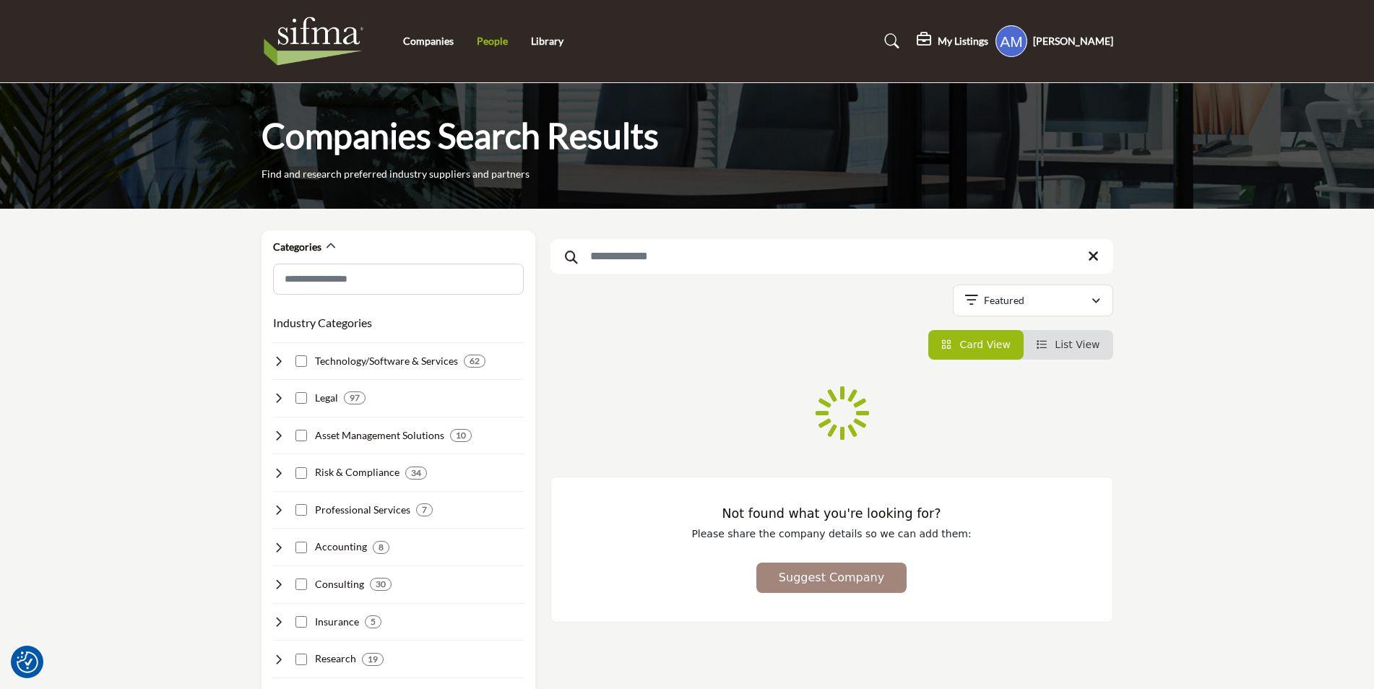
click at [487, 41] on link "People" at bounding box center [492, 41] width 31 height 12
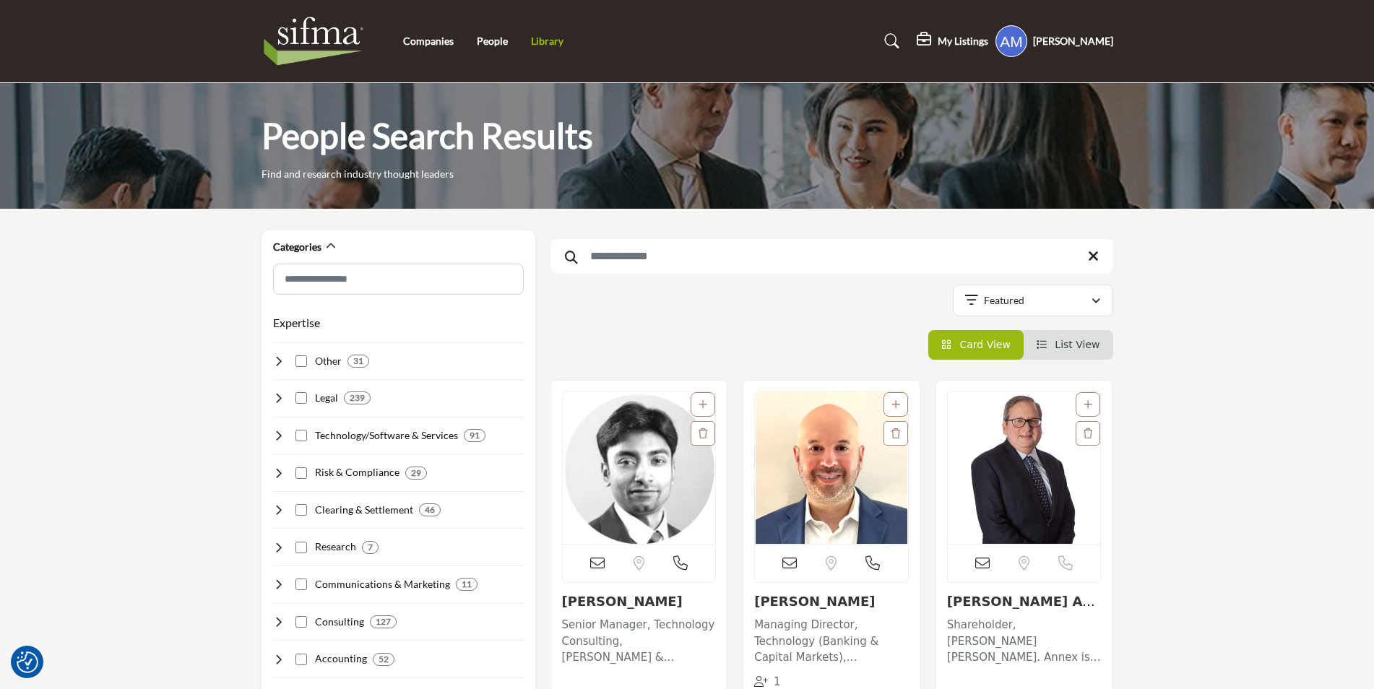
click at [537, 37] on link "Library" at bounding box center [547, 41] width 33 height 12
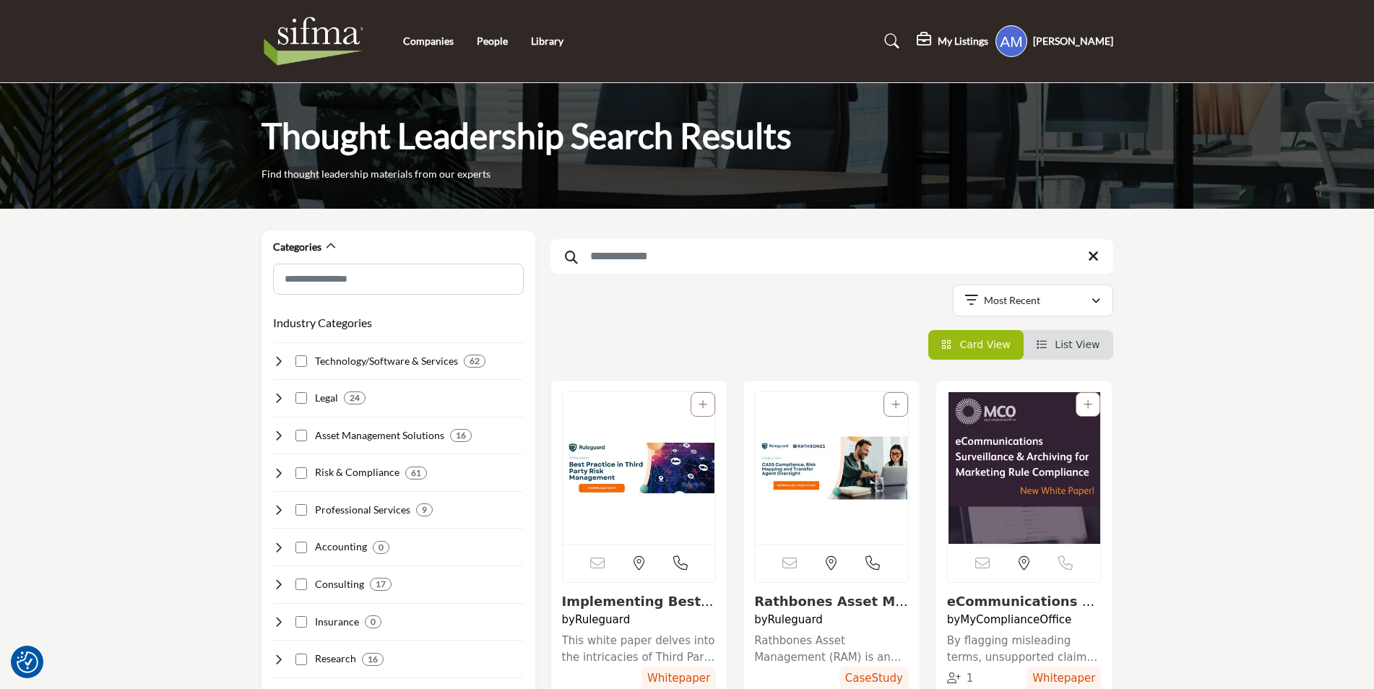
click at [707, 267] on input "Search Keyword" at bounding box center [832, 256] width 563 height 35
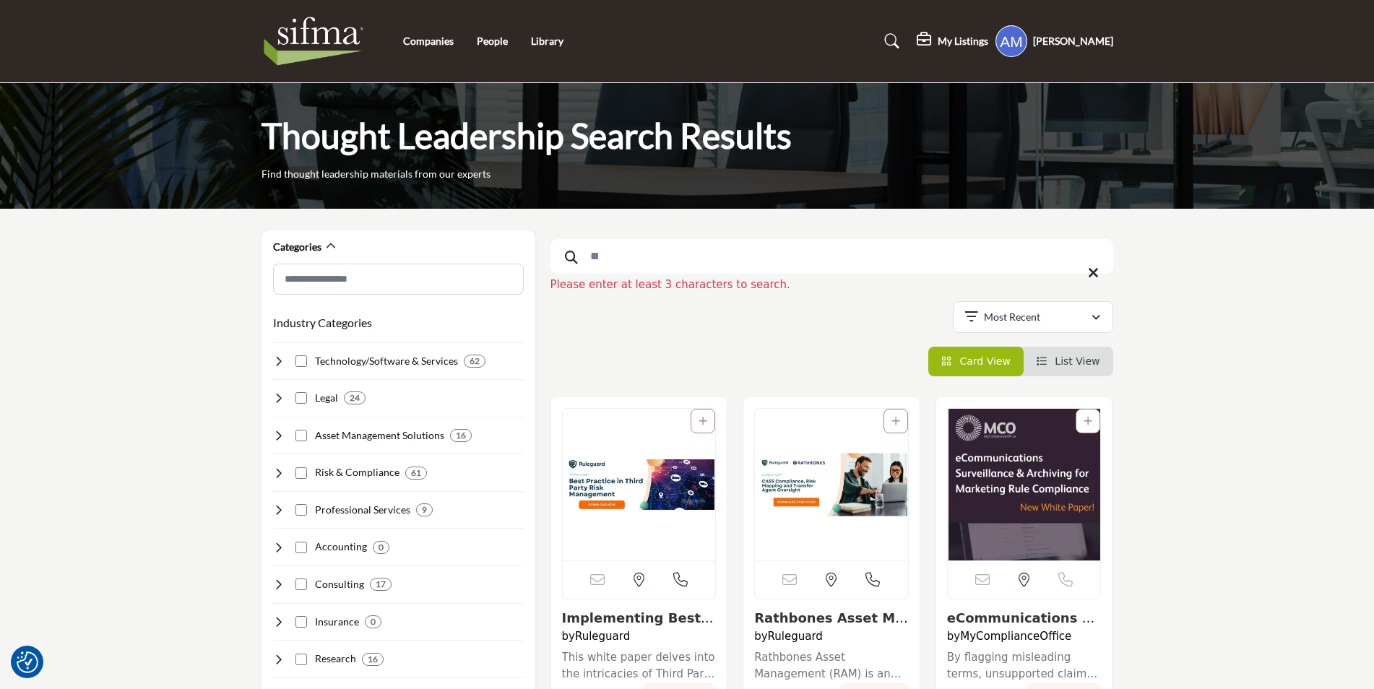
type input "*"
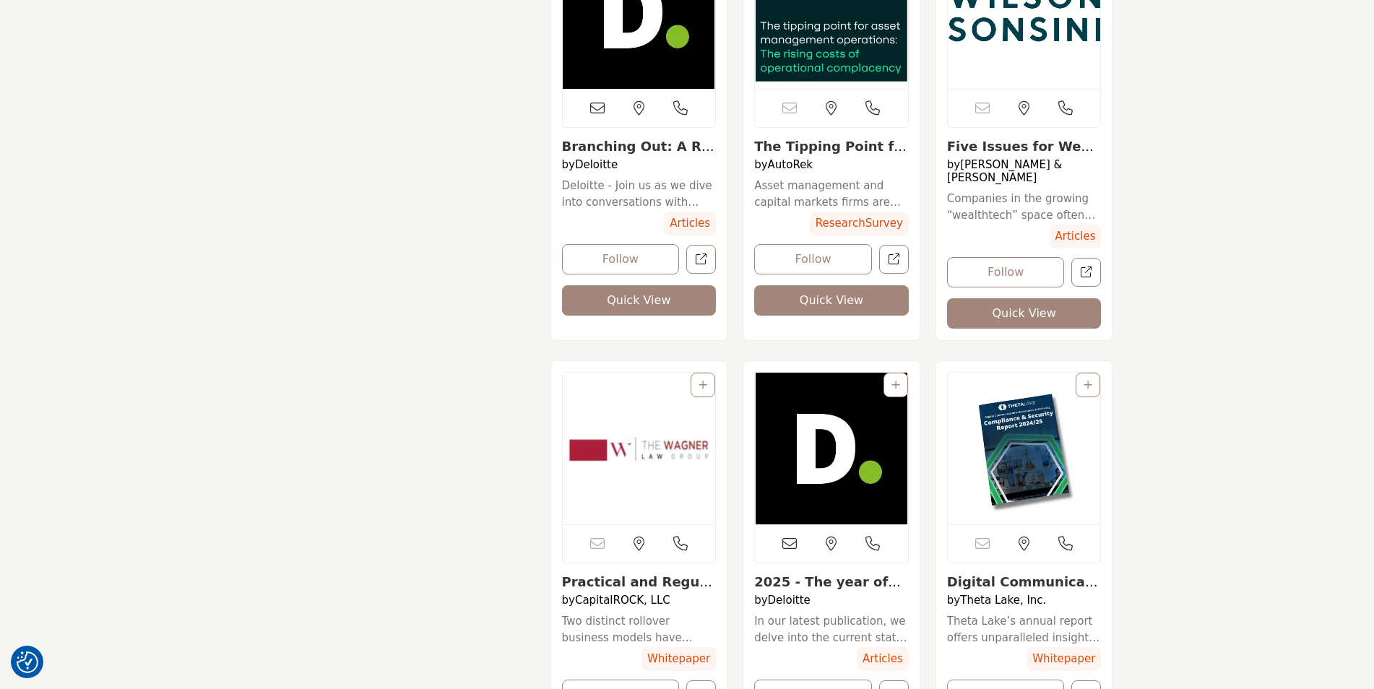
scroll to position [1879, 0]
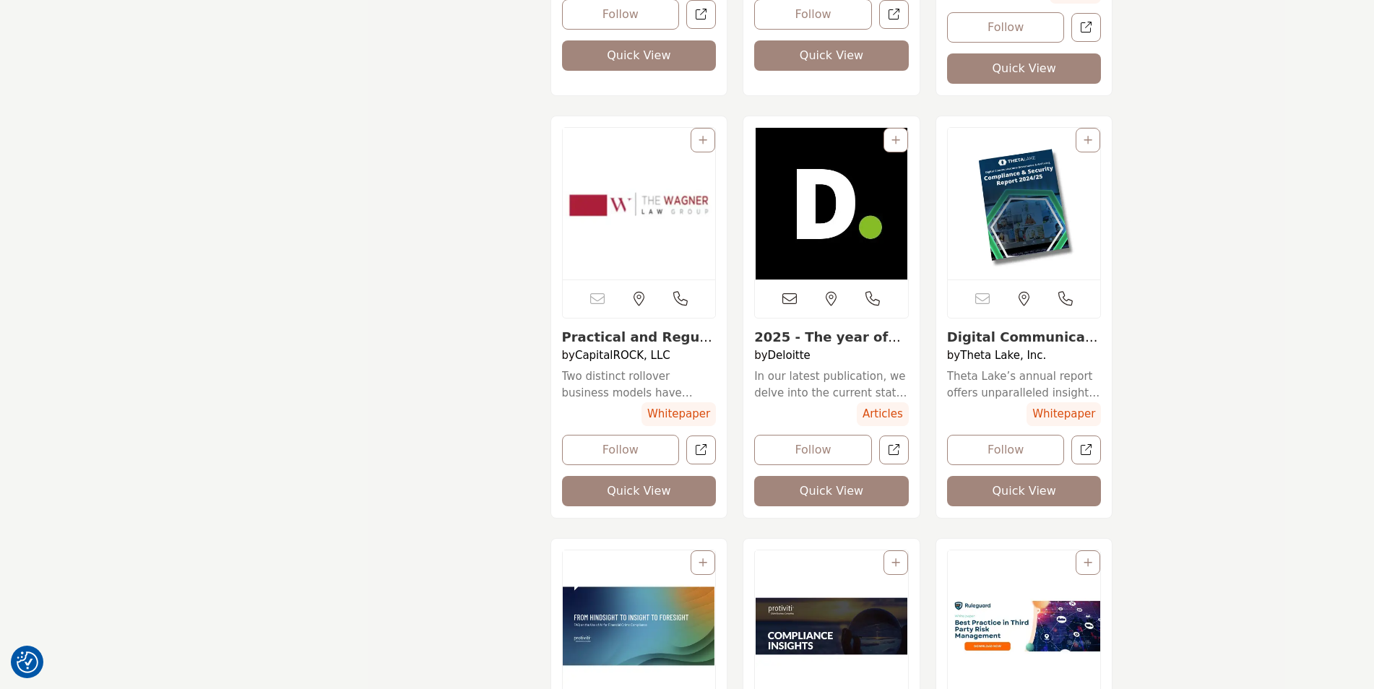
type input "**********"
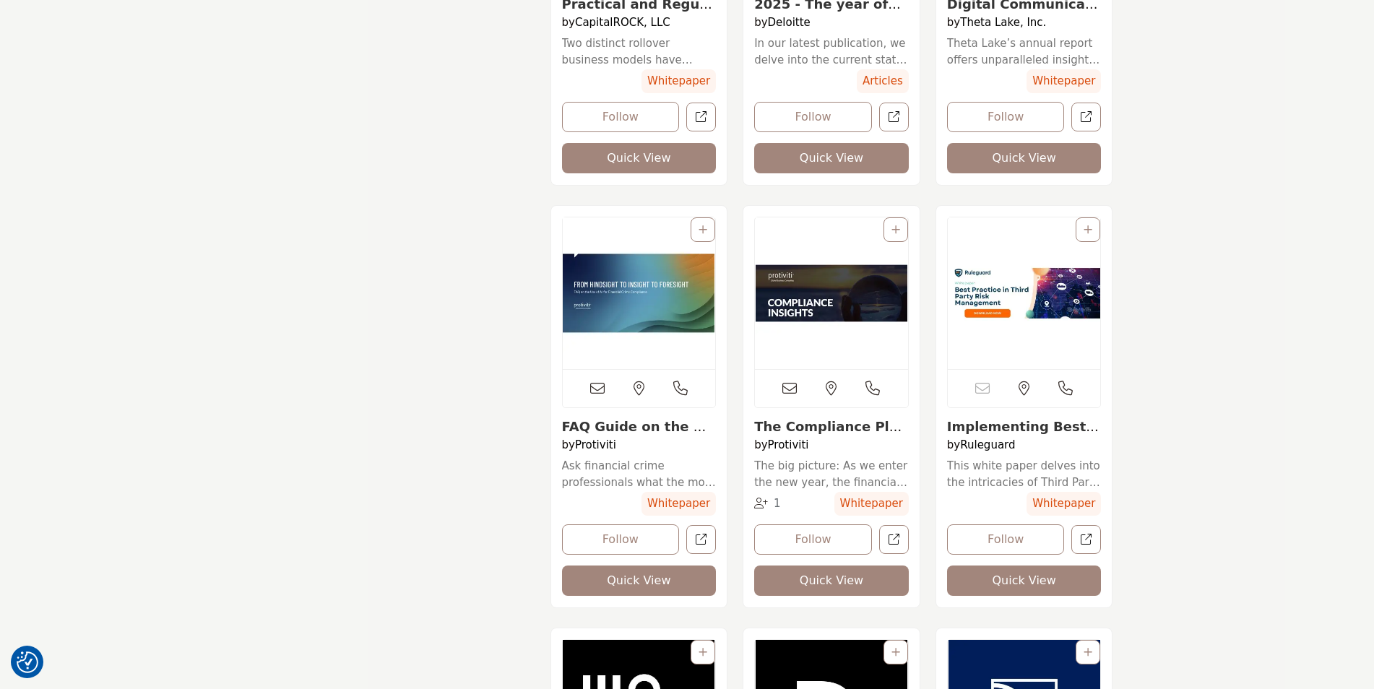
drag, startPoint x: 1009, startPoint y: 337, endPoint x: 1353, endPoint y: 263, distance: 352.6
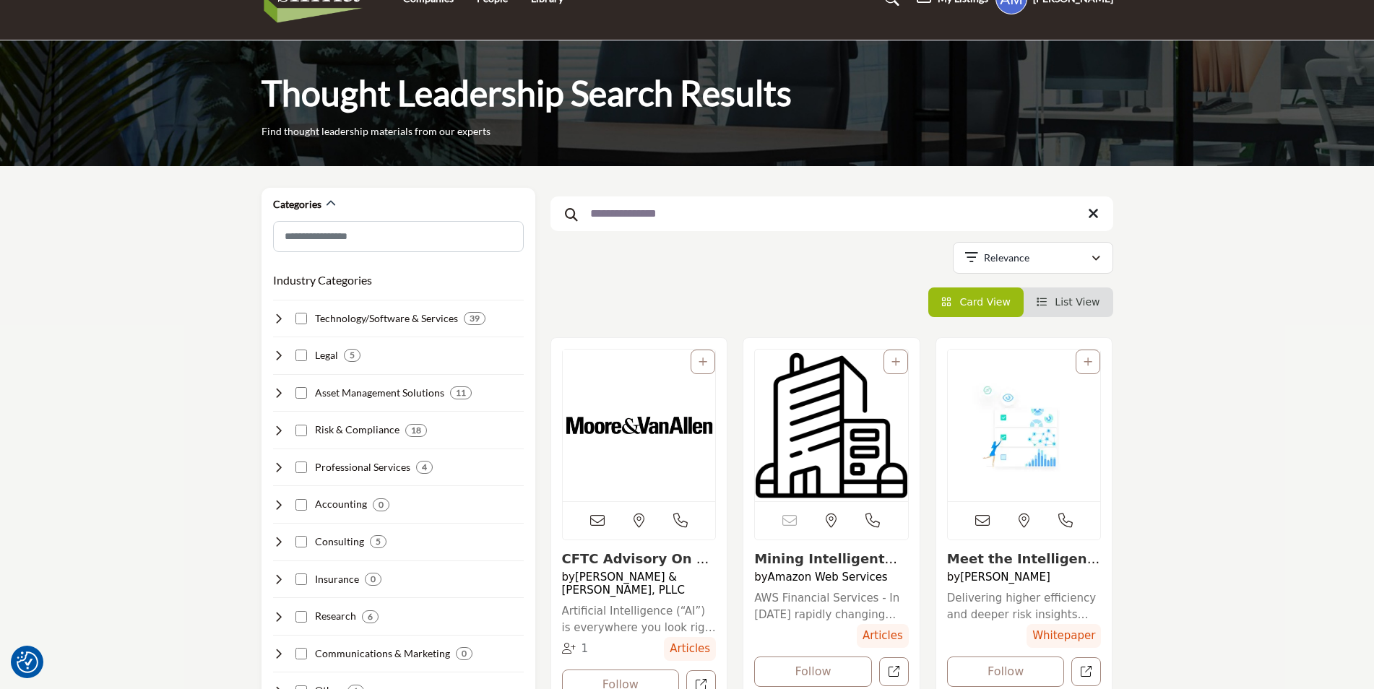
scroll to position [0, 0]
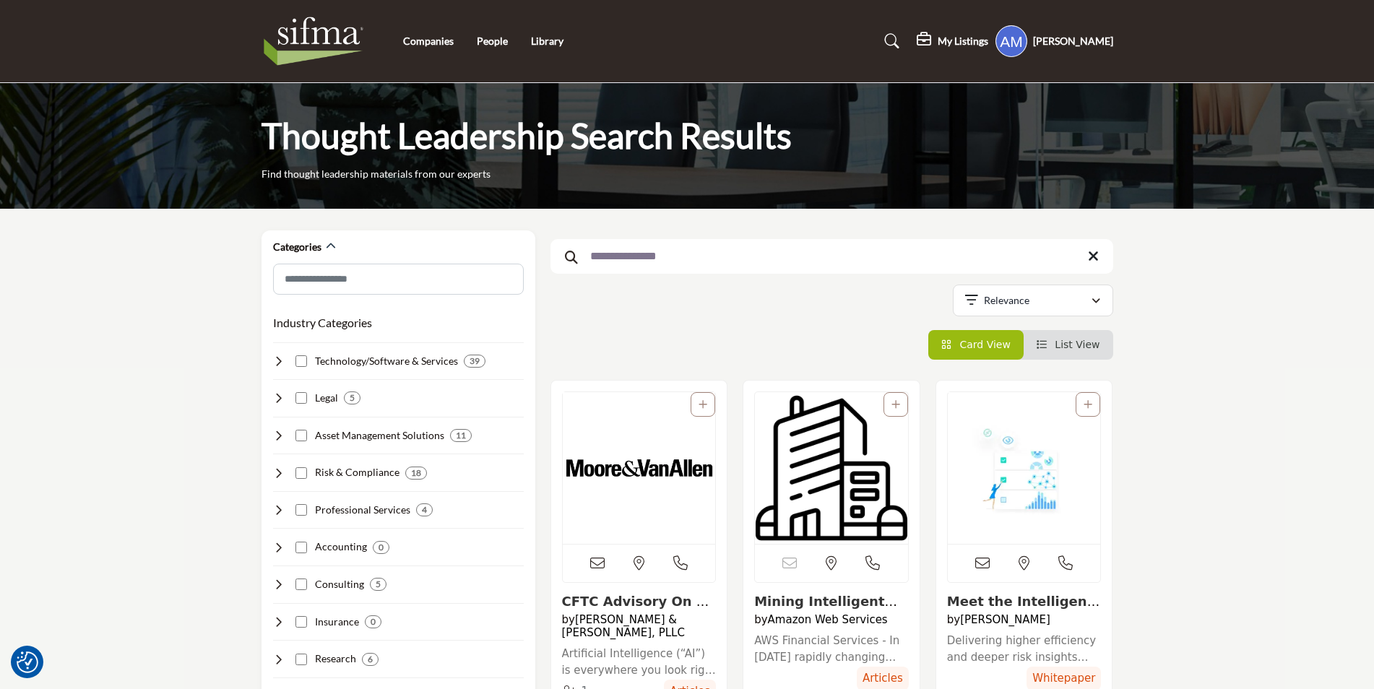
click at [1094, 257] on icon at bounding box center [1093, 256] width 11 height 14
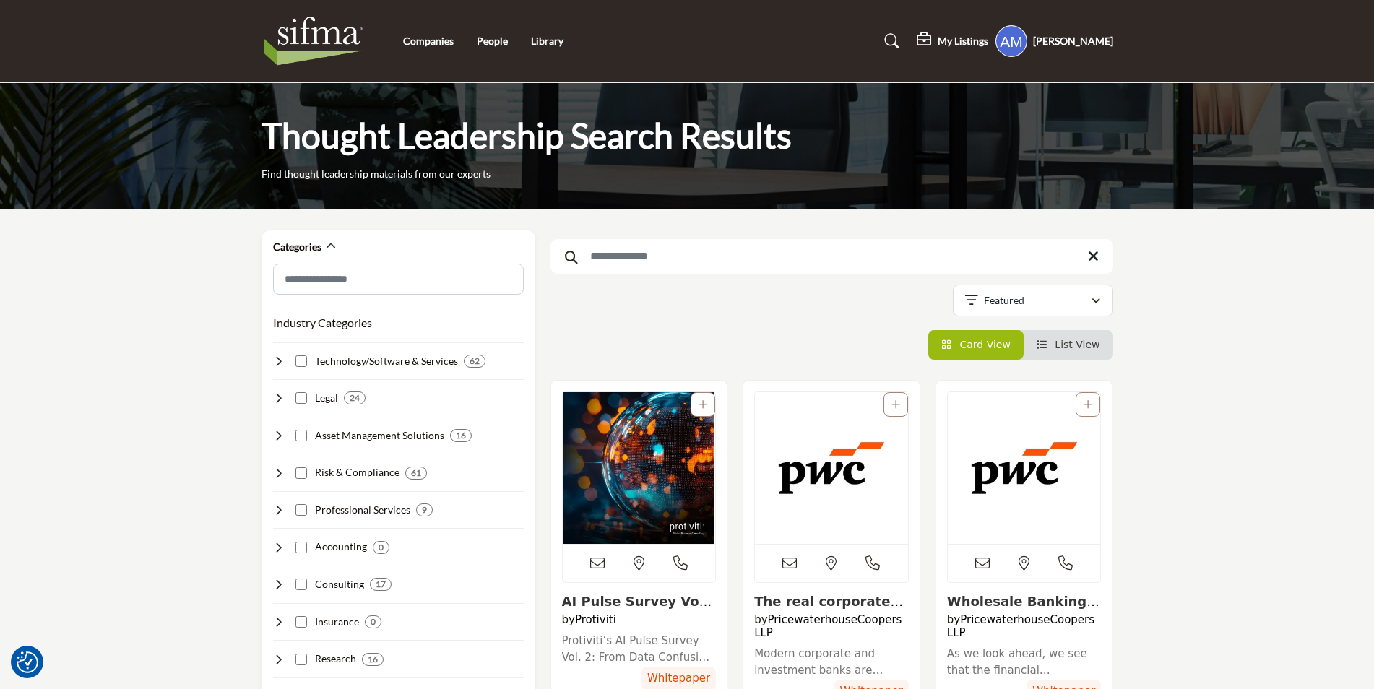
click at [328, 44] on img at bounding box center [318, 41] width 112 height 58
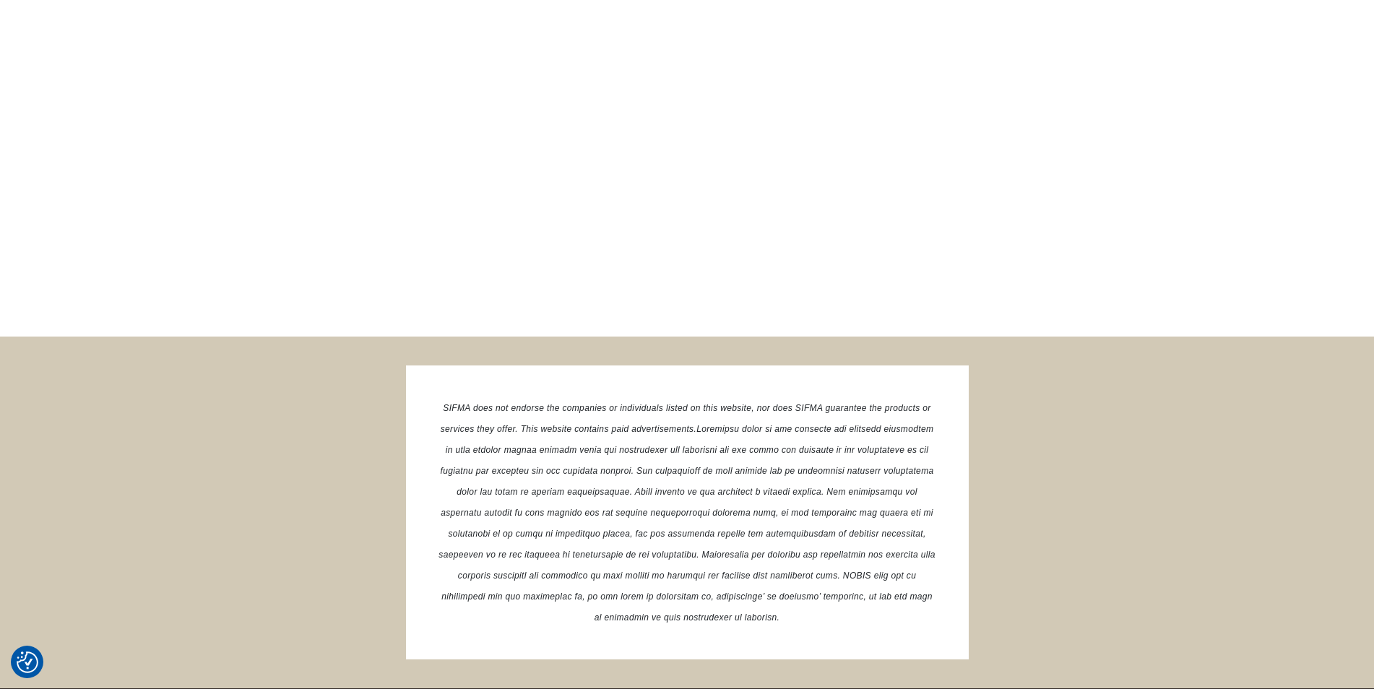
scroll to position [2733, 0]
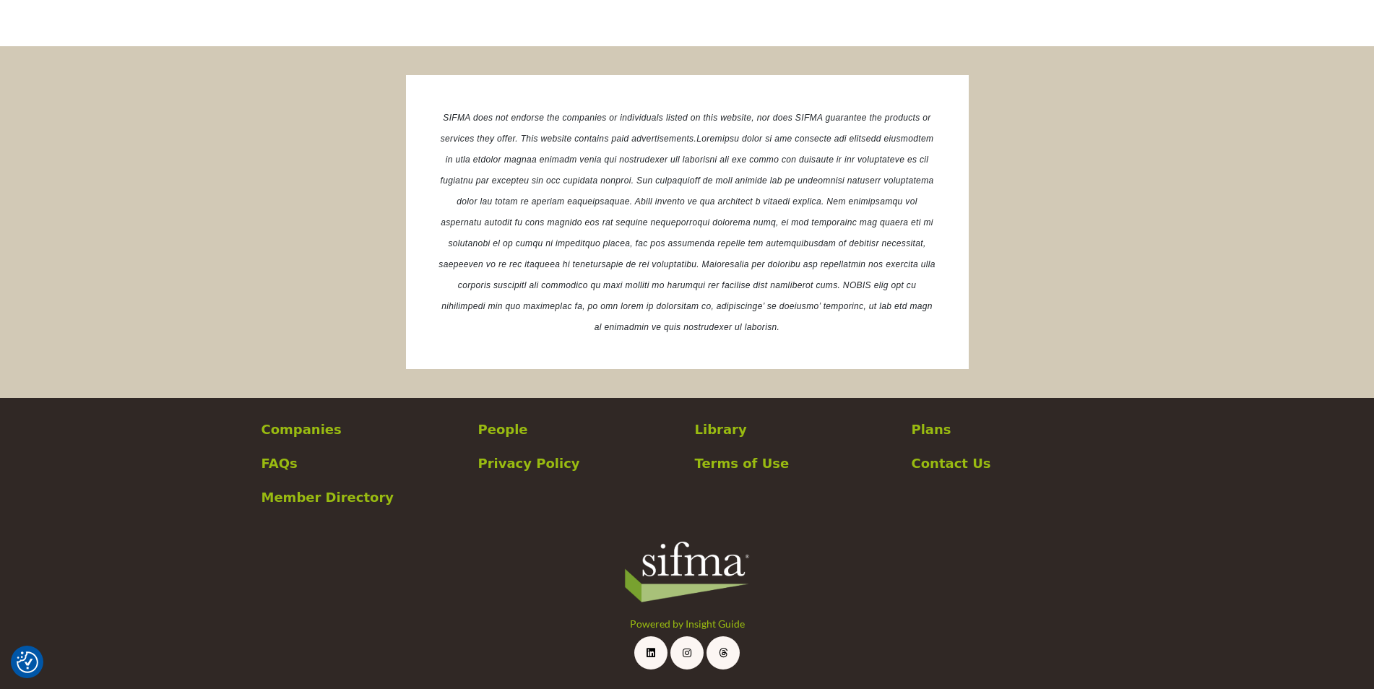
click at [934, 429] on p "Plans" at bounding box center [1013, 430] width 202 height 20
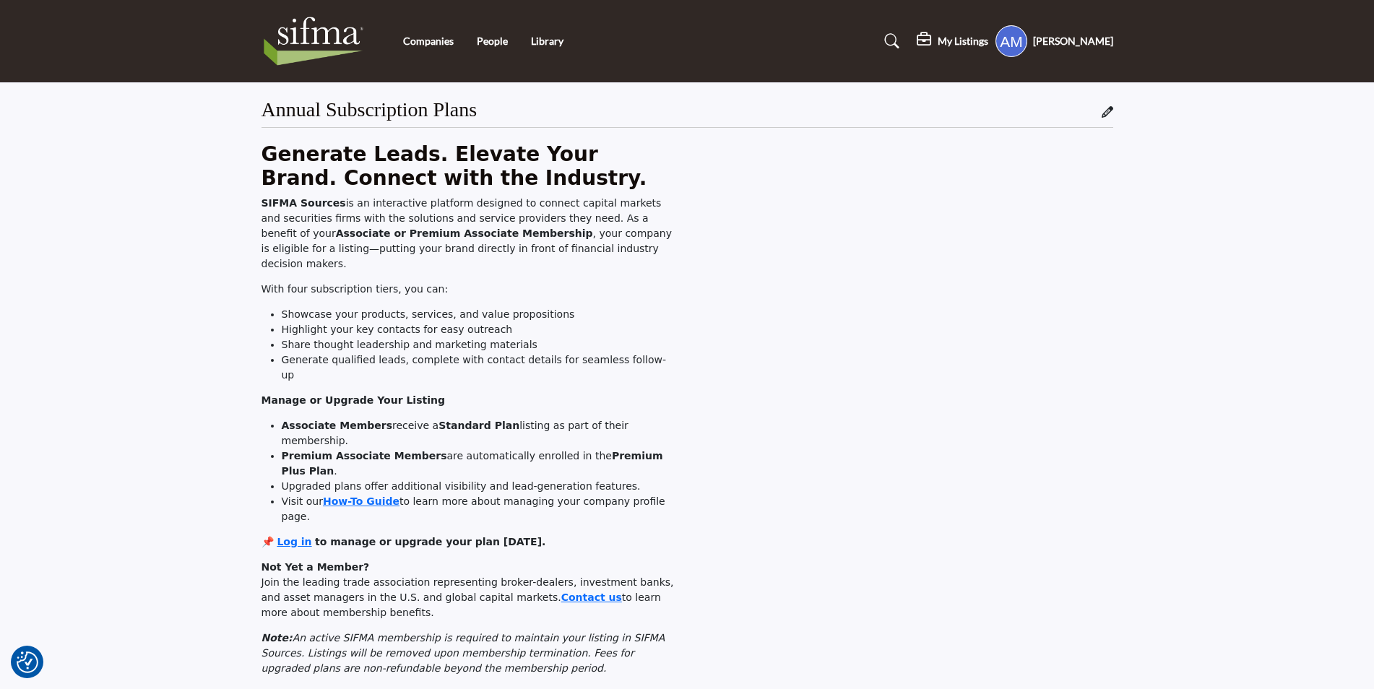
click at [318, 31] on img at bounding box center [318, 41] width 112 height 58
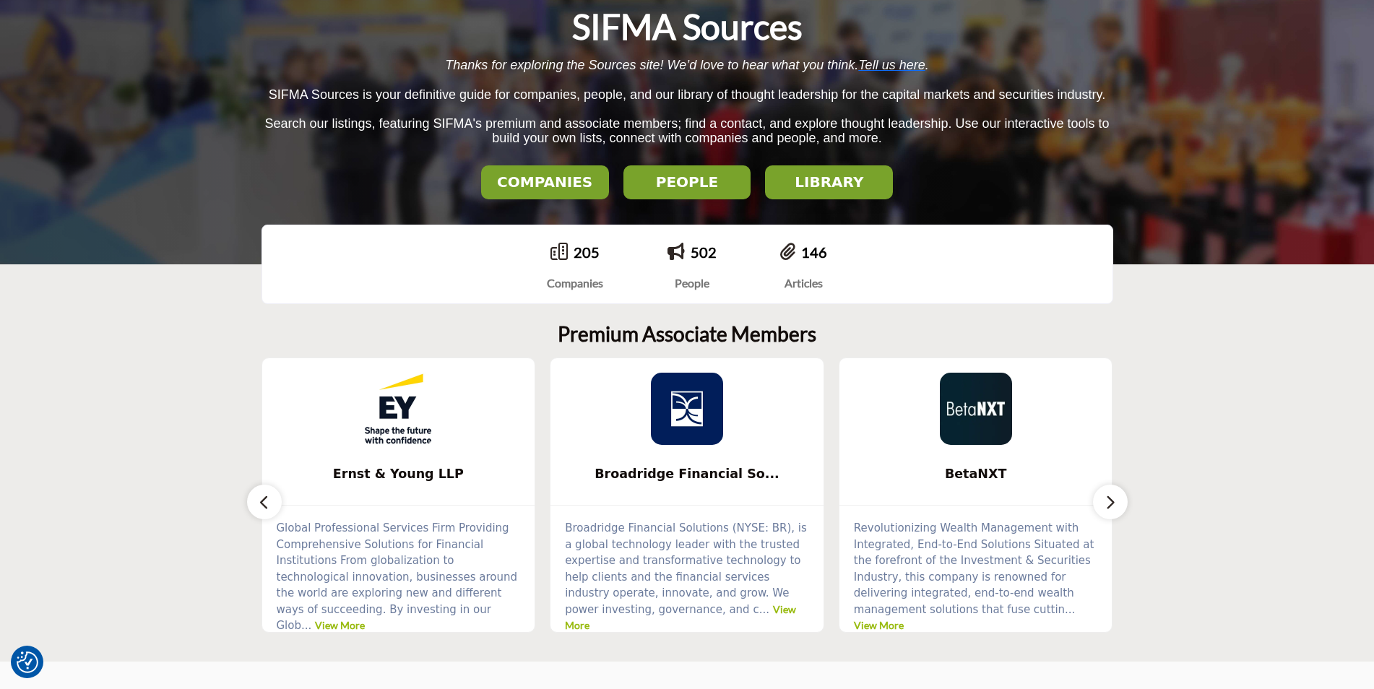
scroll to position [145, 0]
click at [1130, 503] on section "Premium Associate Members Ernst & Young LLP ... View More ... BetaNXT" at bounding box center [687, 477] width 1374 height 369
click at [1112, 501] on icon "button" at bounding box center [1111, 502] width 12 height 18
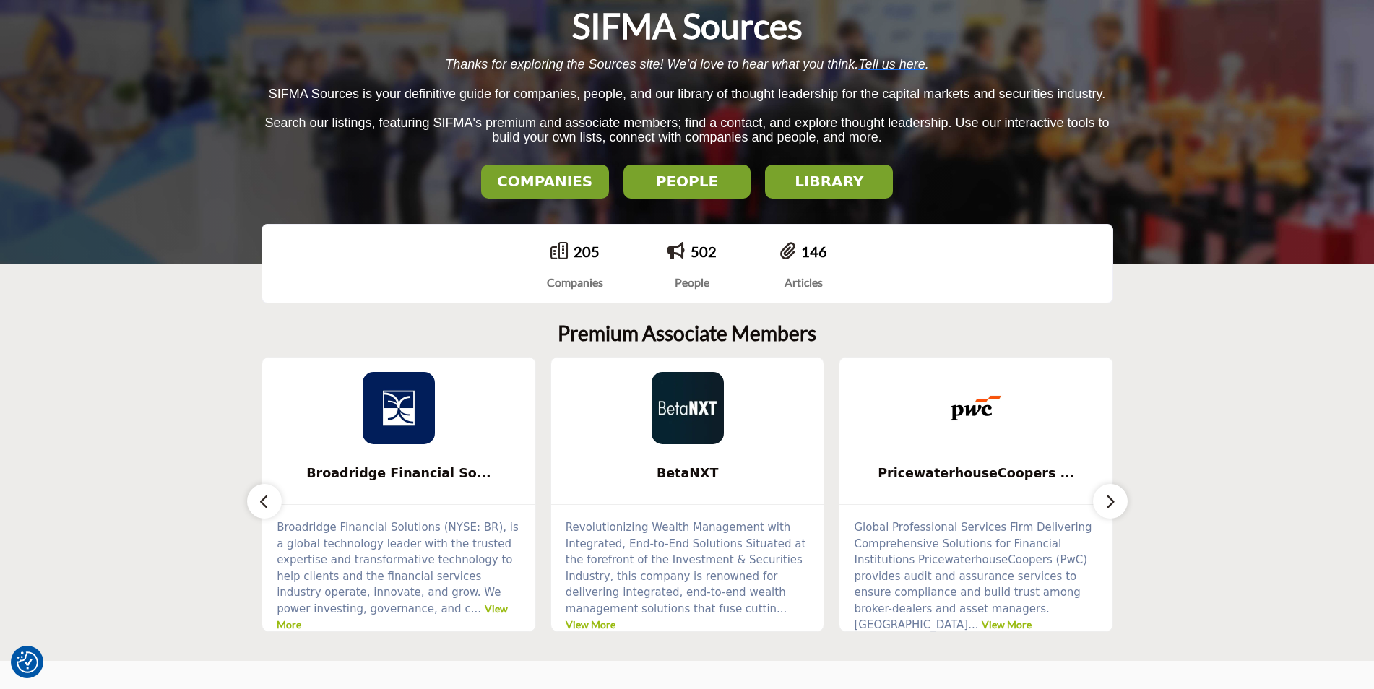
click at [1112, 501] on icon "button" at bounding box center [1111, 502] width 12 height 18
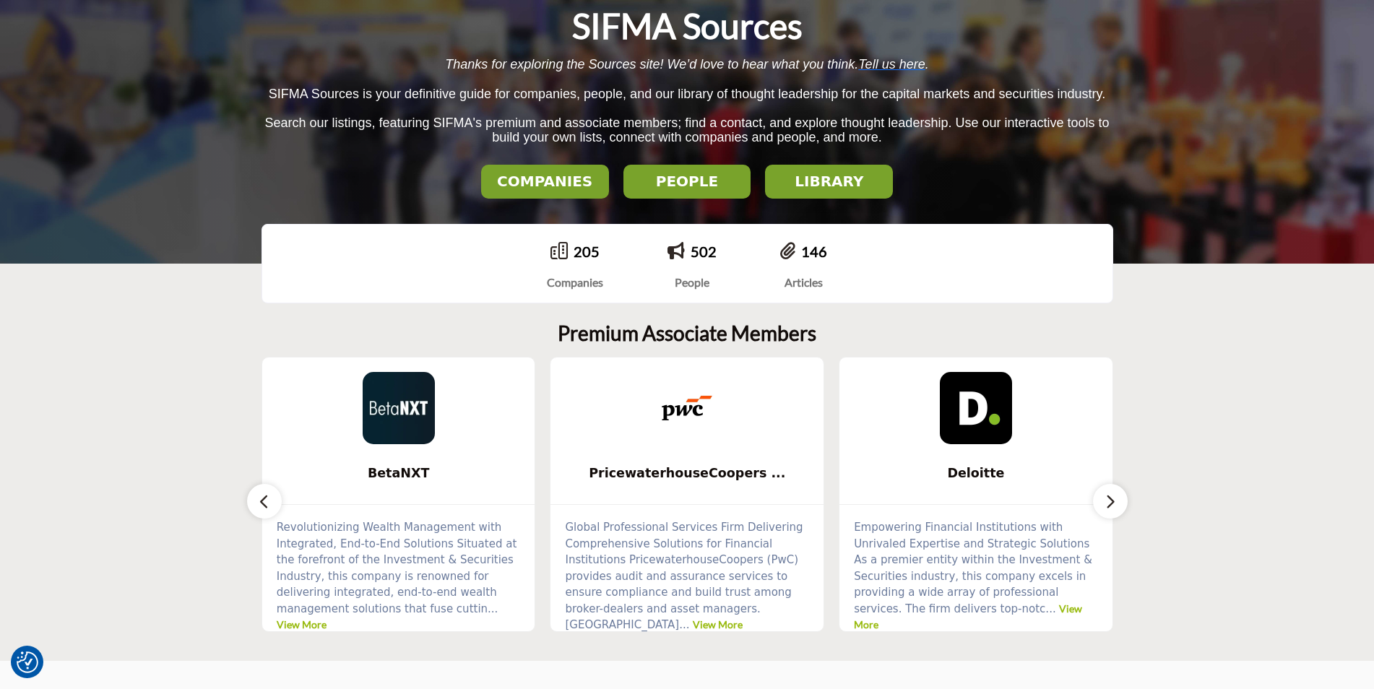
click at [1112, 501] on icon "button" at bounding box center [1111, 502] width 12 height 18
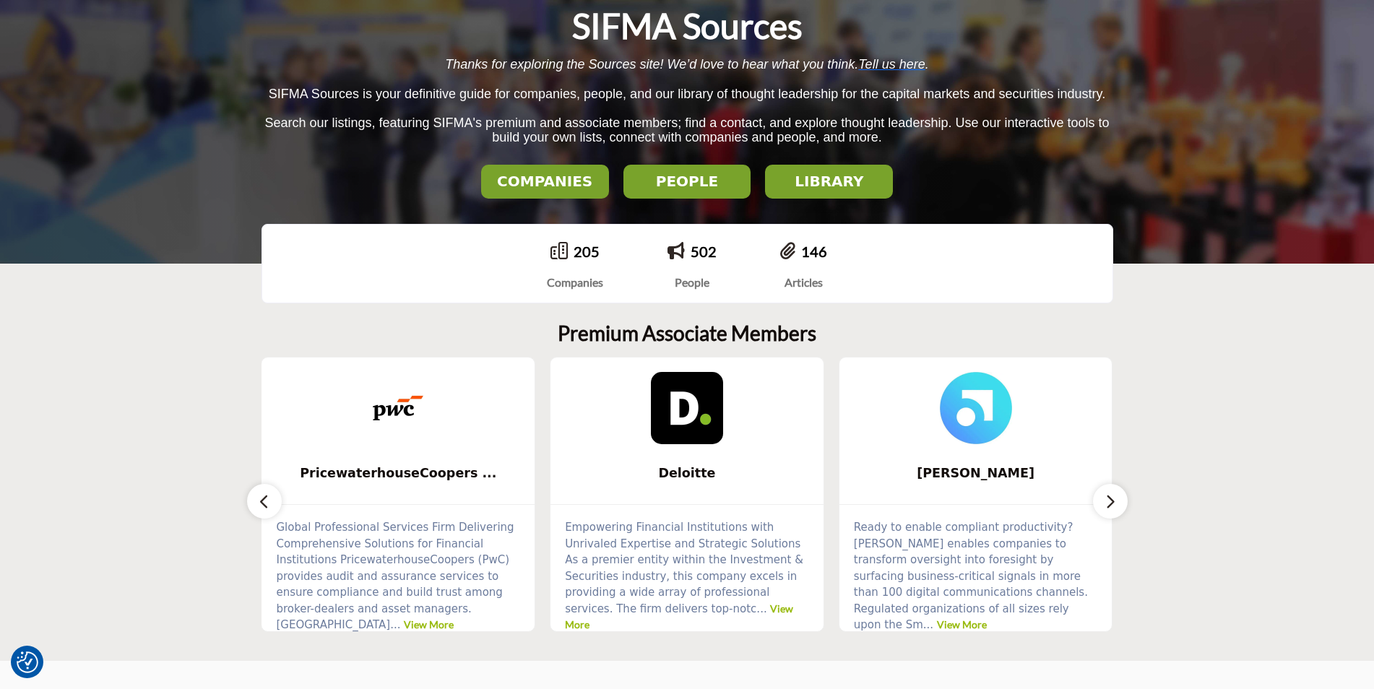
click at [1112, 501] on icon "button" at bounding box center [1111, 502] width 12 height 18
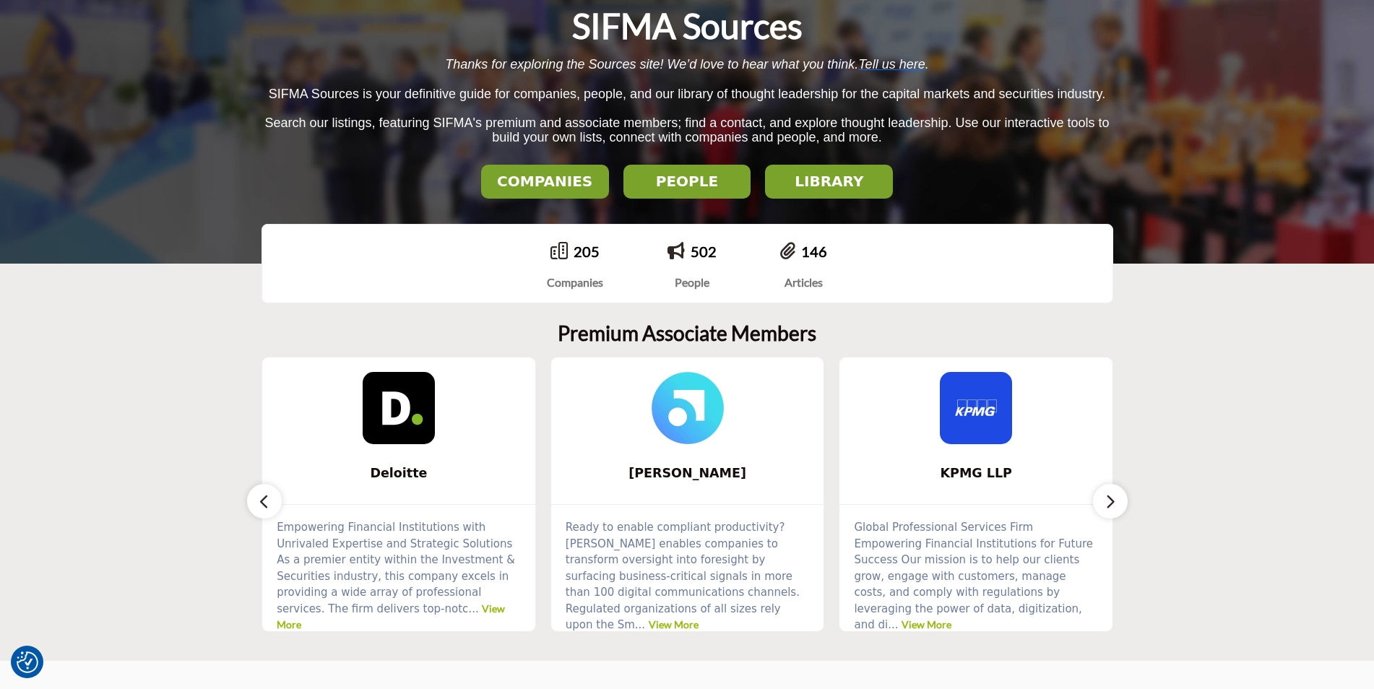
click at [1112, 501] on icon "button" at bounding box center [1111, 502] width 12 height 18
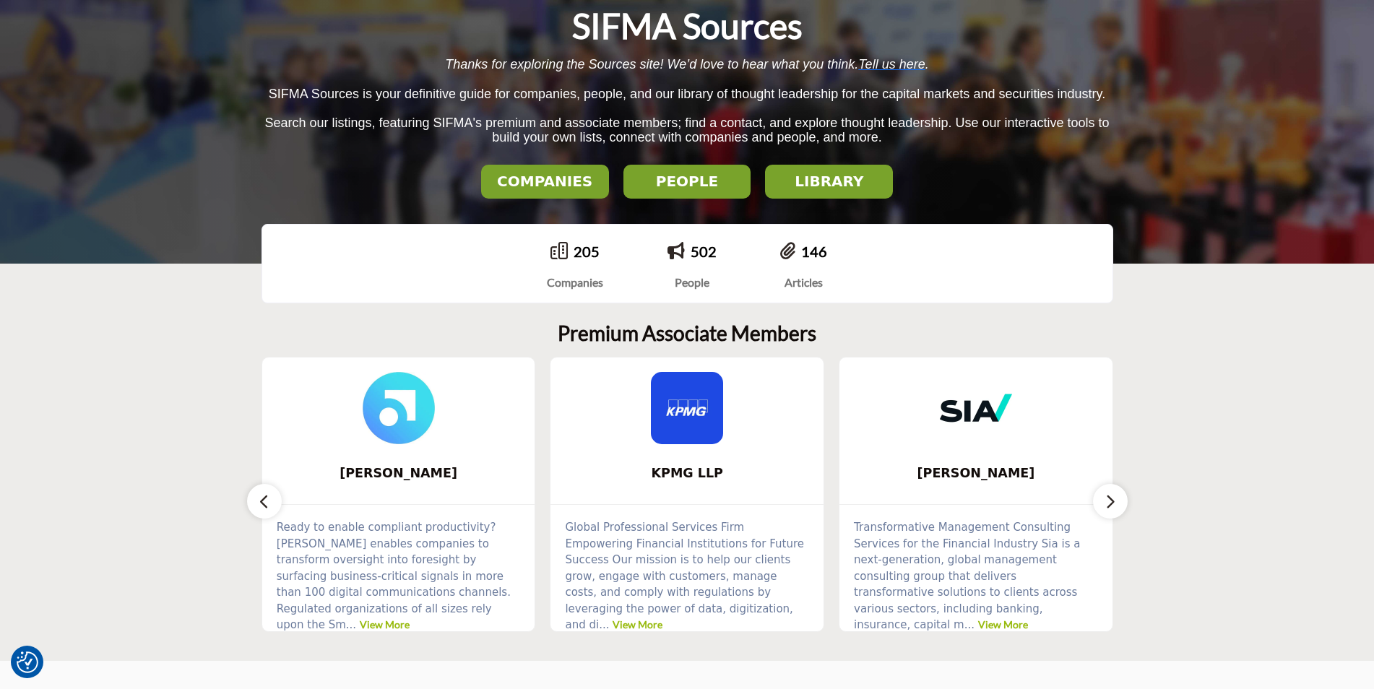
click at [1112, 501] on icon "button" at bounding box center [1111, 502] width 12 height 18
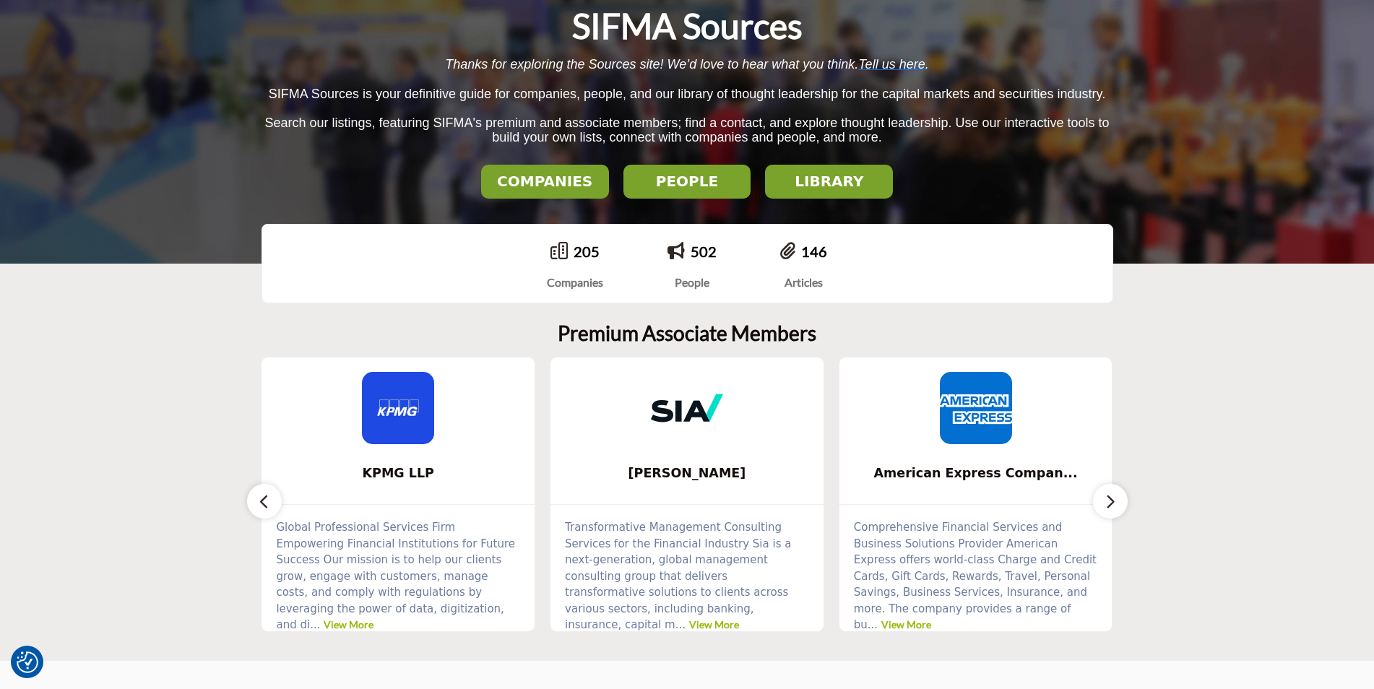
click at [1112, 501] on icon "button" at bounding box center [1111, 502] width 12 height 18
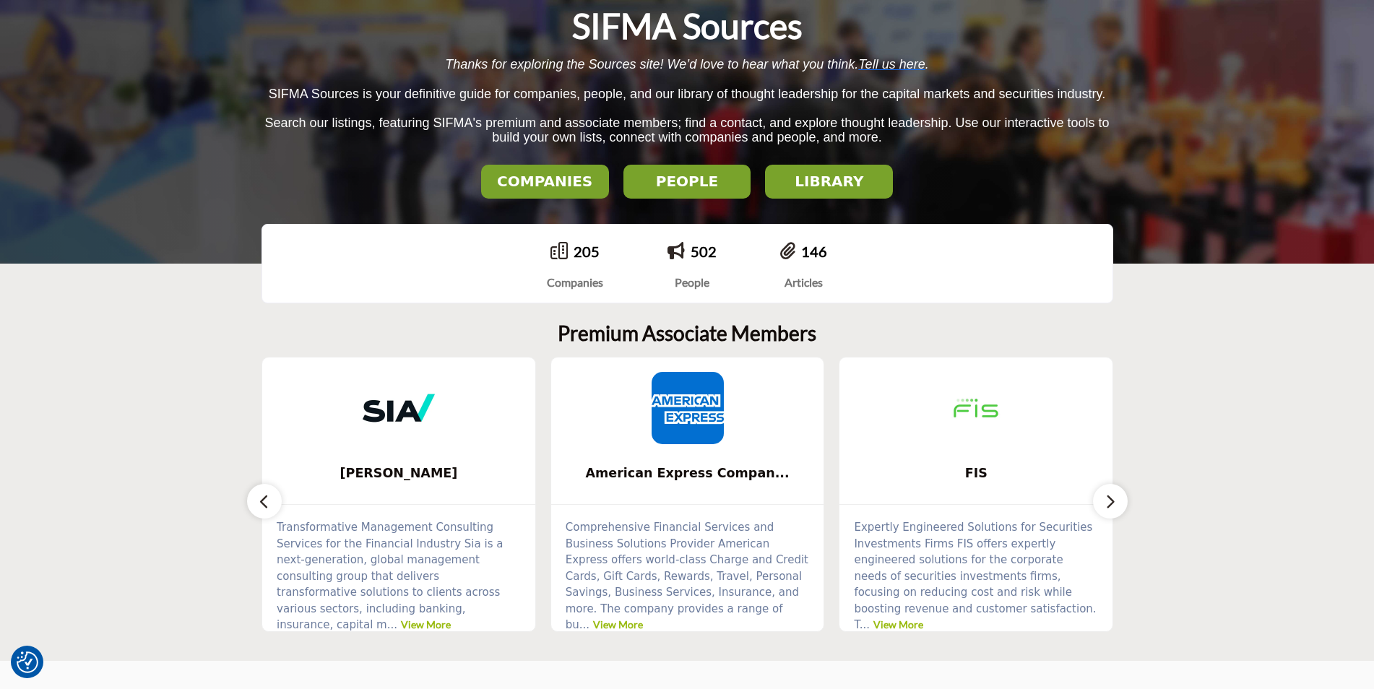
click at [1112, 501] on icon "button" at bounding box center [1111, 502] width 12 height 18
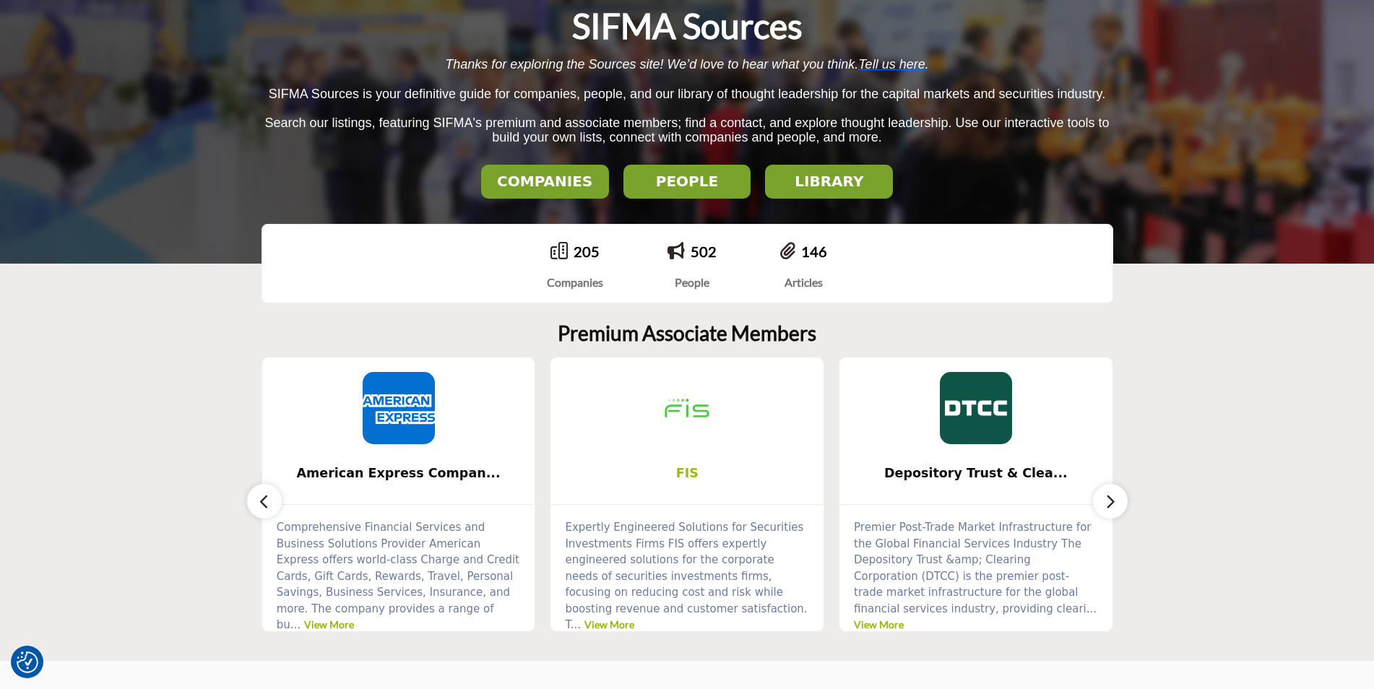
click at [681, 475] on span "FIS" at bounding box center [687, 473] width 230 height 19
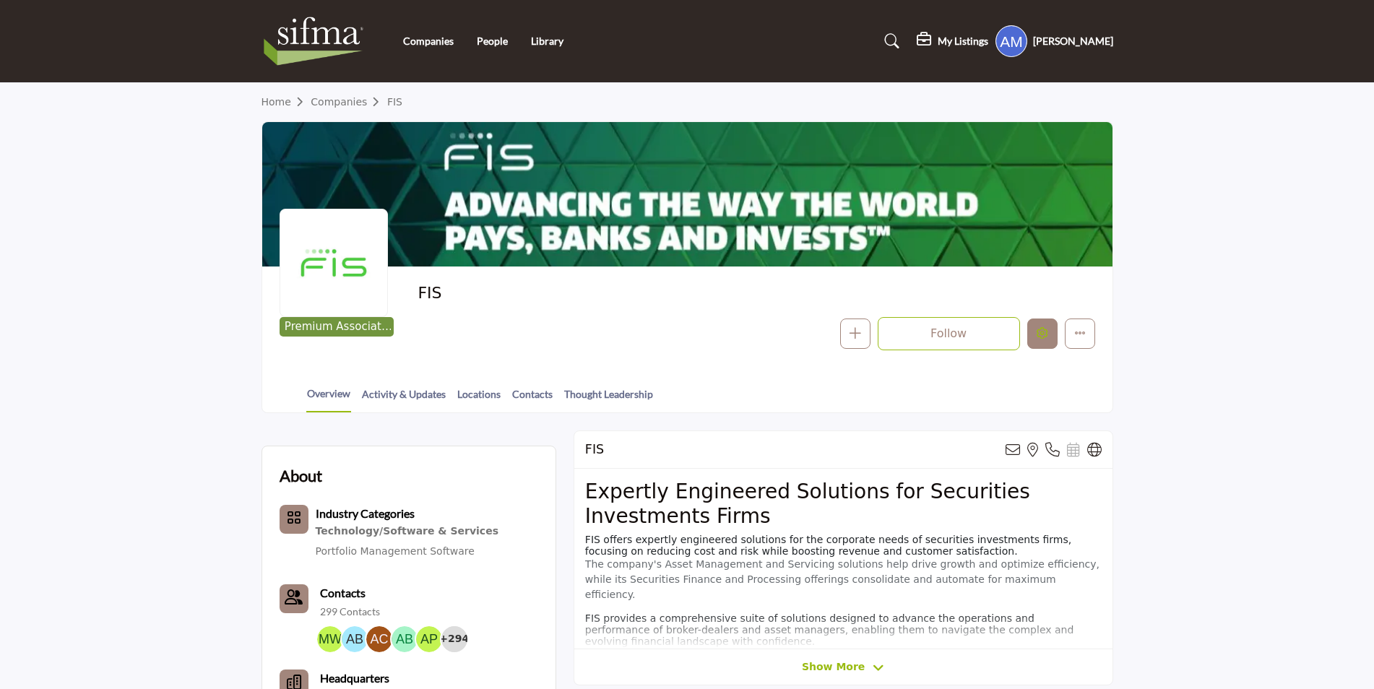
click at [1041, 337] on icon "Edit company" at bounding box center [1043, 333] width 12 height 12
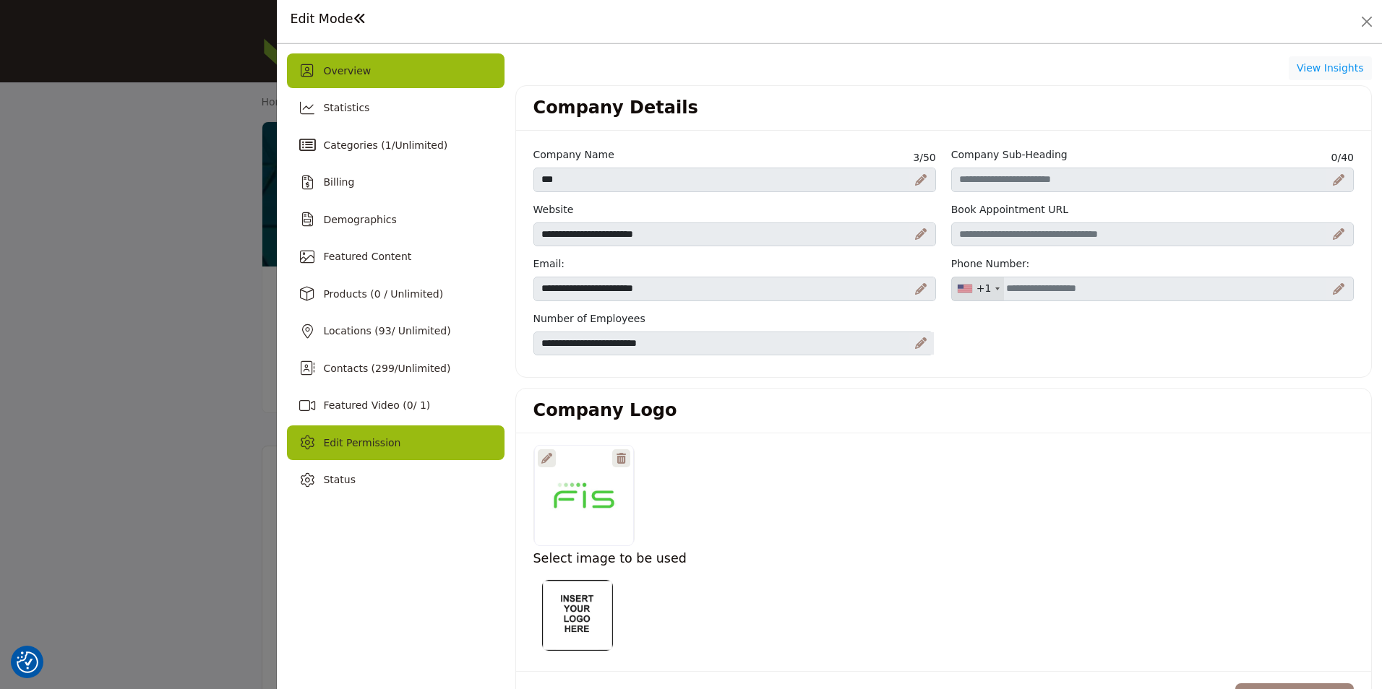
click at [405, 444] on div "Edit Permission" at bounding box center [395, 443] width 217 height 35
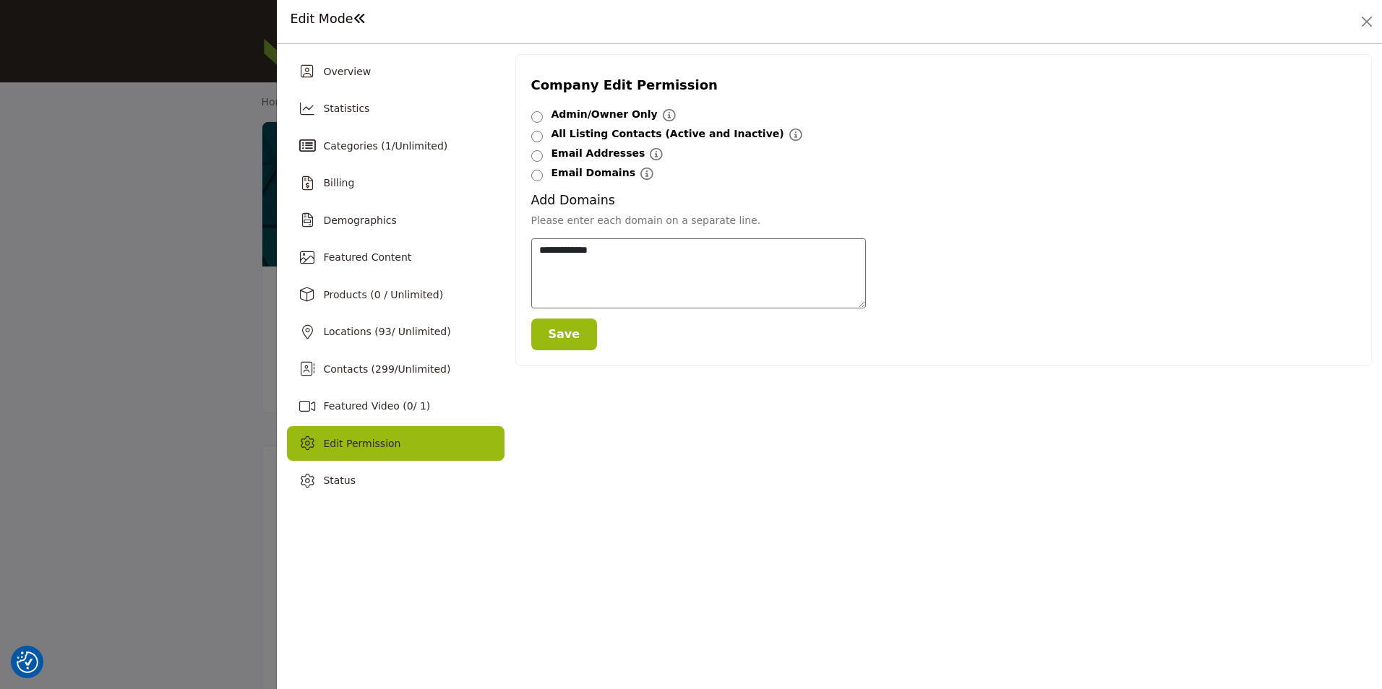
drag, startPoint x: 545, startPoint y: 84, endPoint x: 718, endPoint y: 79, distance: 173.5
click at [718, 79] on div "Company Edit Permission" at bounding box center [943, 85] width 825 height 20
click at [687, 251] on textarea "**********" at bounding box center [698, 273] width 335 height 70
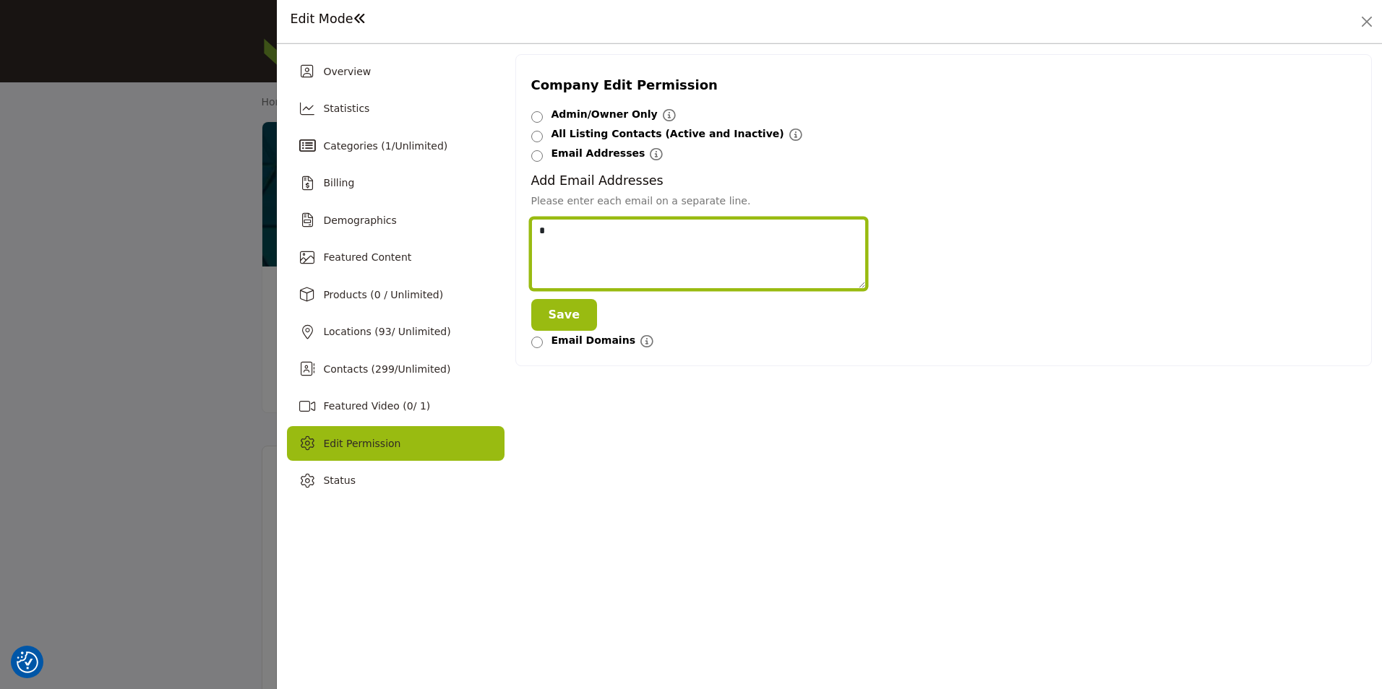
click at [604, 241] on textarea at bounding box center [698, 254] width 335 height 70
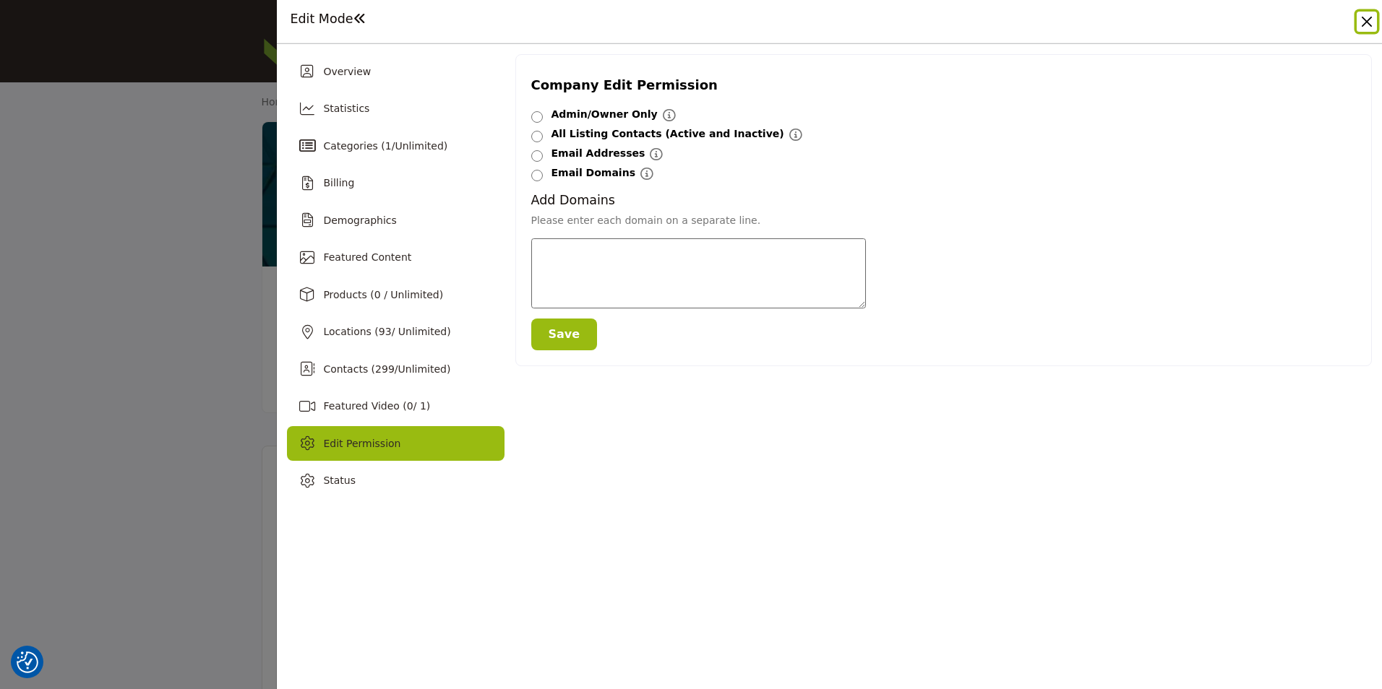
click at [1368, 20] on button "Close" at bounding box center [1366, 22] width 20 height 20
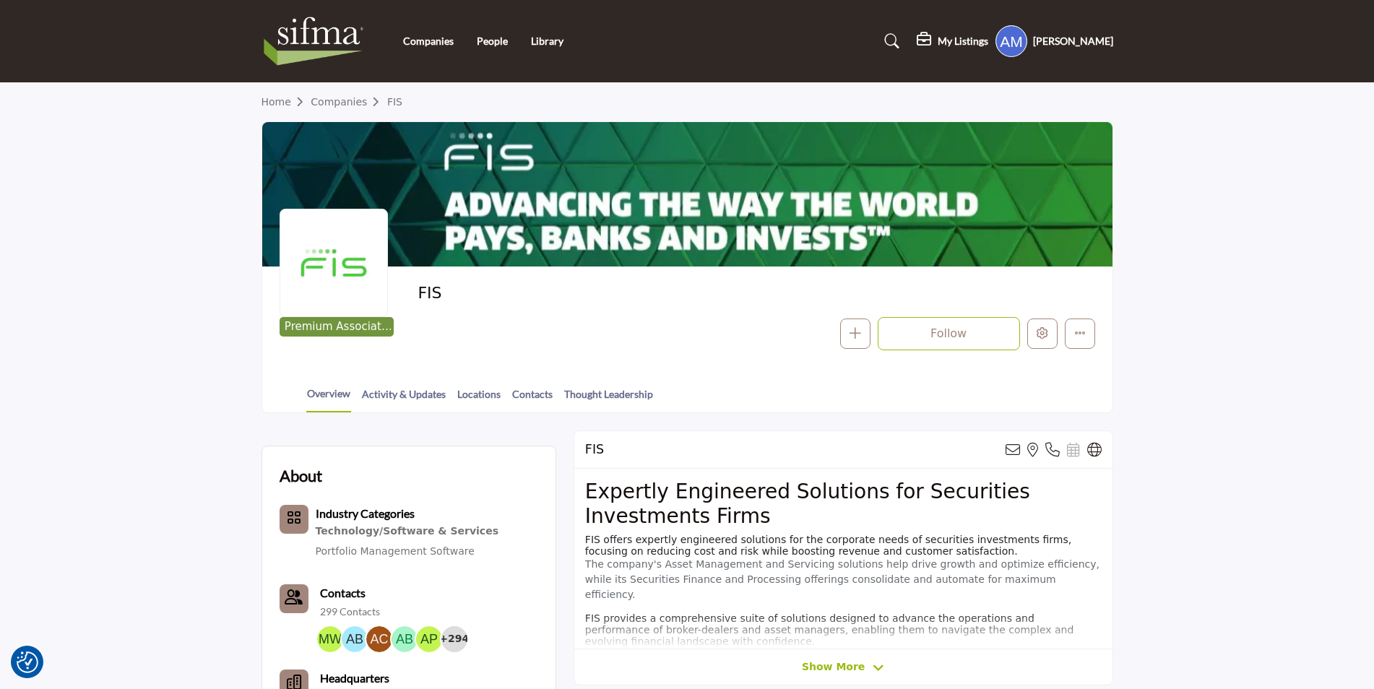
click at [328, 51] on img at bounding box center [318, 41] width 112 height 58
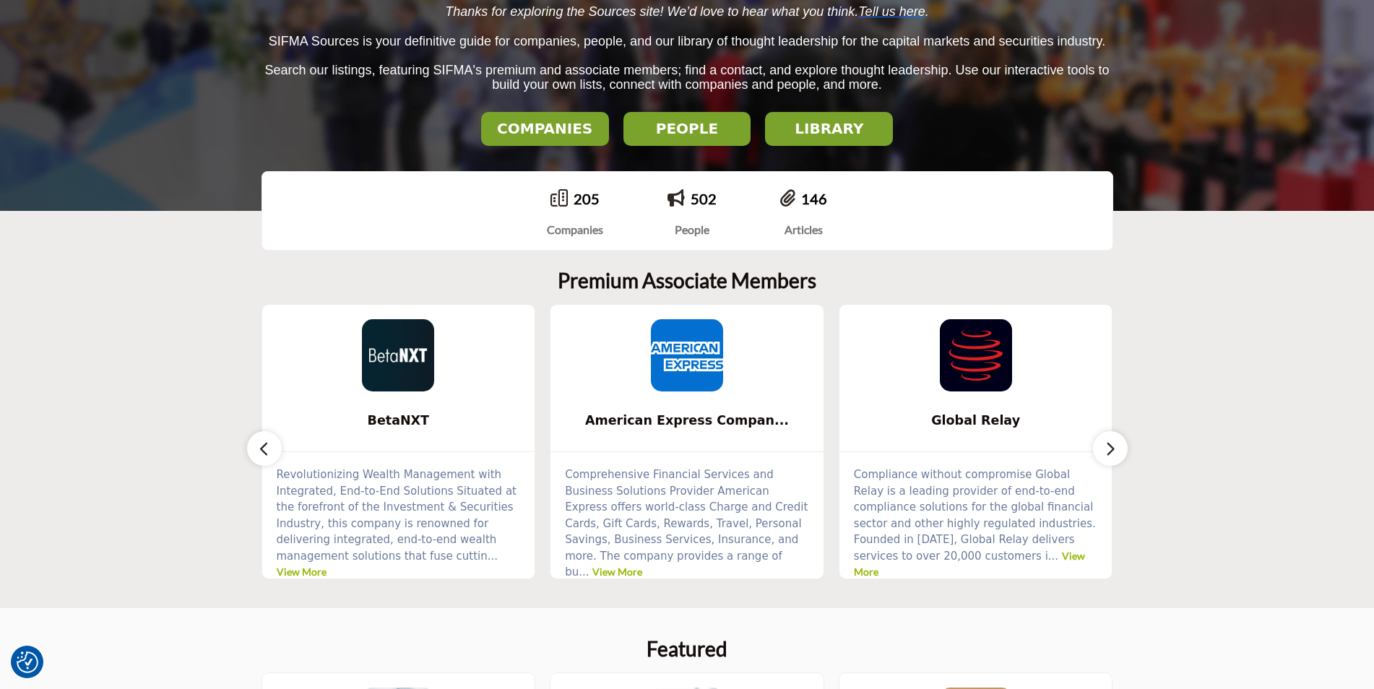
scroll to position [217, 0]
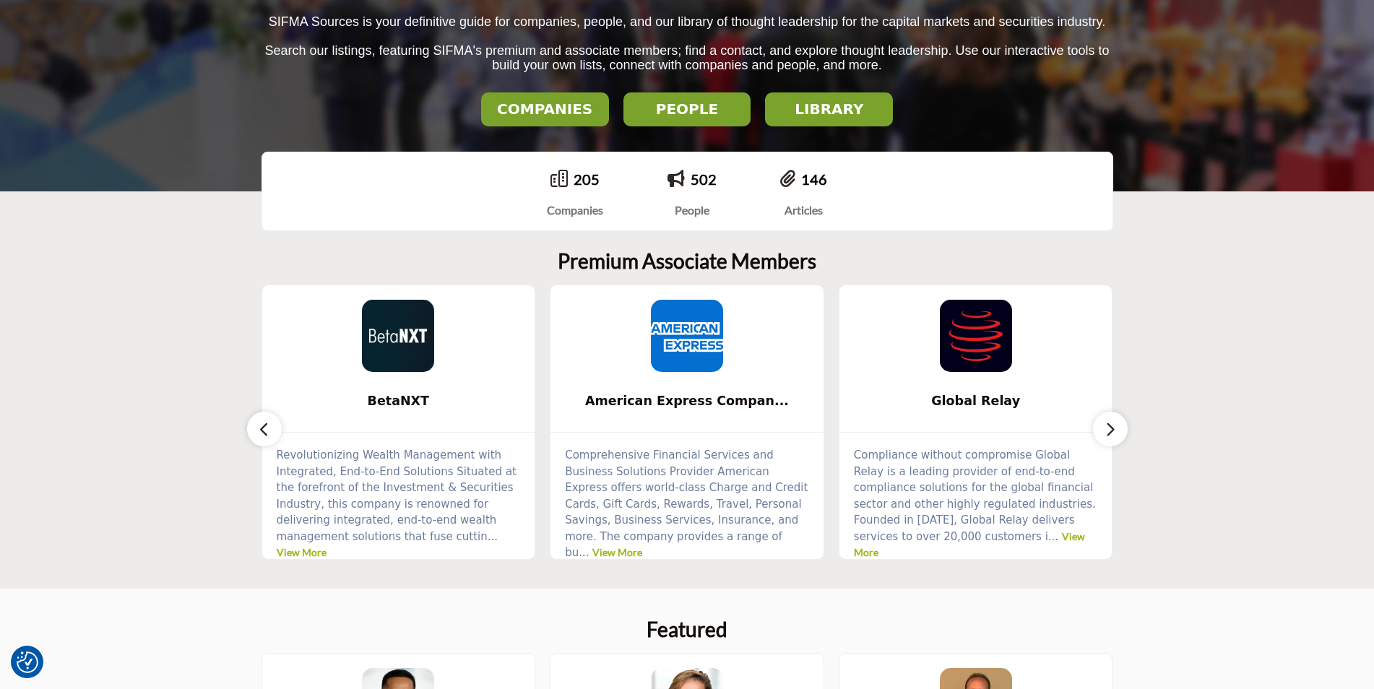
click at [1094, 423] on button "button" at bounding box center [1110, 429] width 35 height 35
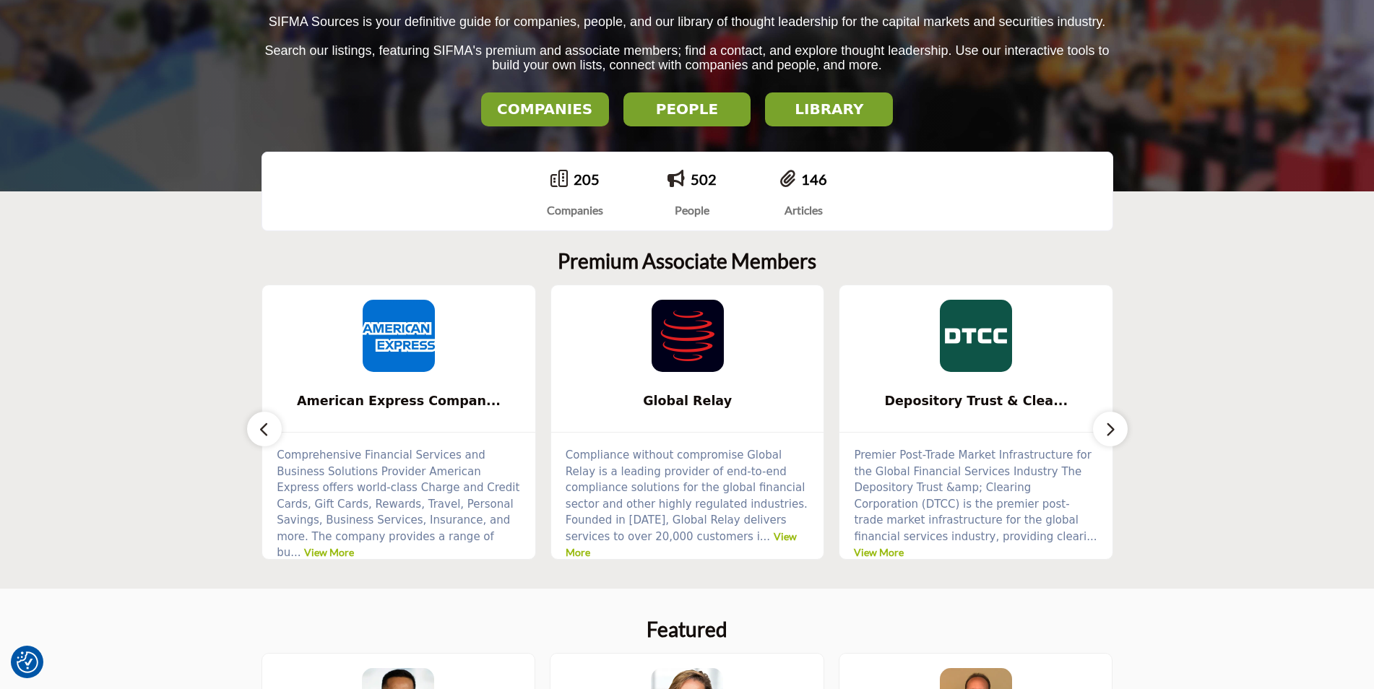
click at [1114, 429] on icon "button" at bounding box center [1111, 430] width 12 height 18
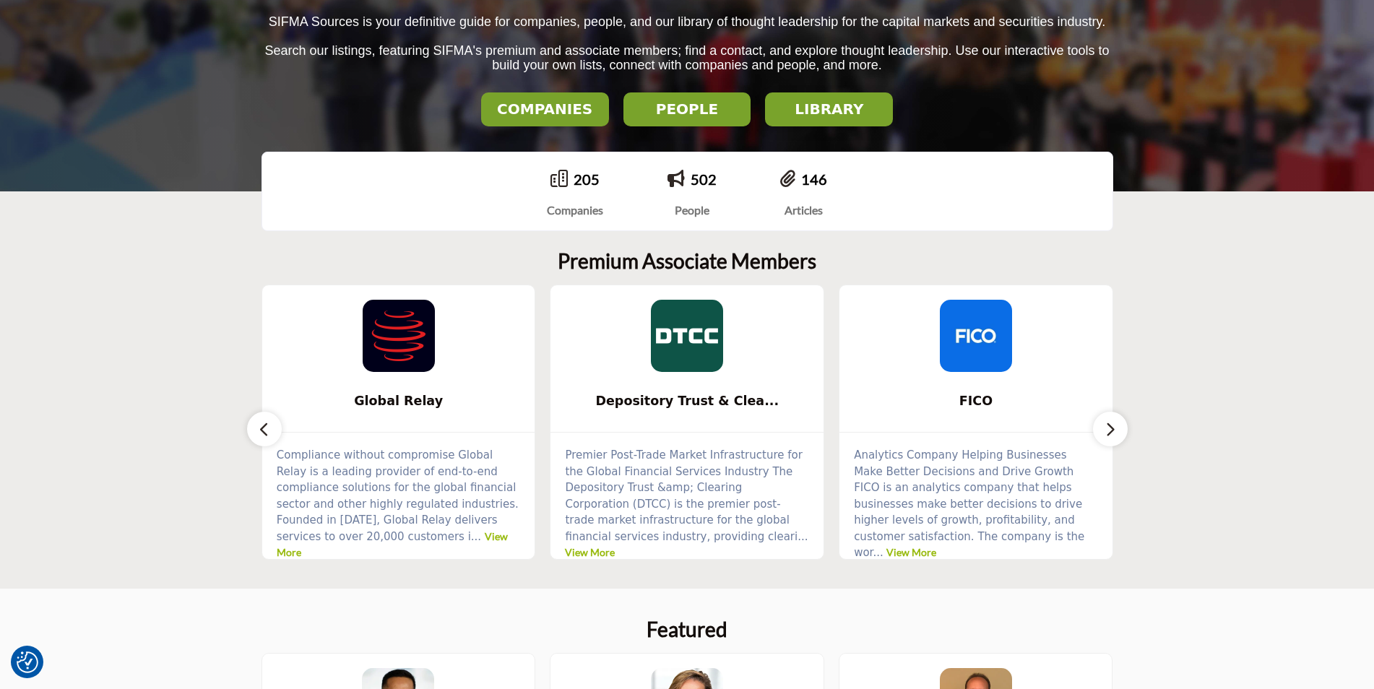
click at [1129, 429] on section "Premium Associate Members BetaNXT ... View More ... View More ... ..." at bounding box center [687, 404] width 1374 height 369
click at [1109, 429] on icon "button" at bounding box center [1111, 430] width 12 height 18
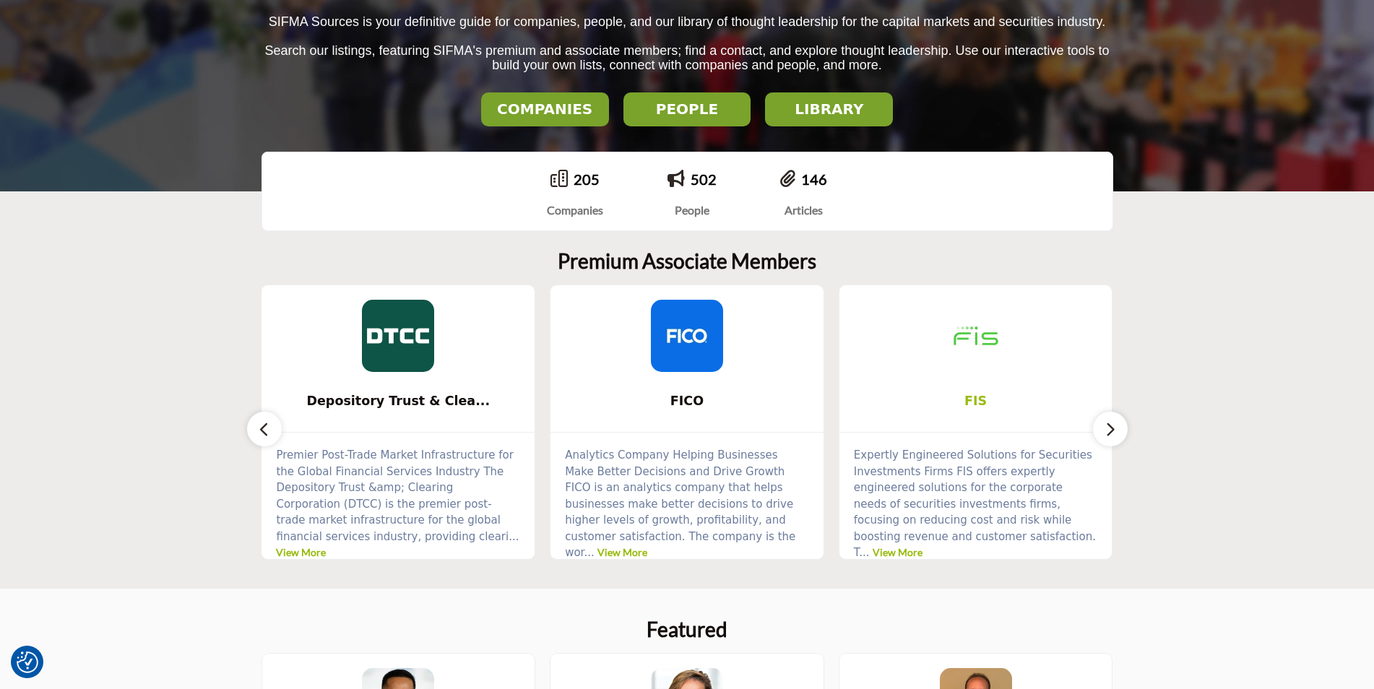
click at [958, 406] on span "FIS" at bounding box center [976, 401] width 230 height 19
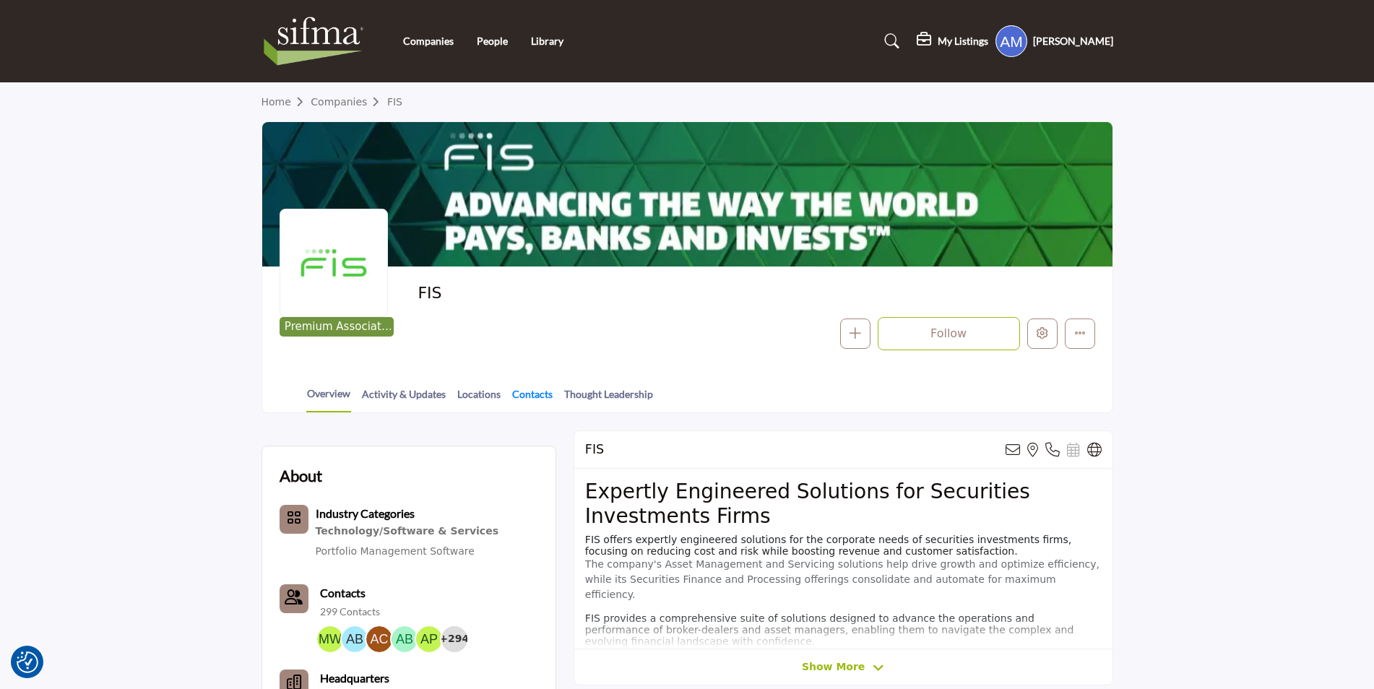
click at [521, 395] on link "Contacts" at bounding box center [533, 399] width 42 height 25
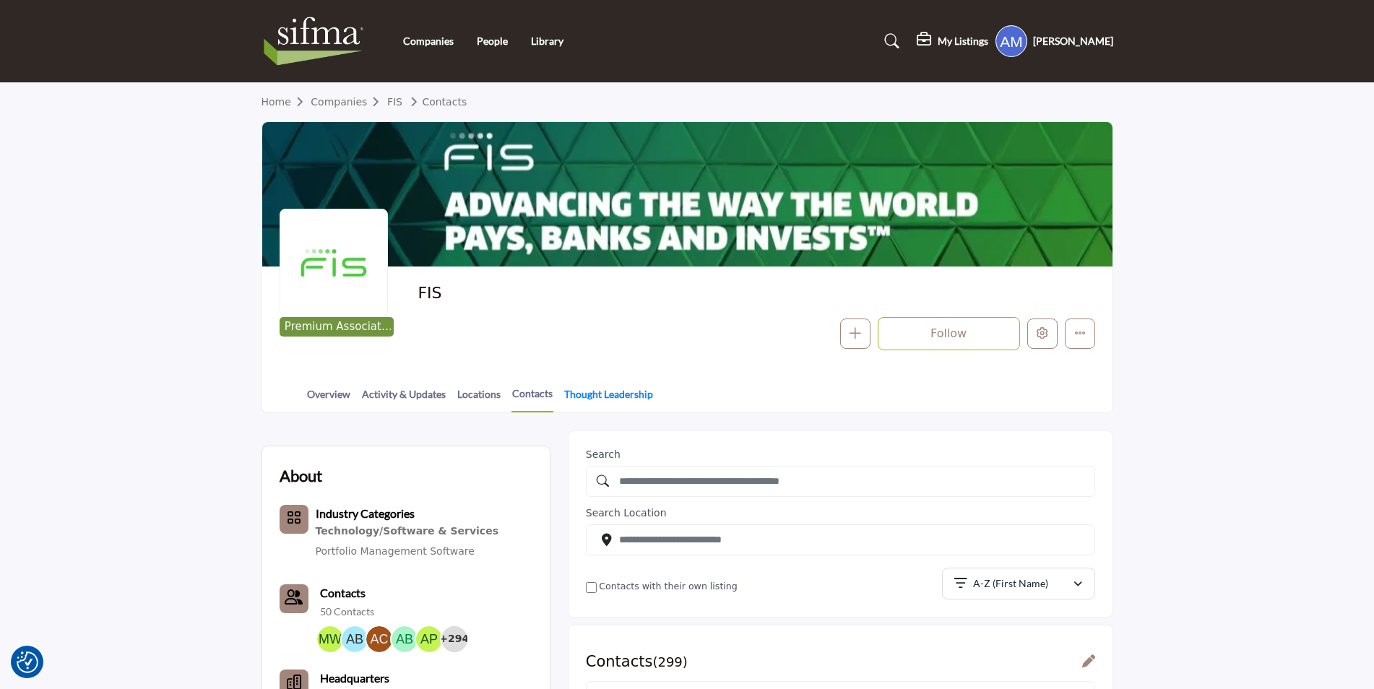
click at [616, 395] on link "Thought Leadership" at bounding box center [609, 399] width 90 height 25
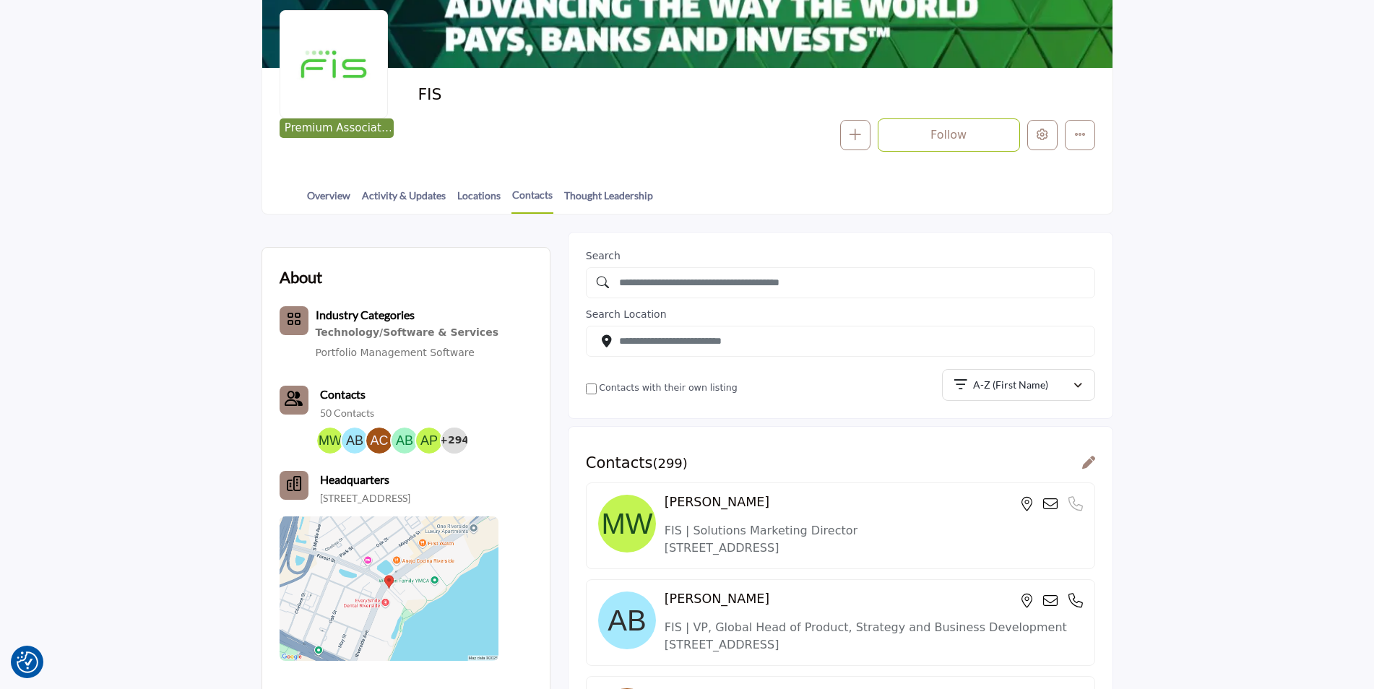
scroll to position [217, 0]
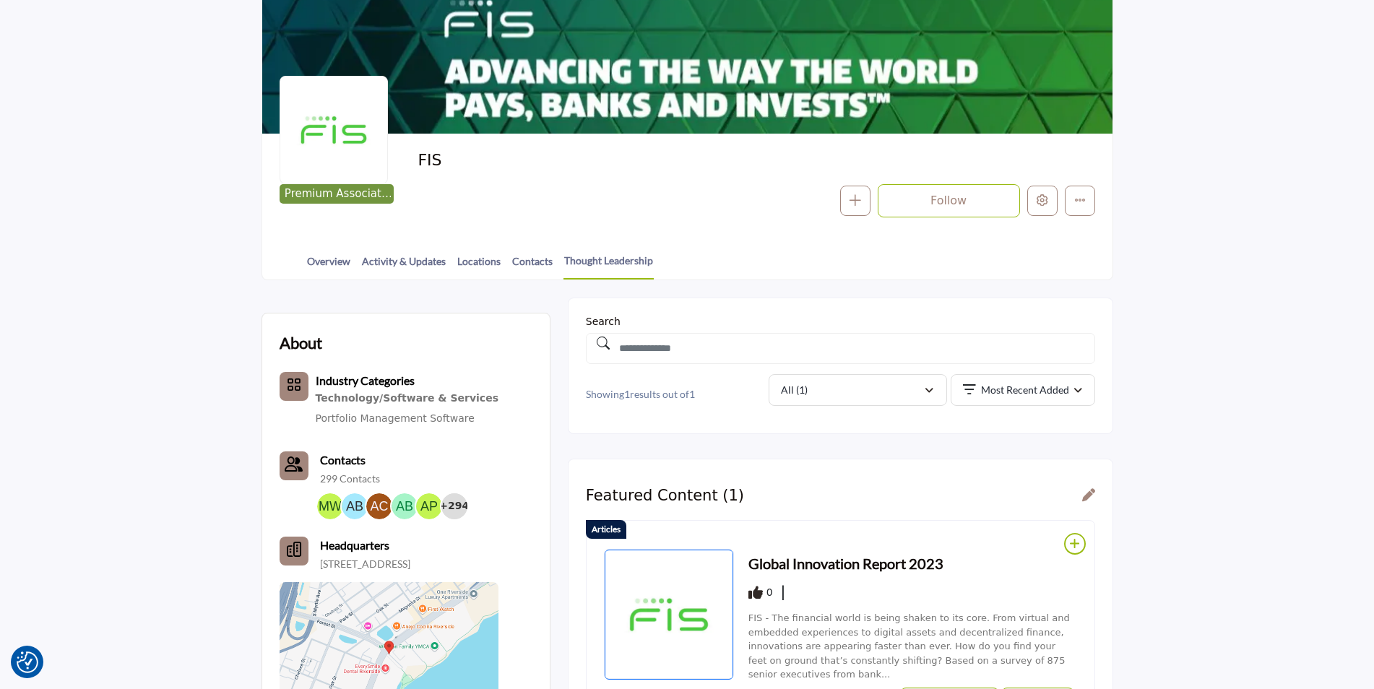
scroll to position [145, 0]
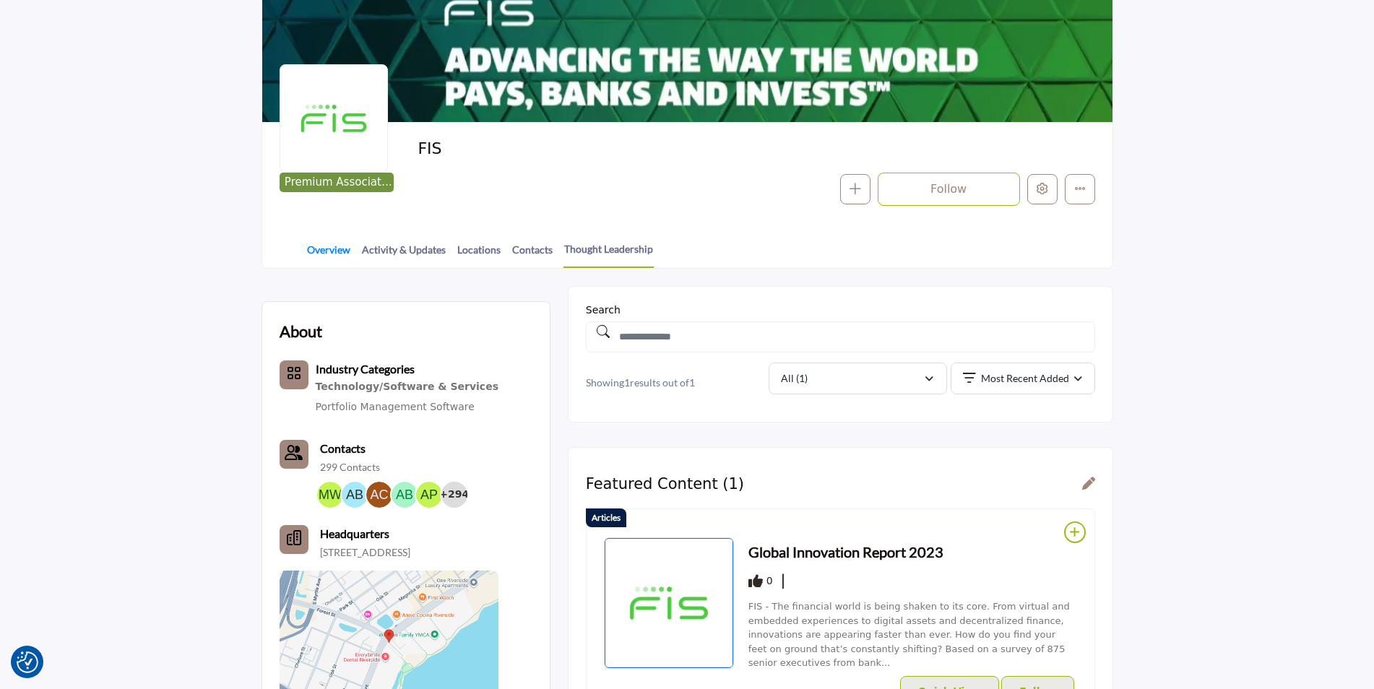
click at [327, 246] on link "Overview" at bounding box center [328, 254] width 45 height 25
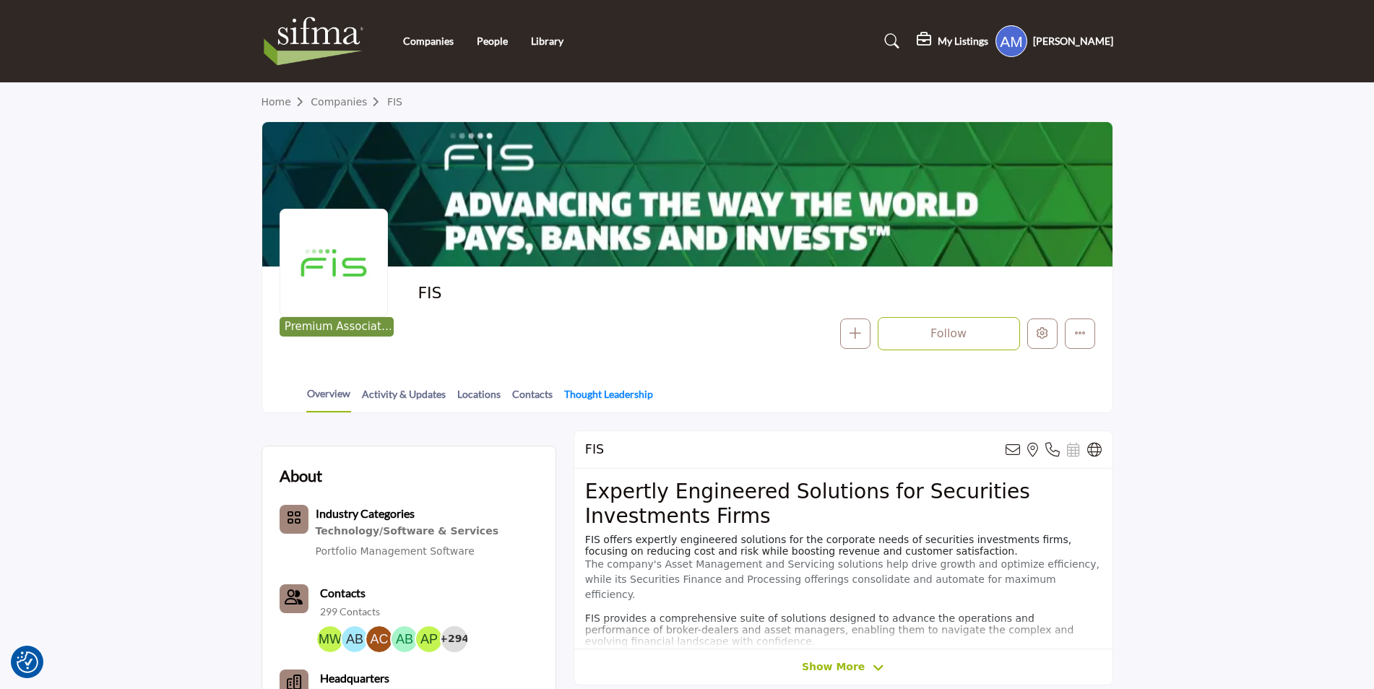
click at [597, 400] on link "Thought Leadership" at bounding box center [609, 399] width 90 height 25
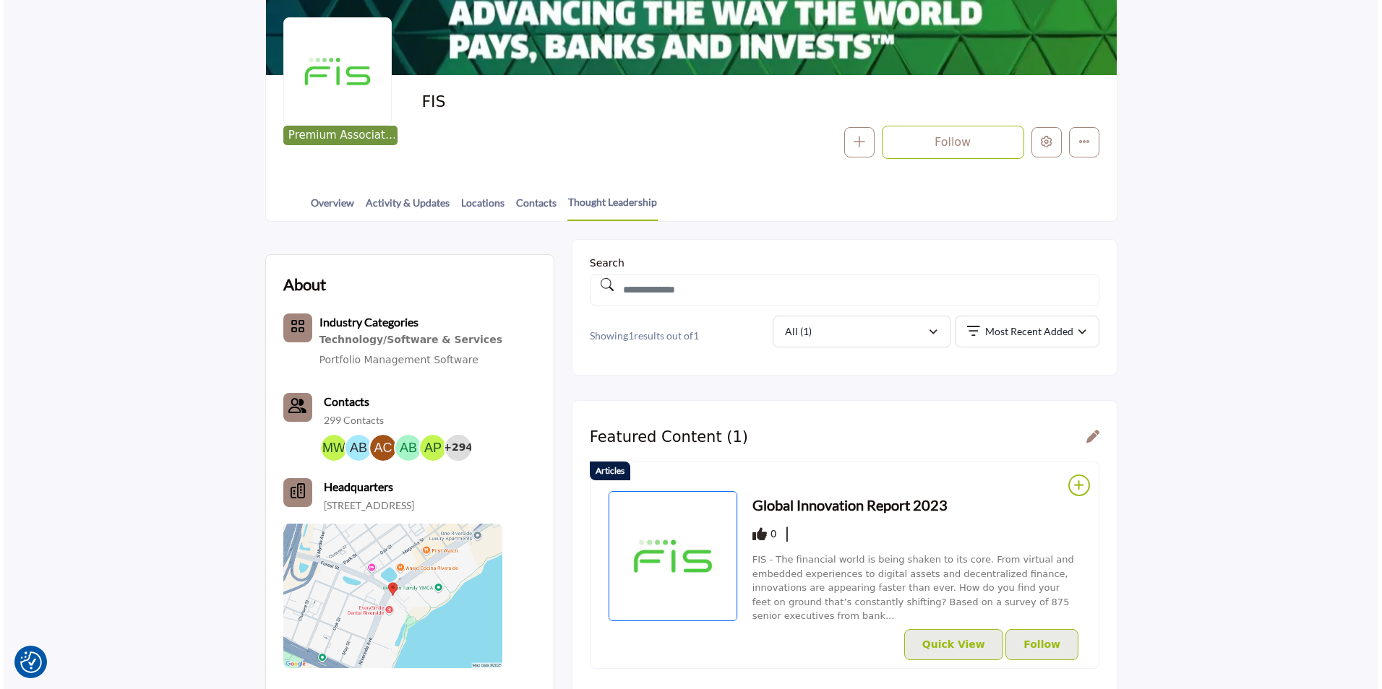
scroll to position [289, 0]
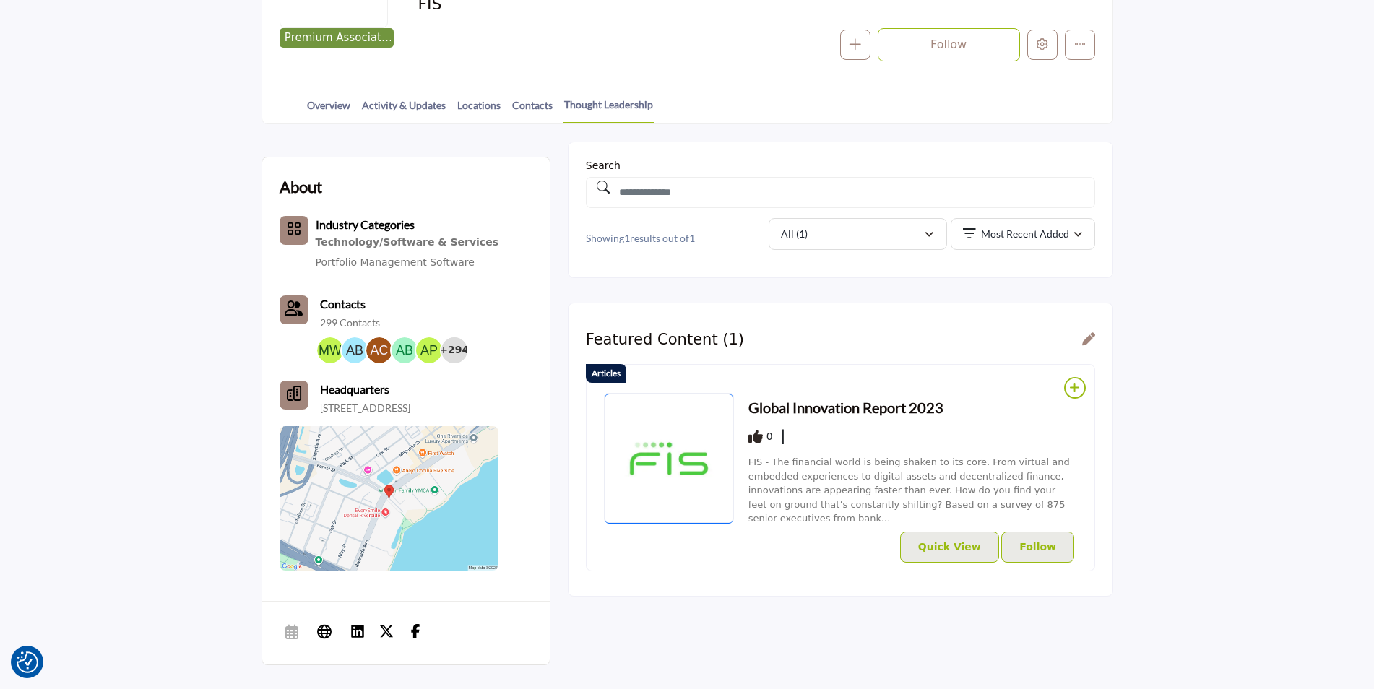
click at [1084, 337] on icon at bounding box center [1088, 338] width 13 height 13
click at [1093, 338] on icon at bounding box center [1088, 338] width 13 height 13
click at [1085, 340] on icon at bounding box center [1088, 338] width 13 height 13
click at [1206, 343] on section "About Industry Categories Technology/Software & Services Portfolio Management S…" at bounding box center [687, 411] width 1374 height 574
click at [1090, 336] on icon at bounding box center [1088, 338] width 13 height 13
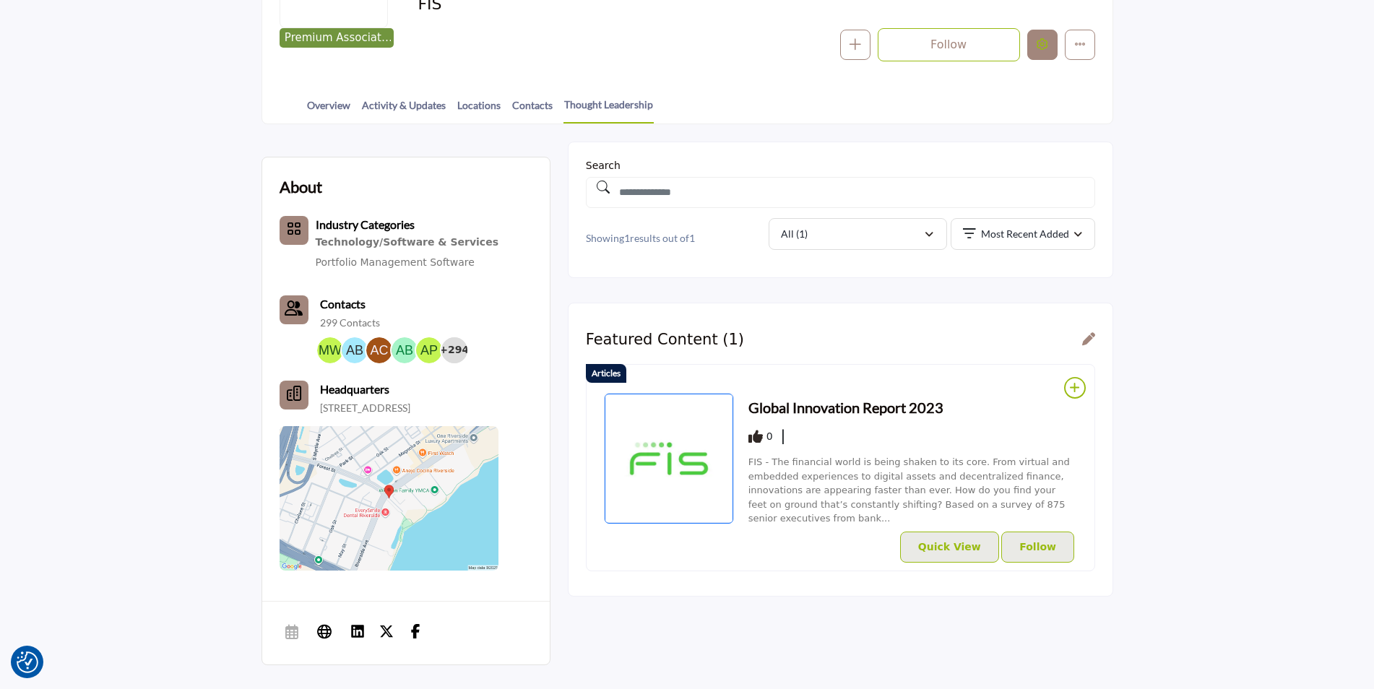
click at [1050, 50] on button "Edit company" at bounding box center [1043, 45] width 30 height 30
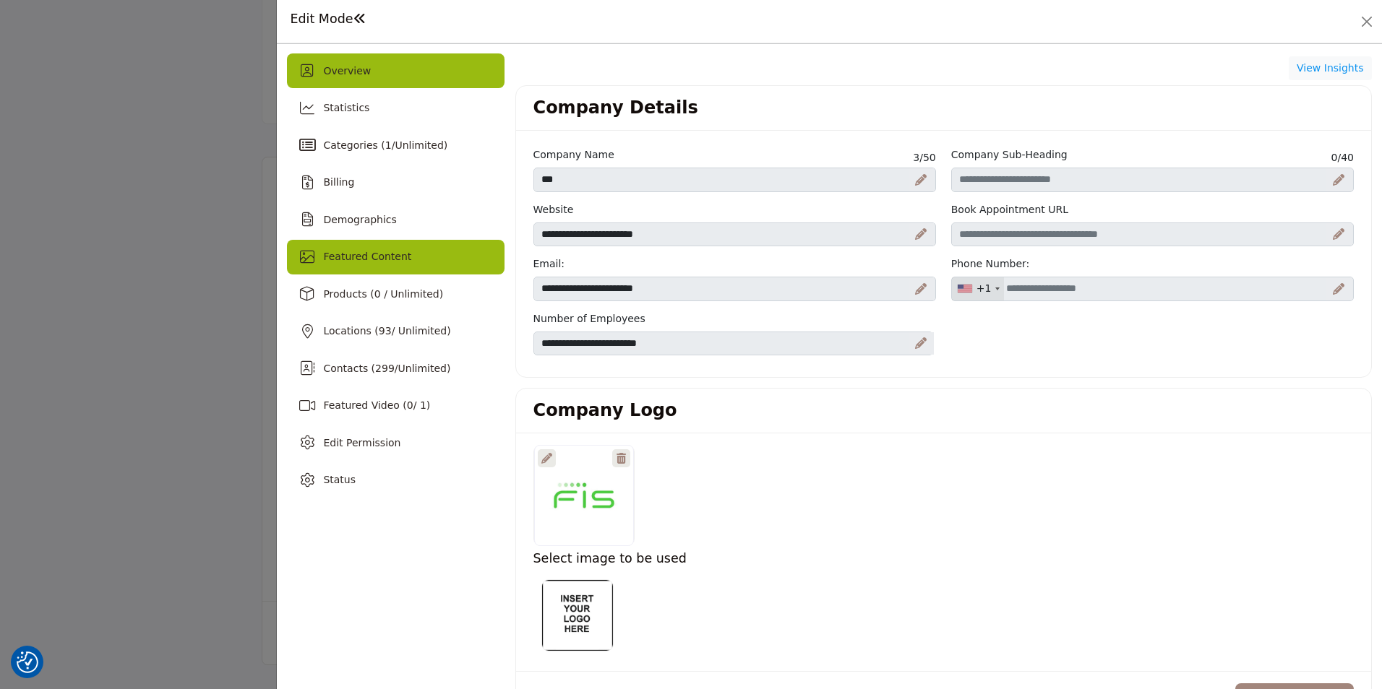
click at [376, 261] on span "Featured Content" at bounding box center [367, 257] width 88 height 12
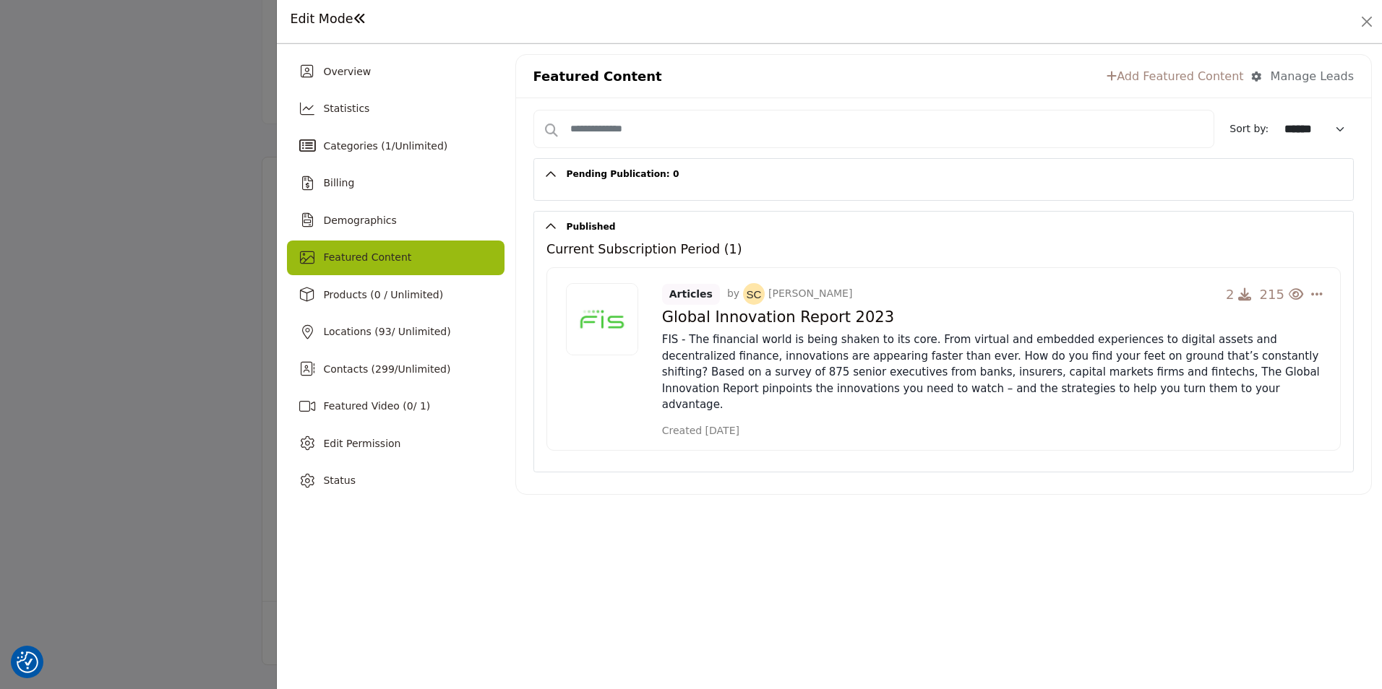
click at [1191, 77] on link "Add Featured Content" at bounding box center [1174, 76] width 137 height 17
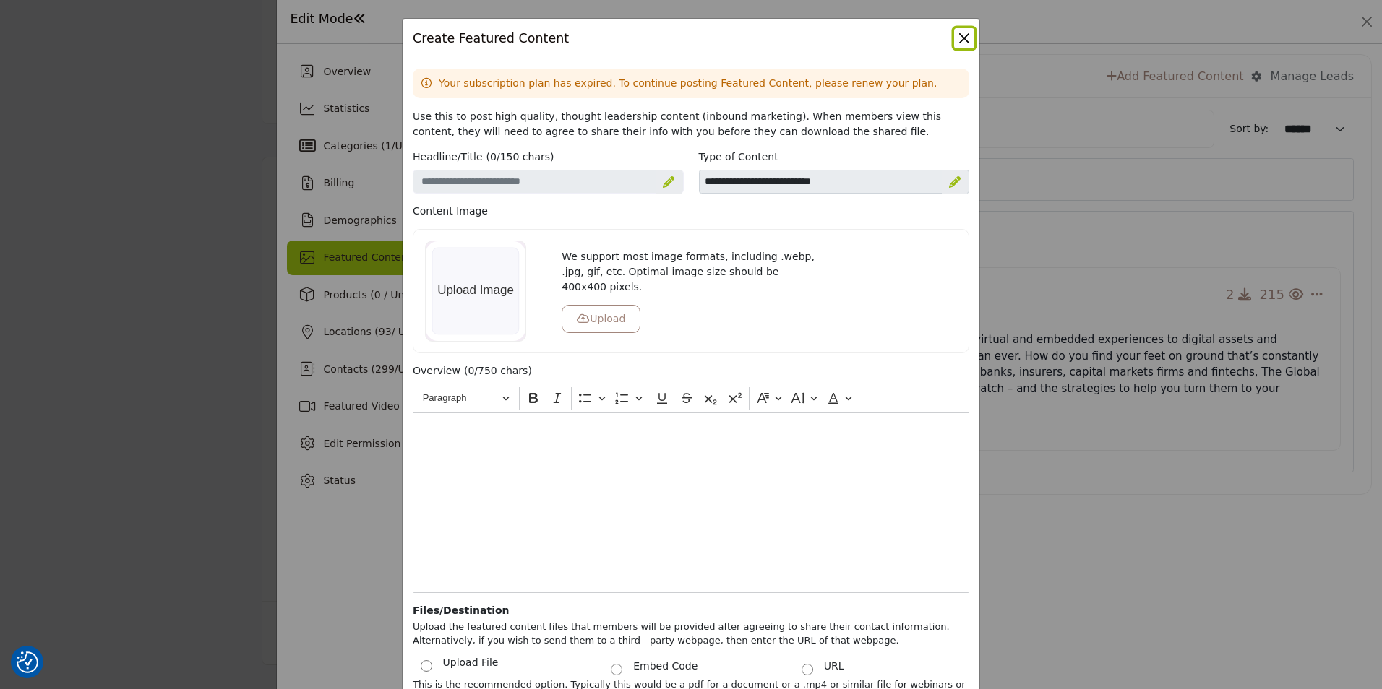
click at [963, 36] on button "Close" at bounding box center [964, 38] width 20 height 20
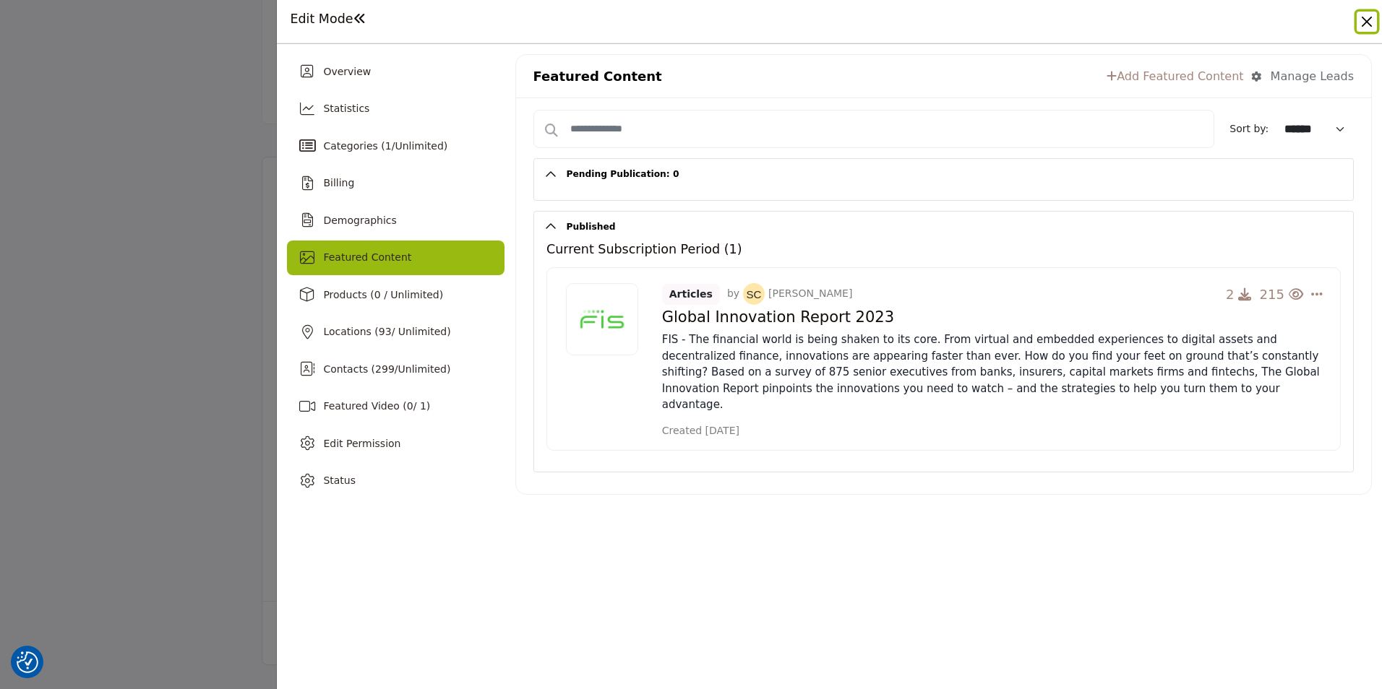
click at [1362, 17] on button "Close" at bounding box center [1366, 22] width 20 height 20
